Goal: Task Accomplishment & Management: Complete application form

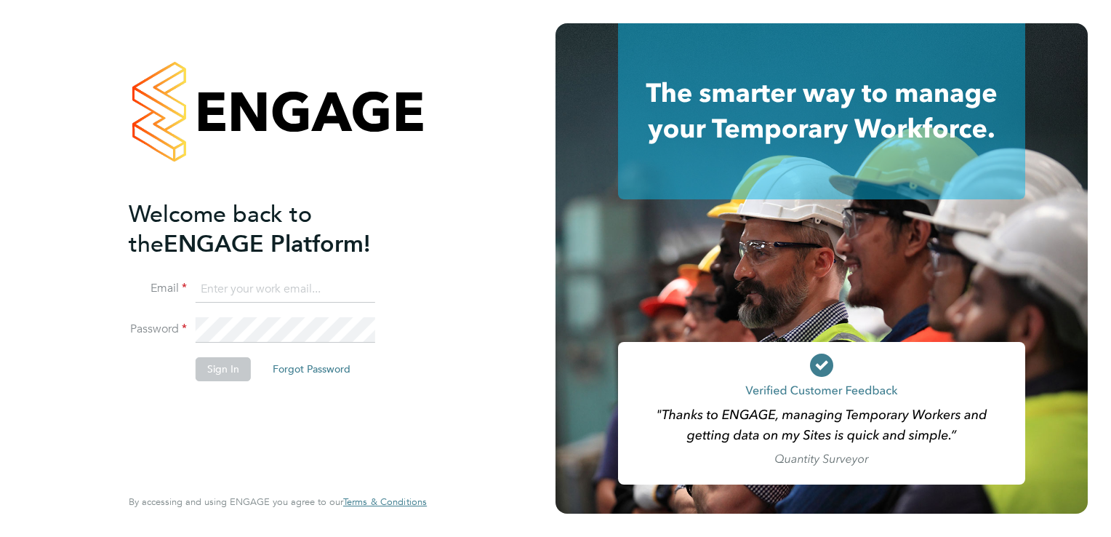
type input "[PERSON_NAME][EMAIL_ADDRESS][PERSON_NAME][DOMAIN_NAME]"
click at [231, 371] on button "Sign In" at bounding box center [223, 368] width 55 height 23
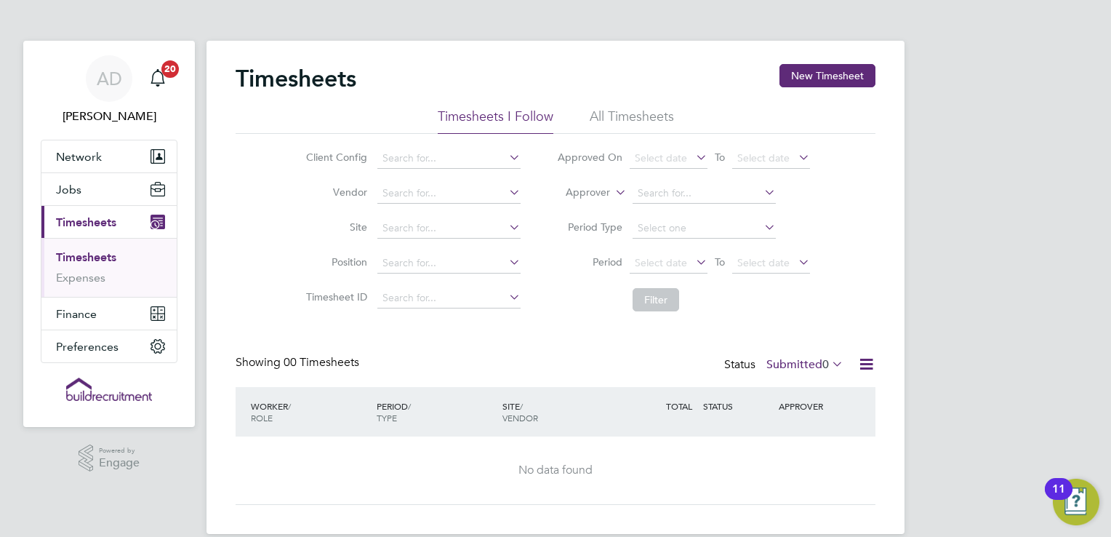
click at [693, 257] on icon at bounding box center [693, 262] width 0 height 20
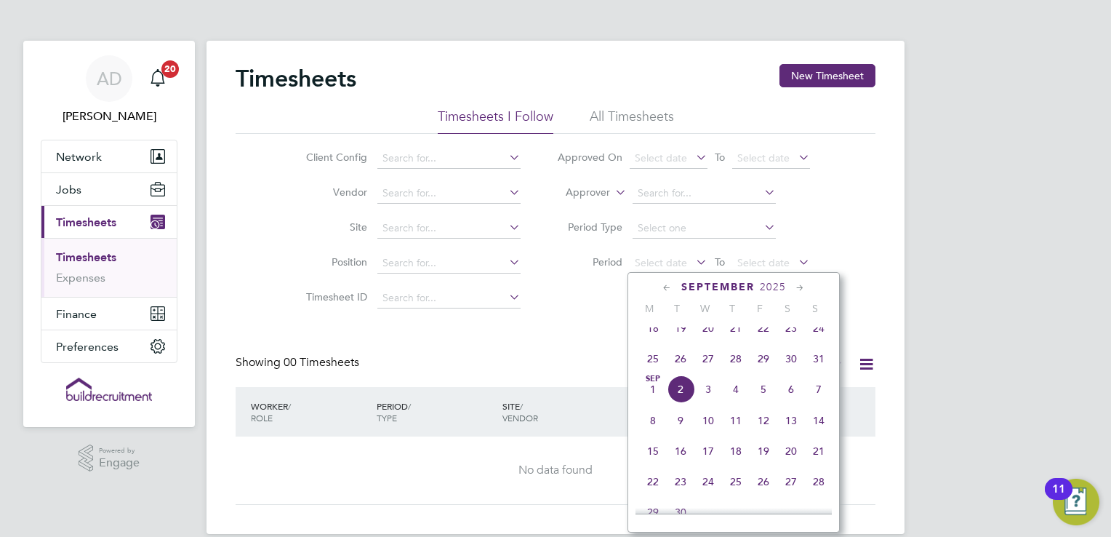
click at [792, 338] on span "23" at bounding box center [791, 328] width 28 height 28
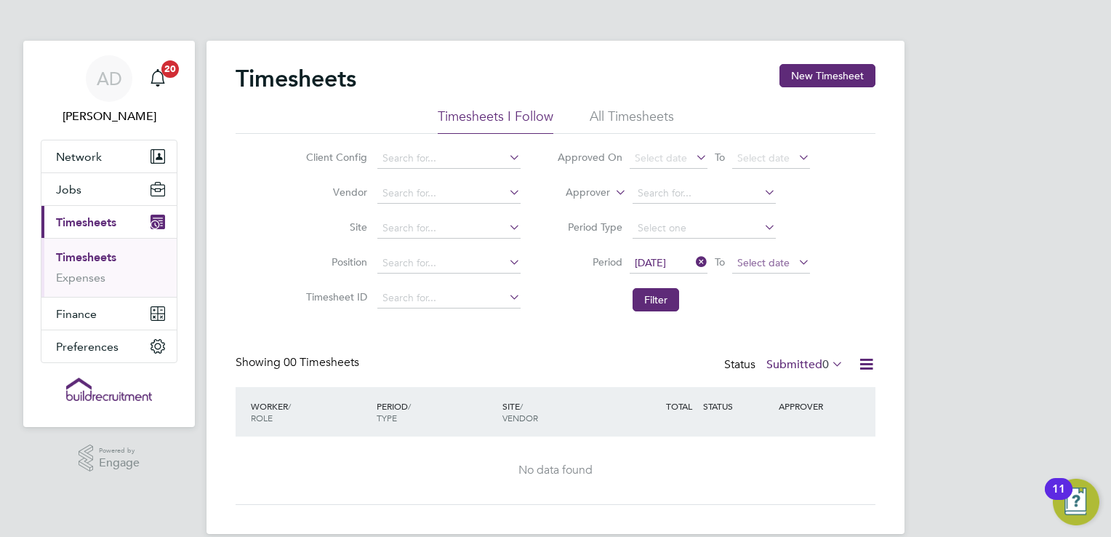
click at [767, 265] on span "Select date" at bounding box center [763, 262] width 52 height 13
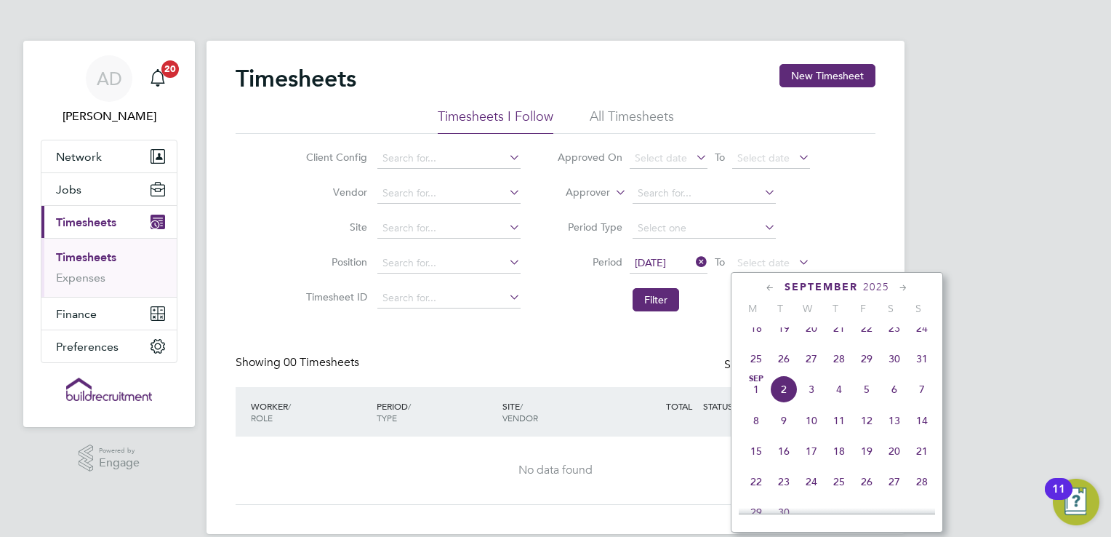
click at [868, 372] on span "29" at bounding box center [867, 359] width 28 height 28
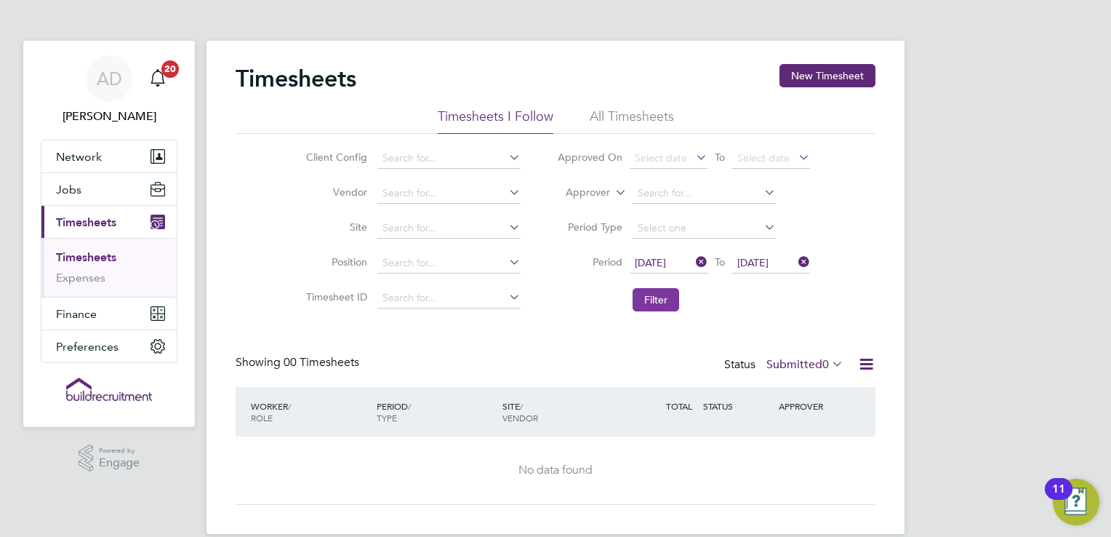
click at [637, 303] on button "Filter" at bounding box center [656, 299] width 47 height 23
click at [823, 364] on span "0" at bounding box center [826, 364] width 7 height 15
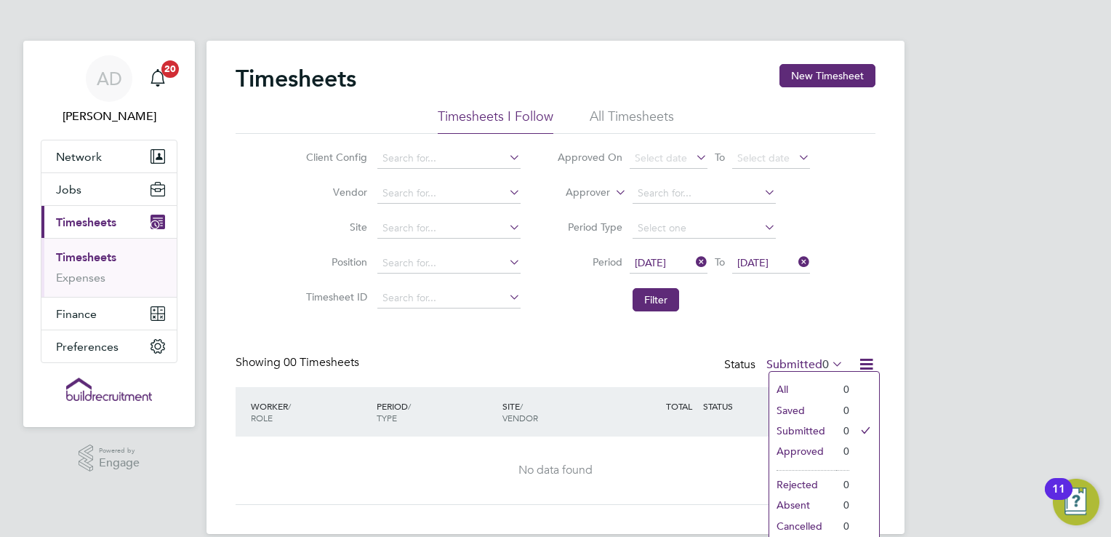
click at [804, 430] on li "Submitted" at bounding box center [802, 430] width 67 height 20
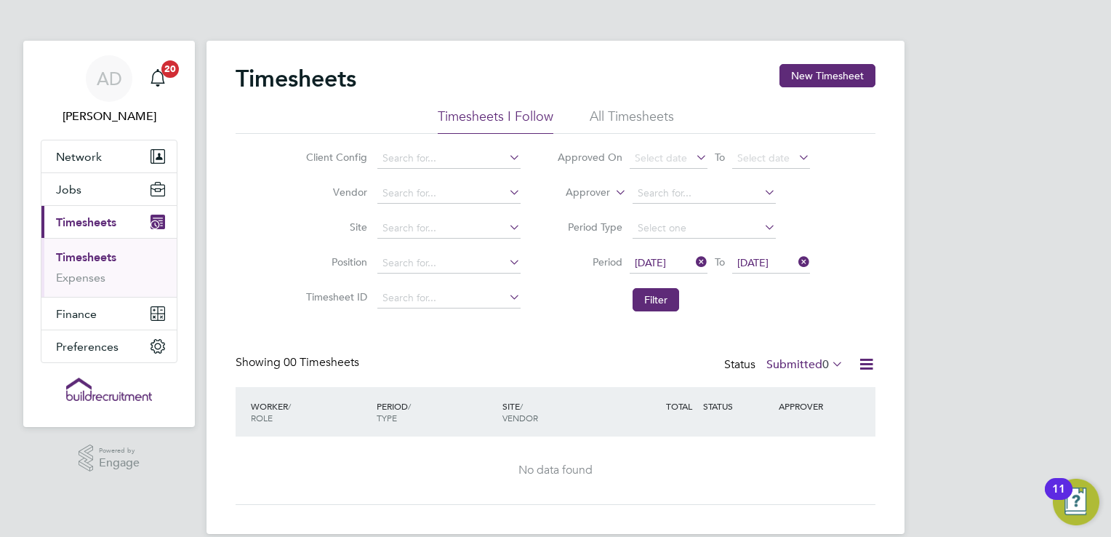
click at [860, 370] on icon at bounding box center [866, 364] width 18 height 18
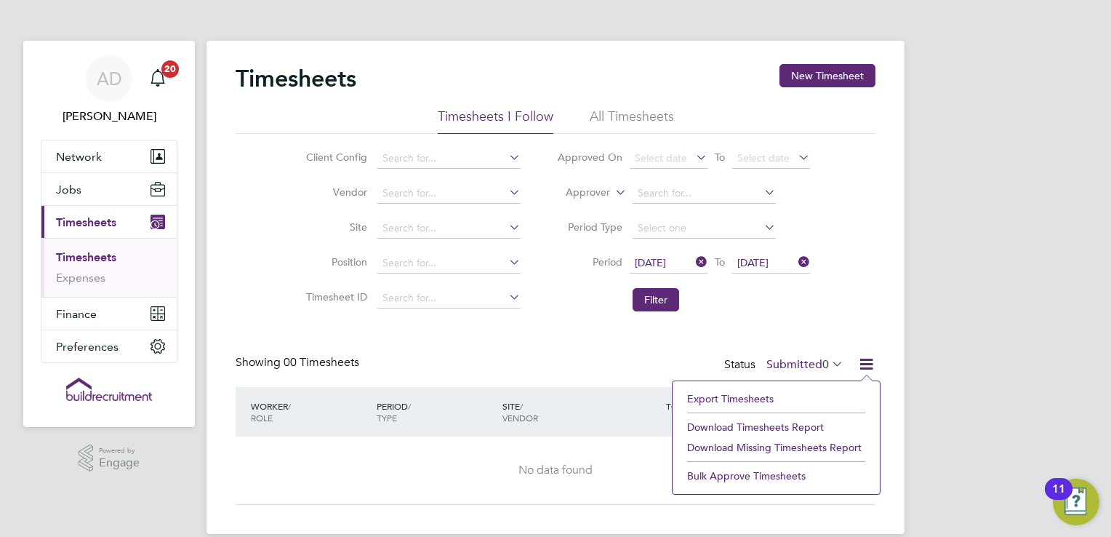
click at [798, 452] on li "Download Missing Timesheets Report" at bounding box center [776, 447] width 193 height 20
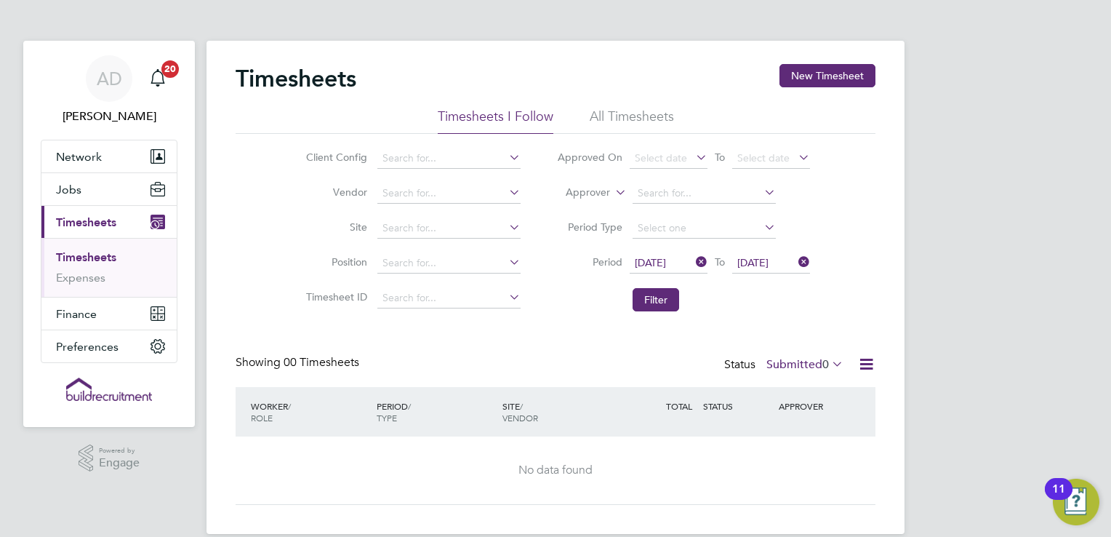
click at [871, 361] on icon at bounding box center [866, 364] width 18 height 18
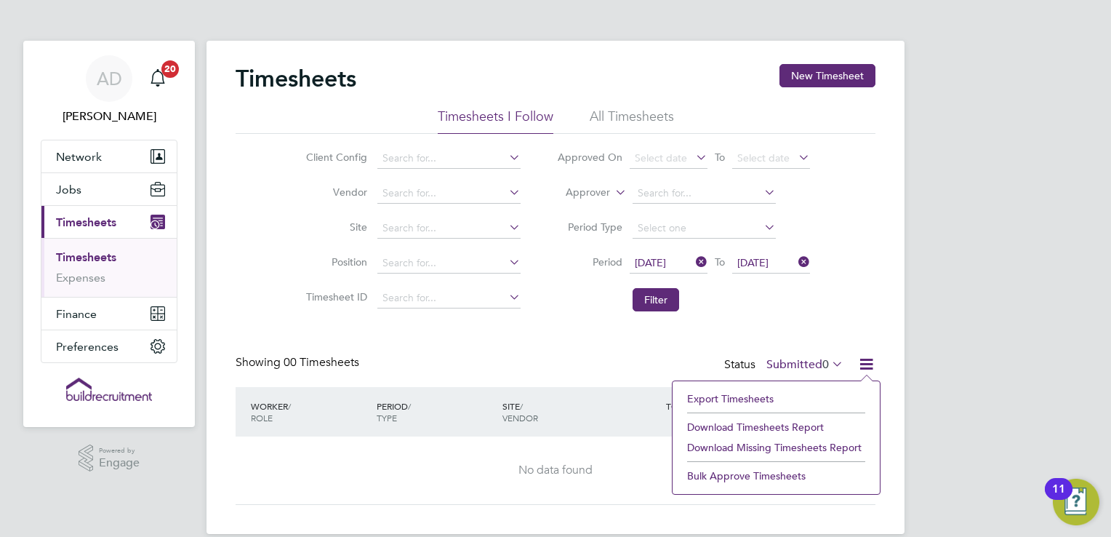
click at [799, 428] on li "Download Timesheets Report" at bounding box center [776, 427] width 193 height 20
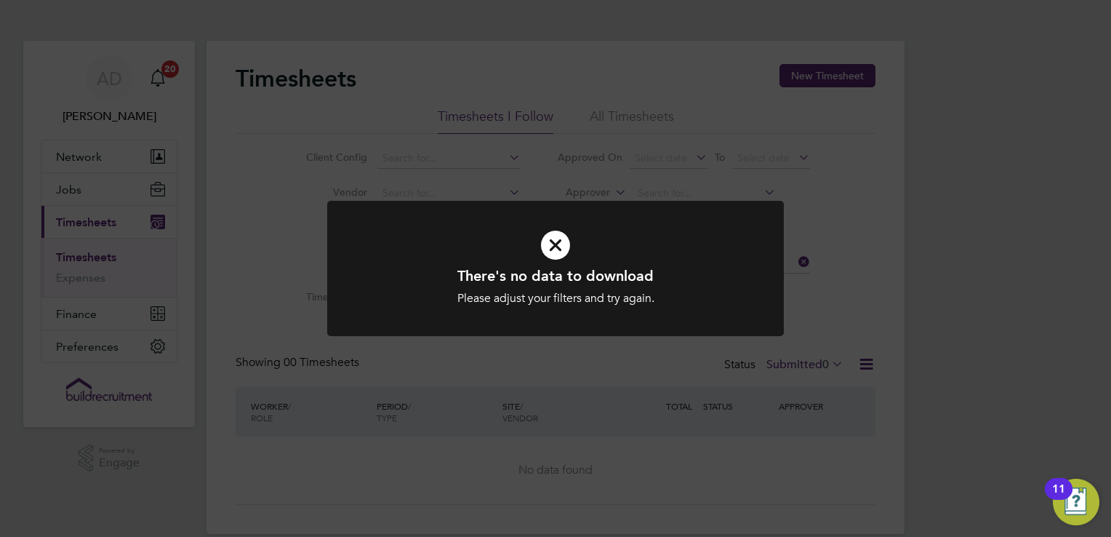
click at [856, 292] on div "There's no data to download Please adjust your filters and try again. Cancel Ok…" at bounding box center [555, 268] width 1111 height 537
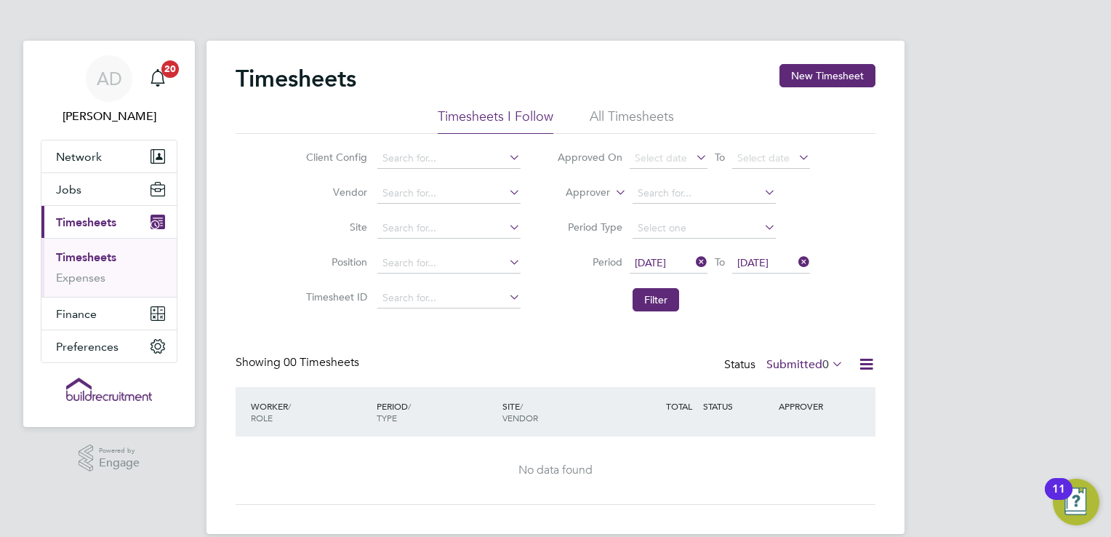
click at [795, 367] on label "Submitted 0" at bounding box center [805, 364] width 77 height 15
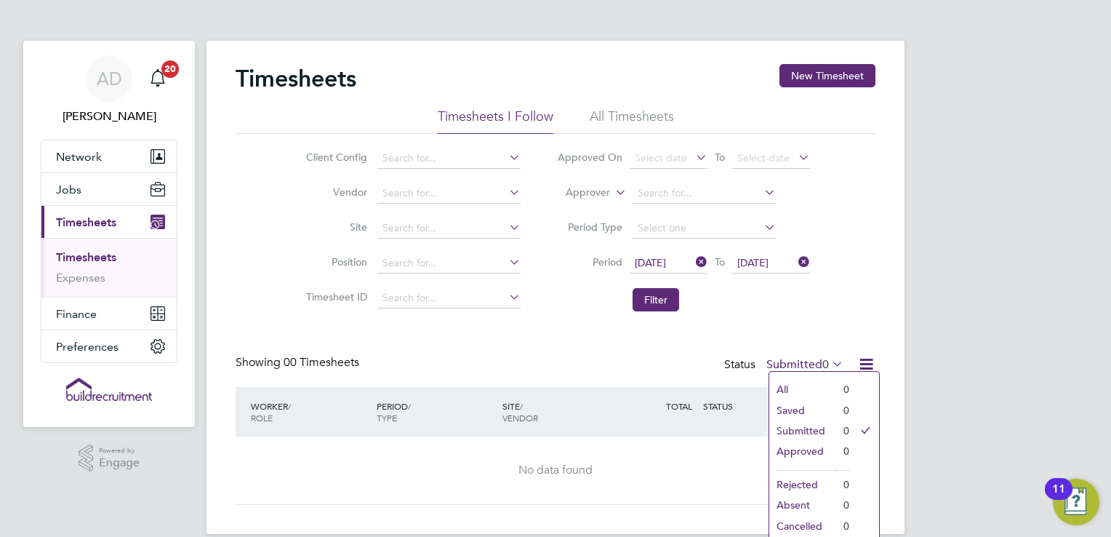
click at [871, 368] on icon at bounding box center [866, 364] width 18 height 18
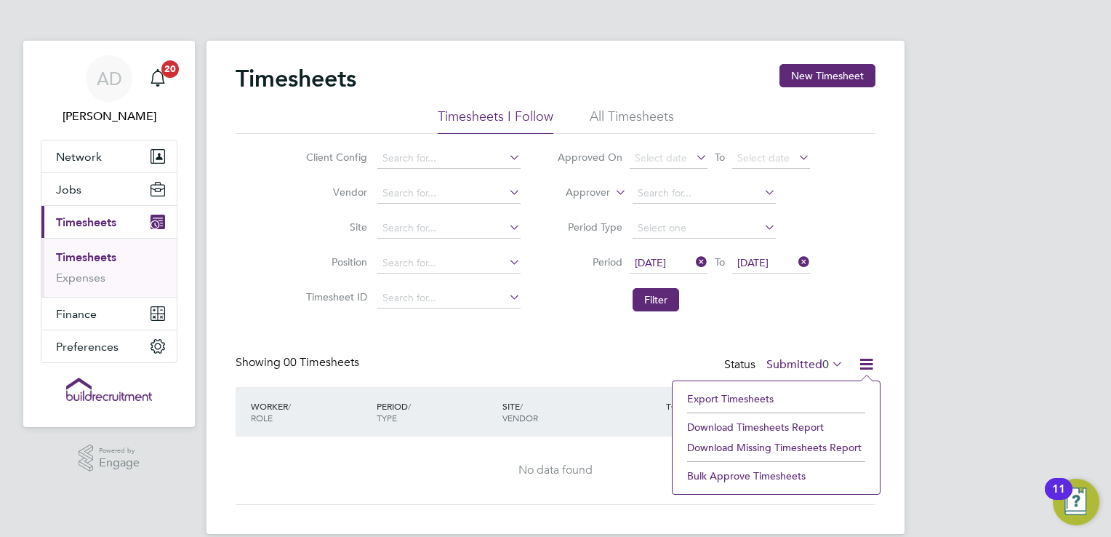
click at [806, 422] on li "Download Timesheets Report" at bounding box center [776, 427] width 193 height 20
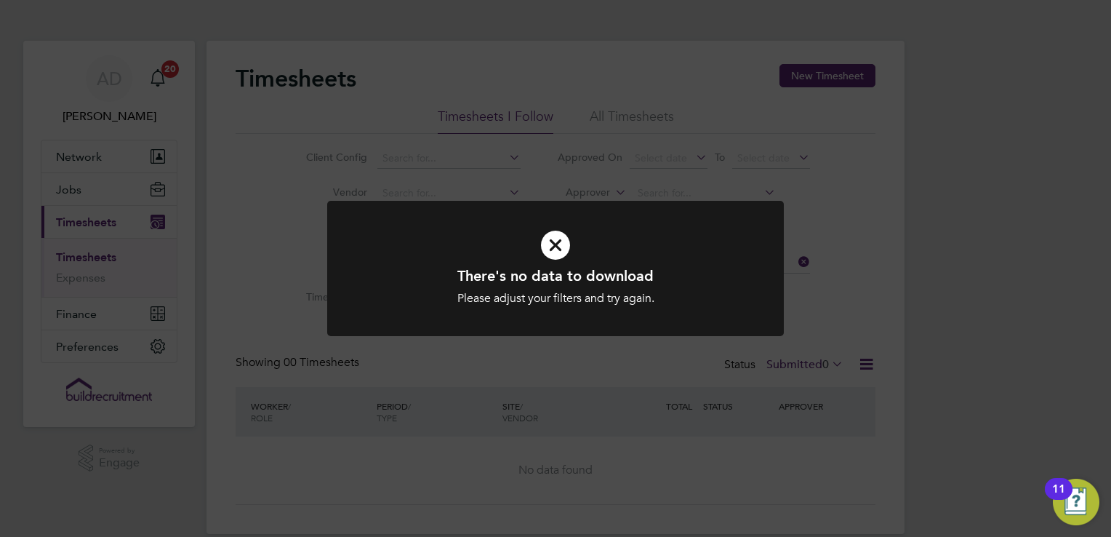
click at [812, 307] on div "There's no data to download Please adjust your filters and try again. Cancel Ok…" at bounding box center [555, 268] width 1111 height 537
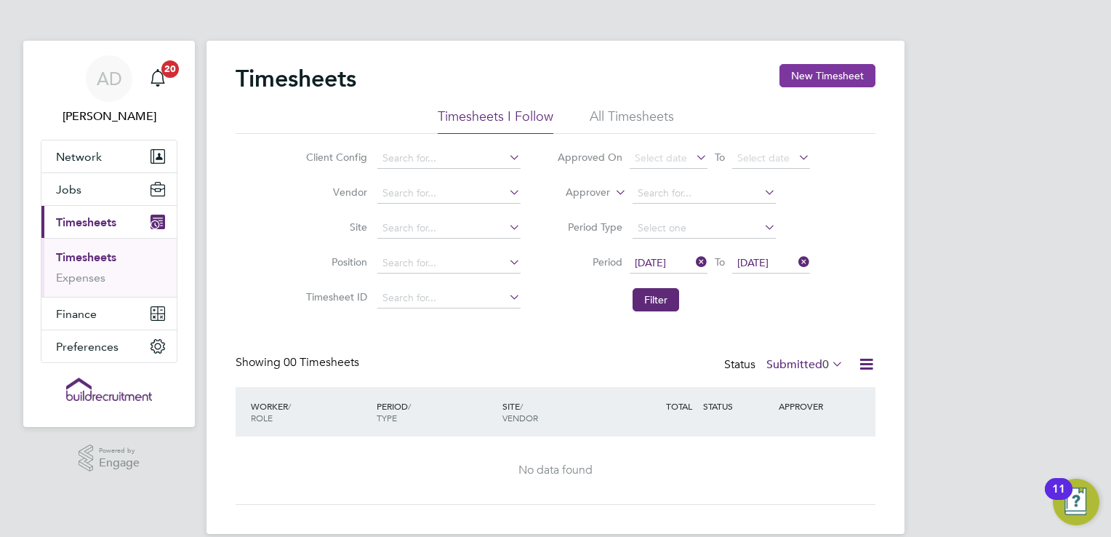
click at [820, 73] on button "New Timesheet" at bounding box center [828, 75] width 96 height 23
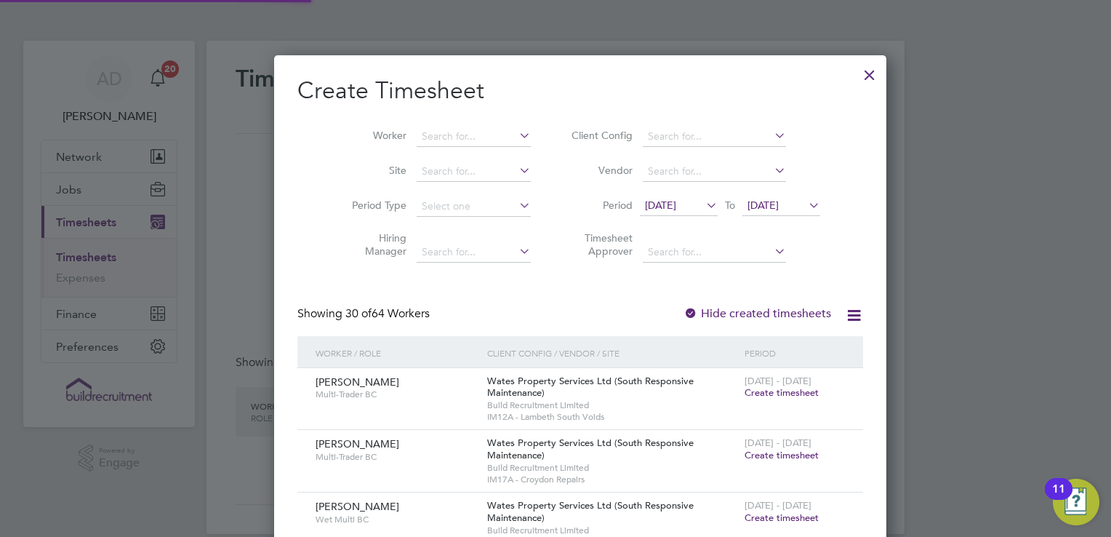
scroll to position [7, 7]
click at [703, 202] on icon at bounding box center [703, 205] width 0 height 20
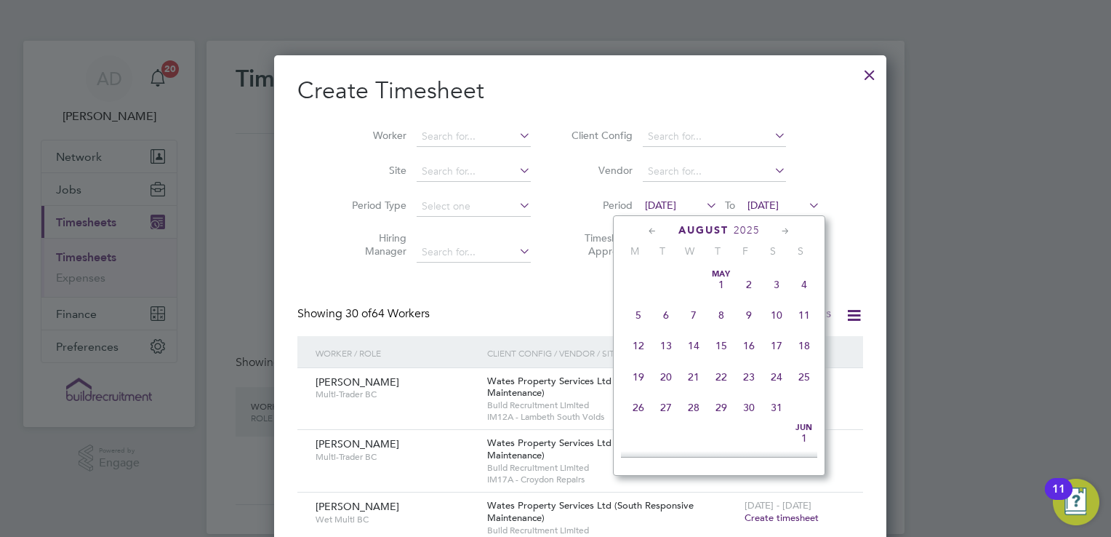
scroll to position [538, 0]
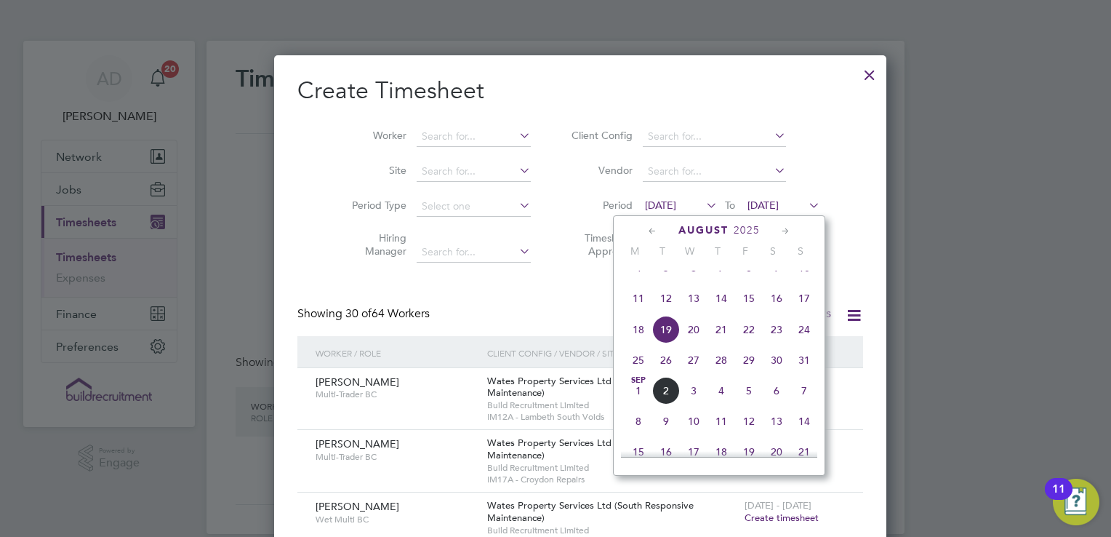
click at [777, 343] on span "23" at bounding box center [777, 330] width 28 height 28
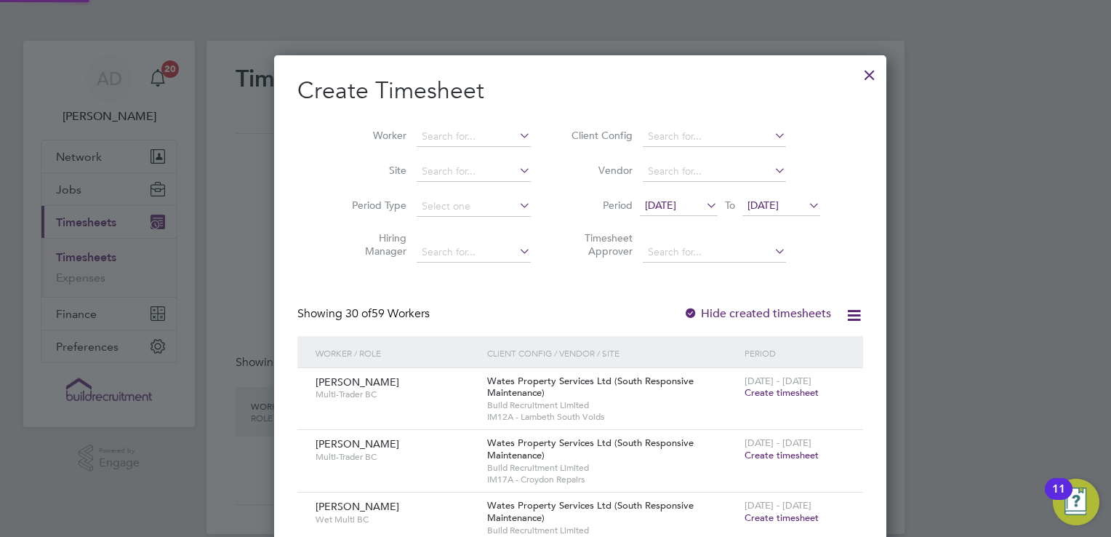
scroll to position [2281, 563]
click at [777, 202] on span "26 Aug 2025" at bounding box center [763, 205] width 31 height 13
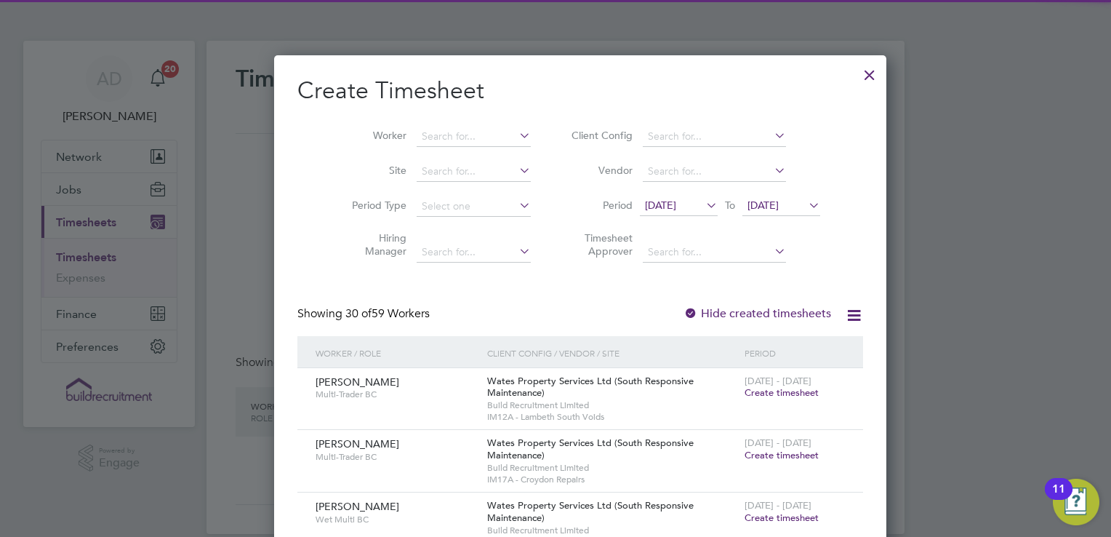
scroll to position [569, 0]
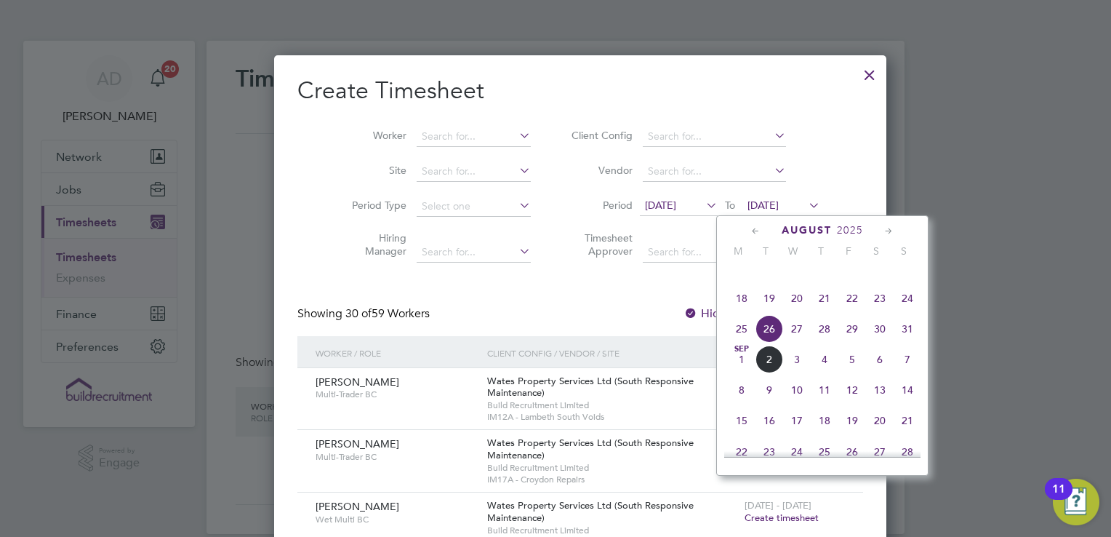
click at [855, 343] on span "29" at bounding box center [853, 329] width 28 height 28
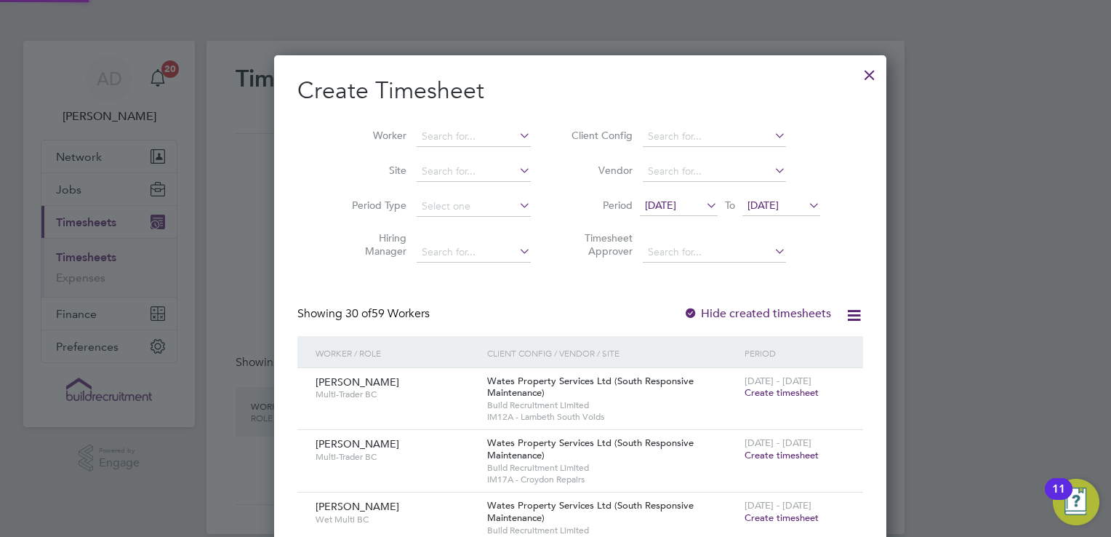
scroll to position [2281, 563]
click at [417, 138] on input at bounding box center [474, 137] width 114 height 20
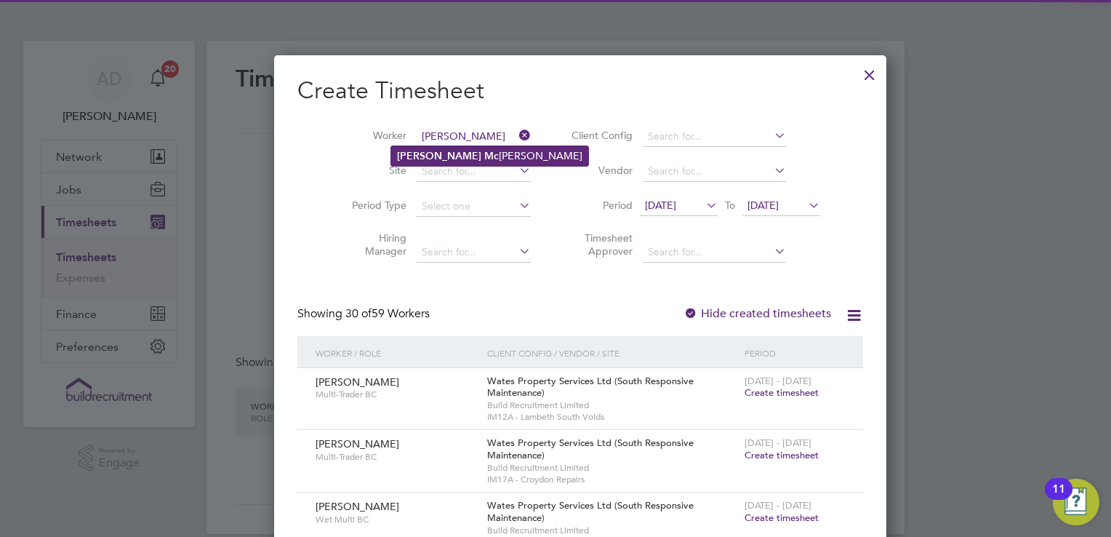
click at [403, 147] on li "Toni Mc manus" at bounding box center [489, 156] width 197 height 20
type input "Toni Mcmanus"
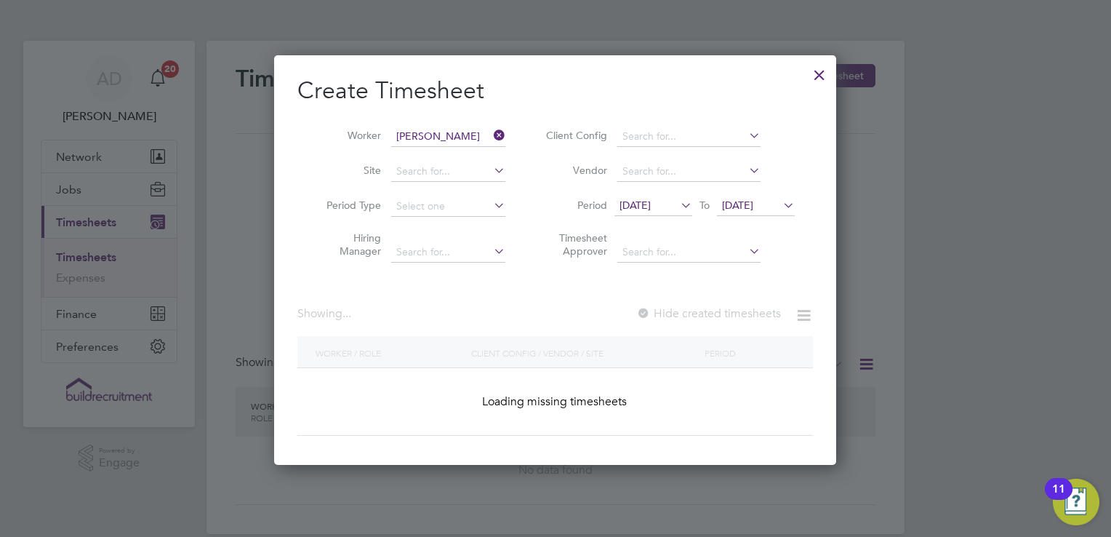
scroll to position [409, 563]
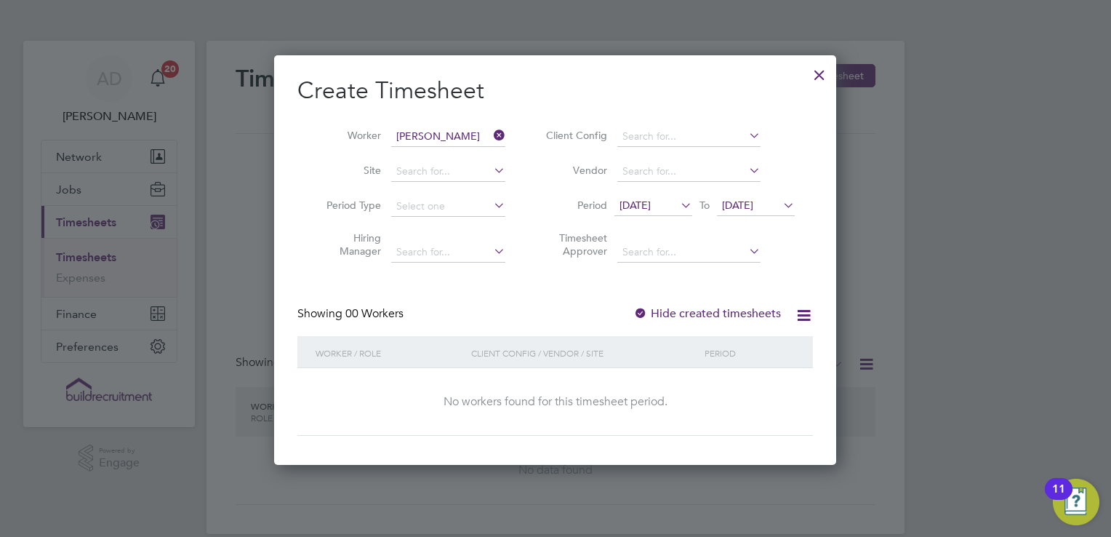
click at [644, 308] on div at bounding box center [640, 314] width 15 height 15
click at [651, 208] on span "23 Aug 2025" at bounding box center [635, 205] width 31 height 13
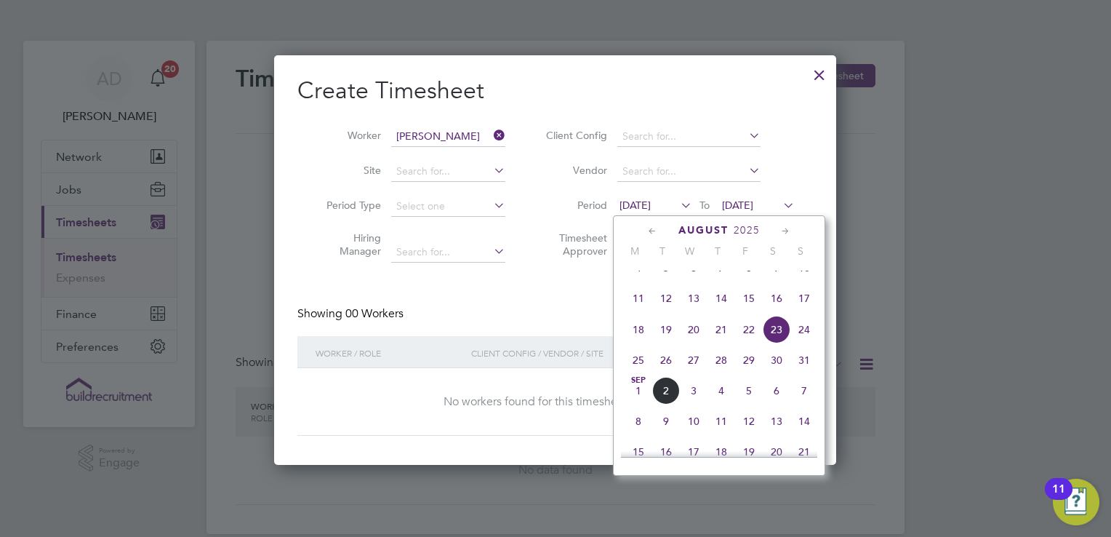
click at [783, 302] on span "16" at bounding box center [777, 298] width 28 height 28
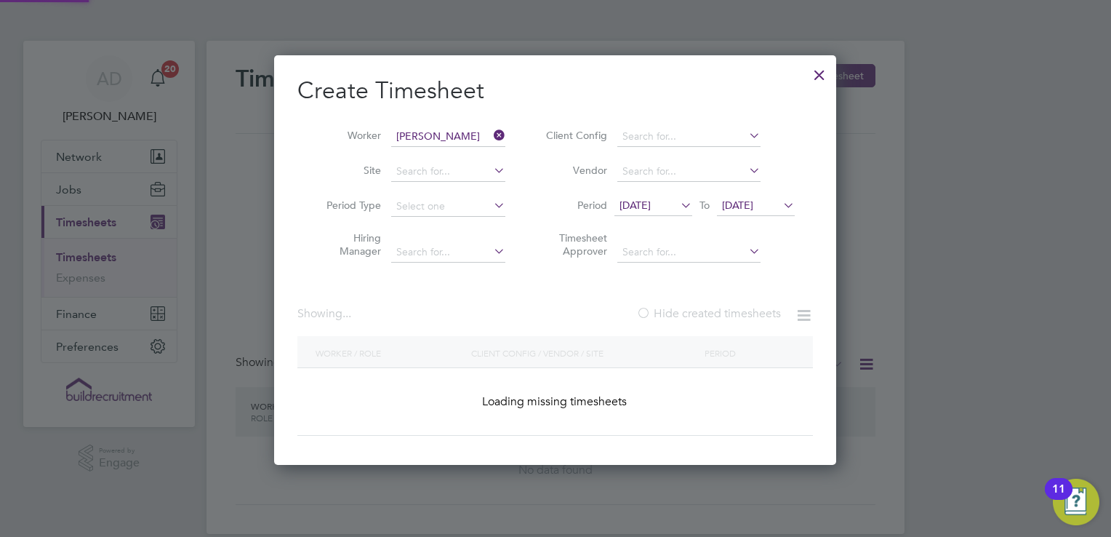
scroll to position [441, 563]
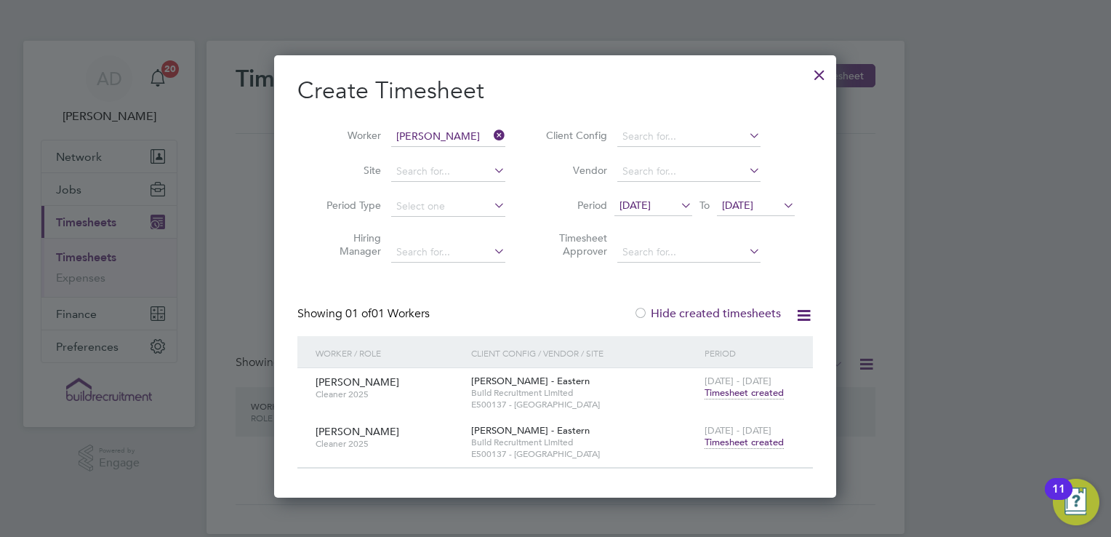
click at [678, 205] on icon at bounding box center [678, 205] width 0 height 20
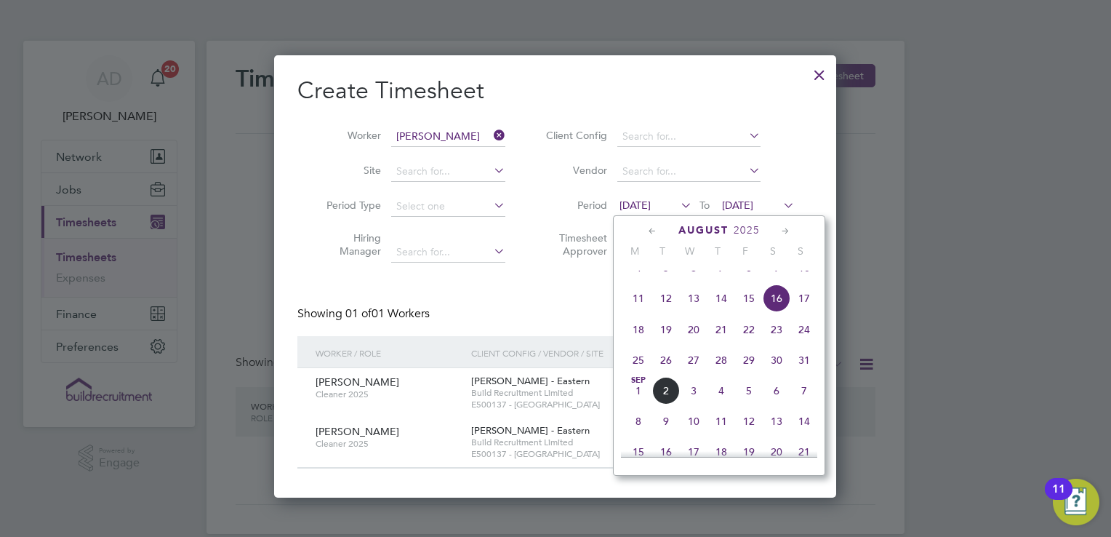
scroll to position [506, 0]
click at [777, 374] on span "23" at bounding box center [777, 362] width 28 height 28
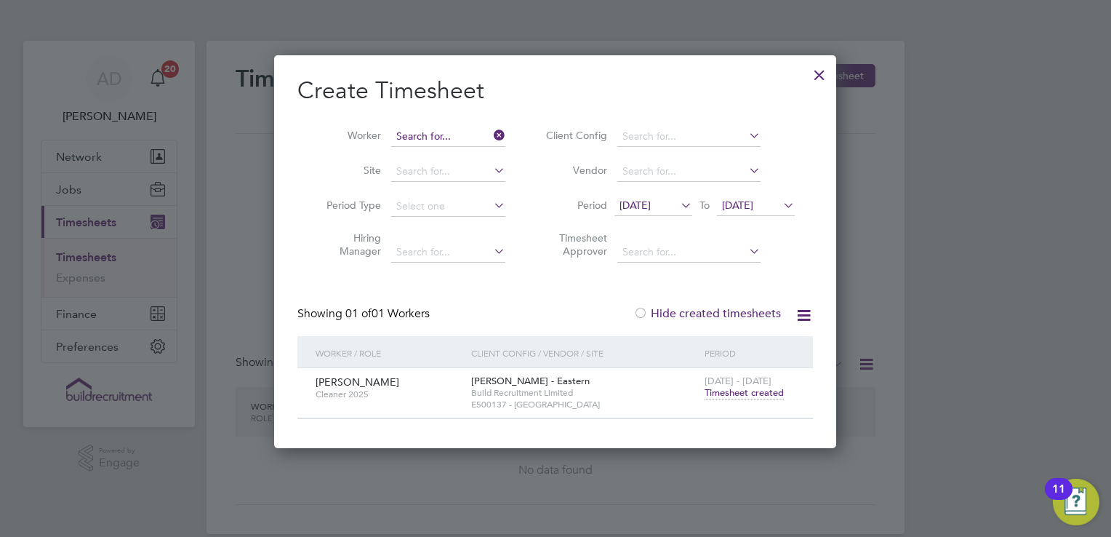
scroll to position [409, 563]
click at [487, 139] on input at bounding box center [448, 137] width 114 height 20
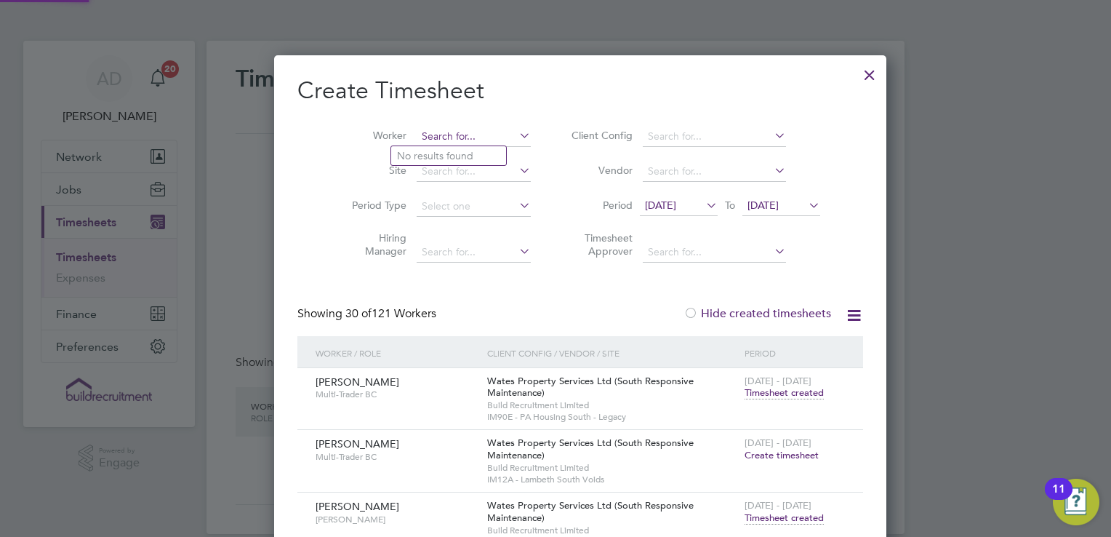
scroll to position [2284, 563]
click at [417, 137] on input "ste spence" at bounding box center [474, 137] width 114 height 20
click at [469, 140] on input "stephen spence" at bounding box center [474, 137] width 114 height 20
type input "stephen spence"
click at [516, 136] on icon at bounding box center [516, 135] width 0 height 20
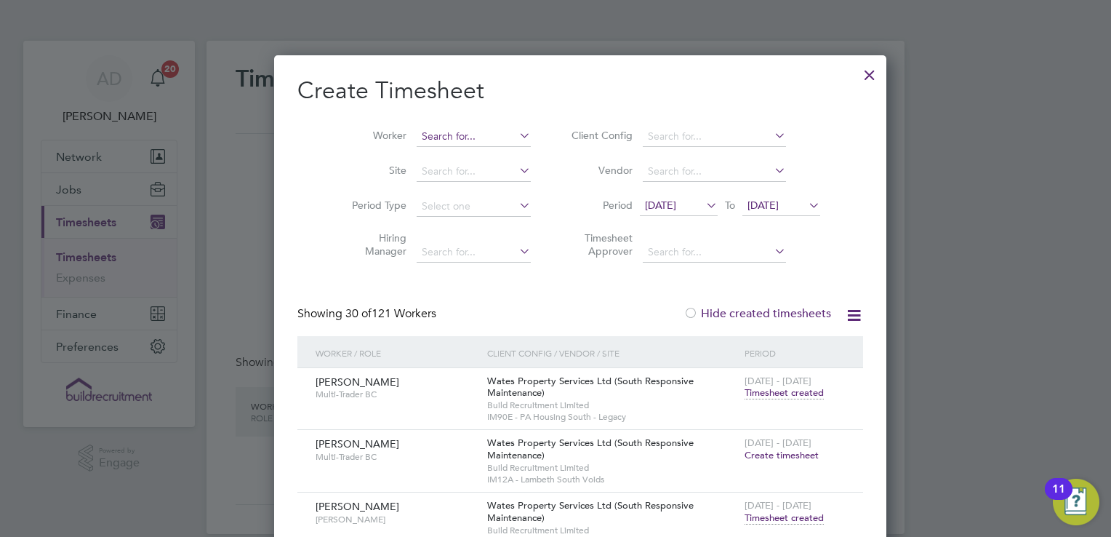
click at [458, 140] on input at bounding box center [474, 137] width 114 height 20
type input "spence"
click at [516, 133] on icon at bounding box center [516, 135] width 0 height 20
click at [479, 133] on input at bounding box center [474, 137] width 114 height 20
type input "stephen spe"
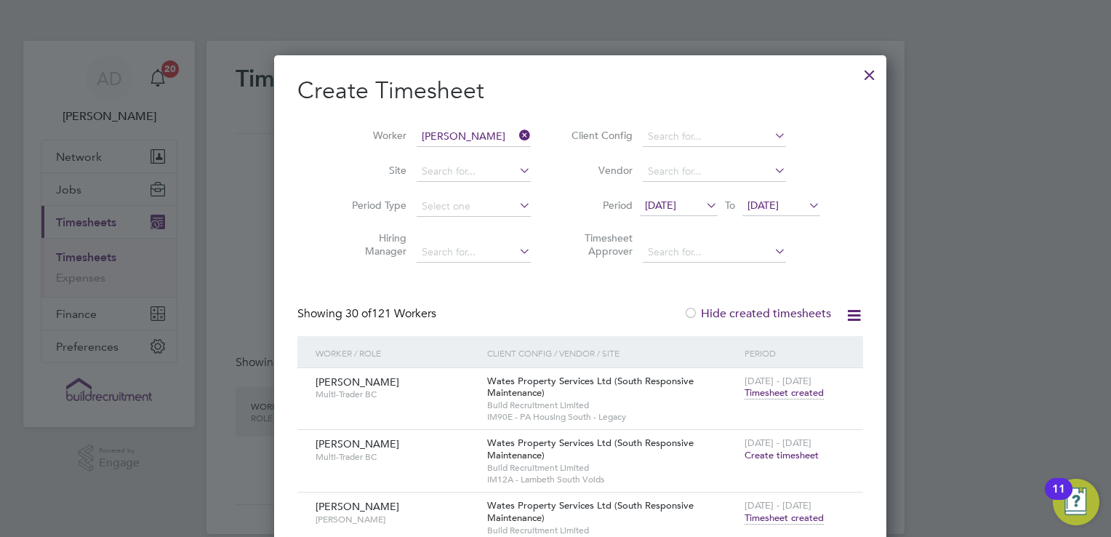
click at [516, 135] on icon at bounding box center [516, 135] width 0 height 20
click at [447, 137] on input at bounding box center [474, 137] width 114 height 20
click at [425, 135] on input "steve spence" at bounding box center [474, 137] width 114 height 20
type input "spence"
click at [516, 133] on icon at bounding box center [516, 135] width 0 height 20
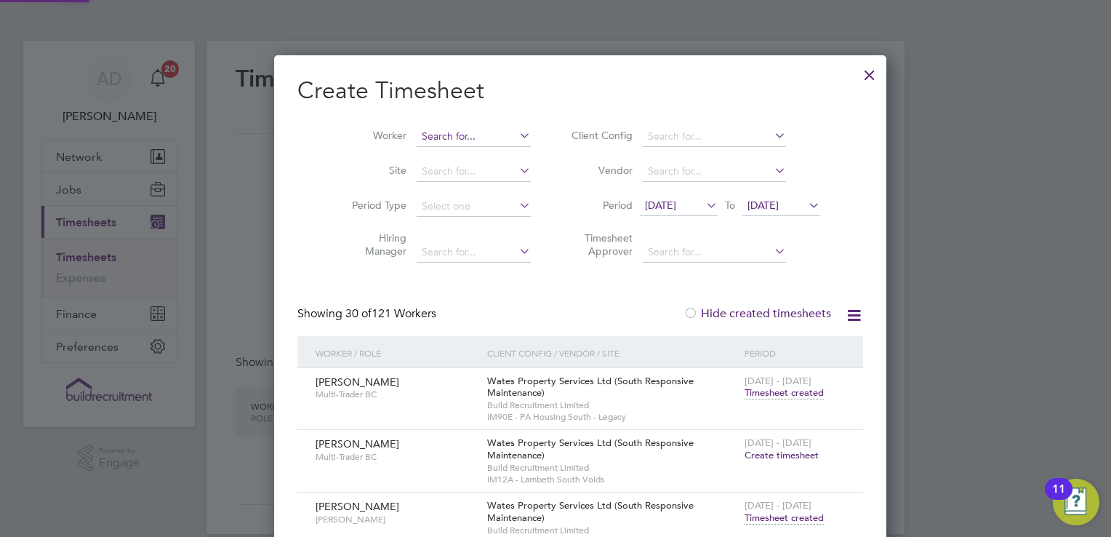
click at [461, 132] on input at bounding box center [474, 137] width 114 height 20
type input "s"
type input "stev"
click at [857, 75] on div at bounding box center [870, 71] width 26 height 26
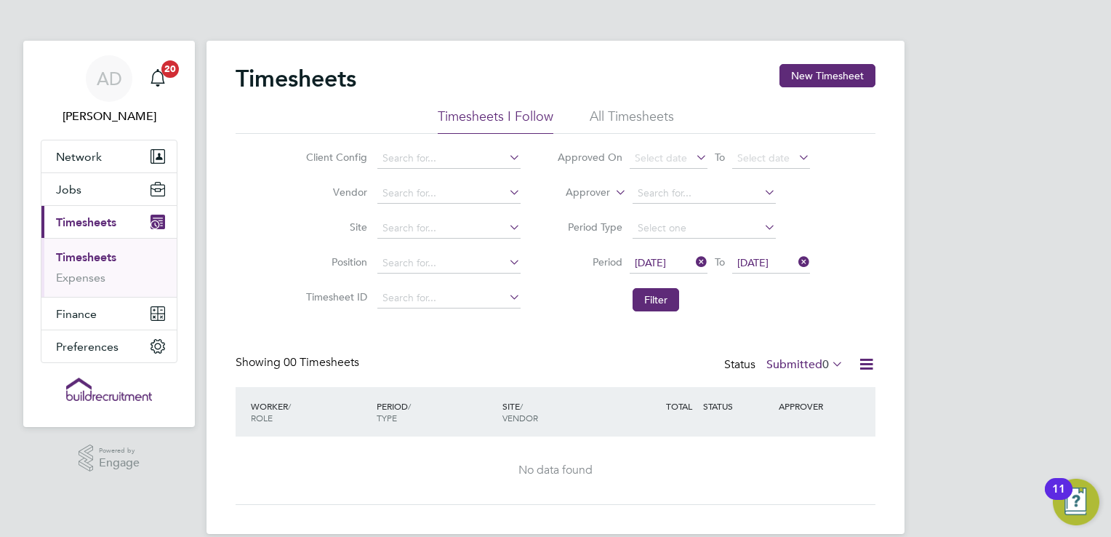
click at [826, 93] on div "Timesheets New Timesheet" at bounding box center [556, 86] width 640 height 44
click at [833, 86] on button "New Timesheet" at bounding box center [828, 75] width 96 height 23
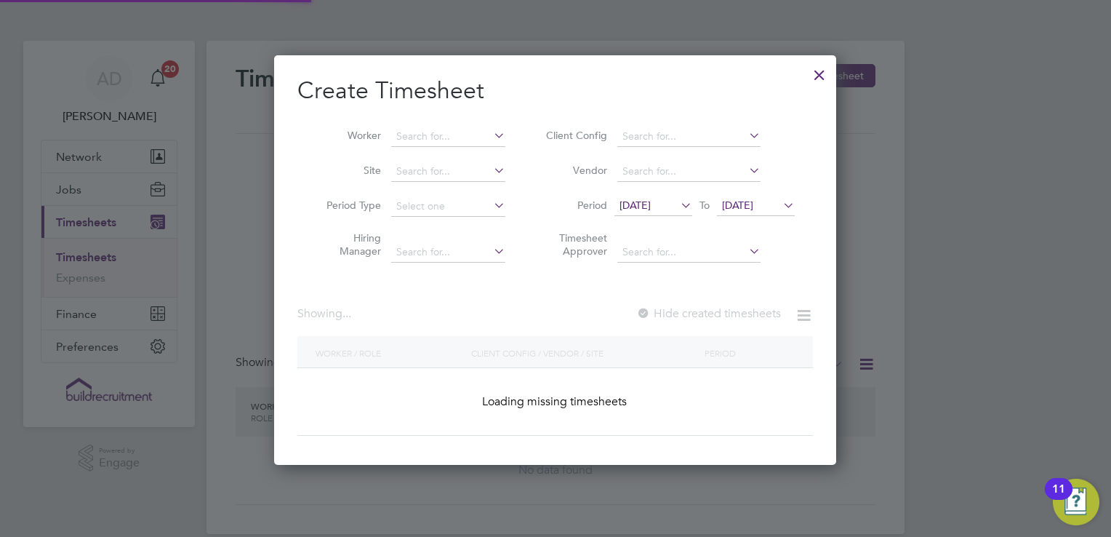
scroll to position [2467, 563]
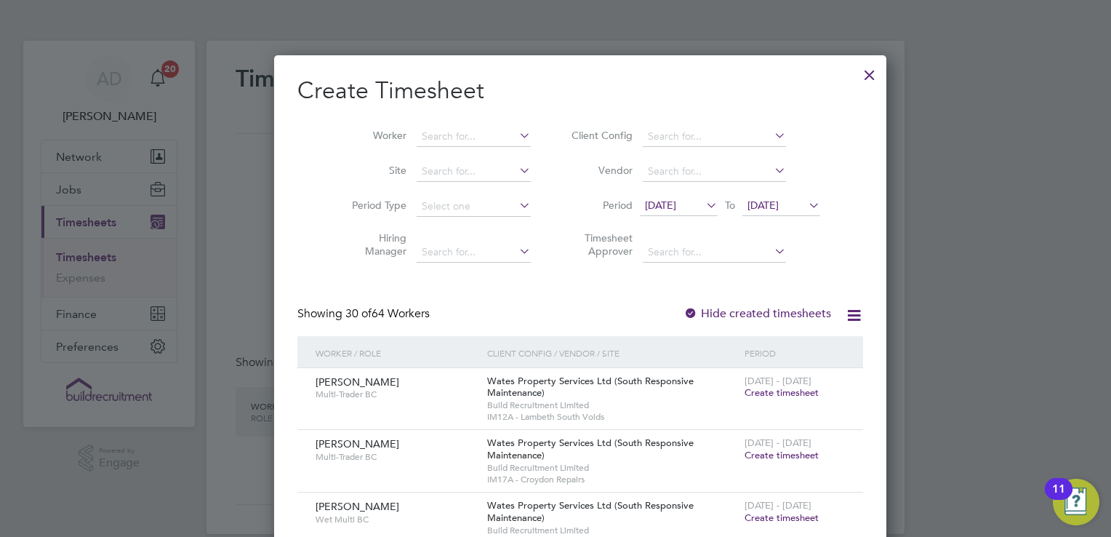
click at [800, 205] on li "Period 19 Aug 2025 To 26 Aug 2025" at bounding box center [693, 206] width 289 height 35
click at [675, 202] on span "19 Aug 2025" at bounding box center [660, 205] width 31 height 13
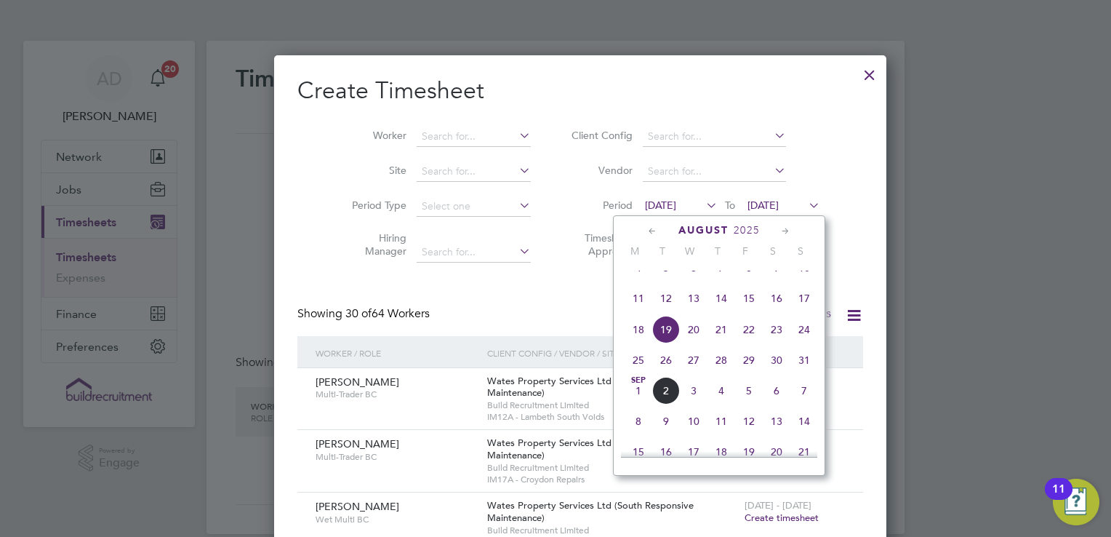
click at [777, 343] on span "23" at bounding box center [777, 330] width 28 height 28
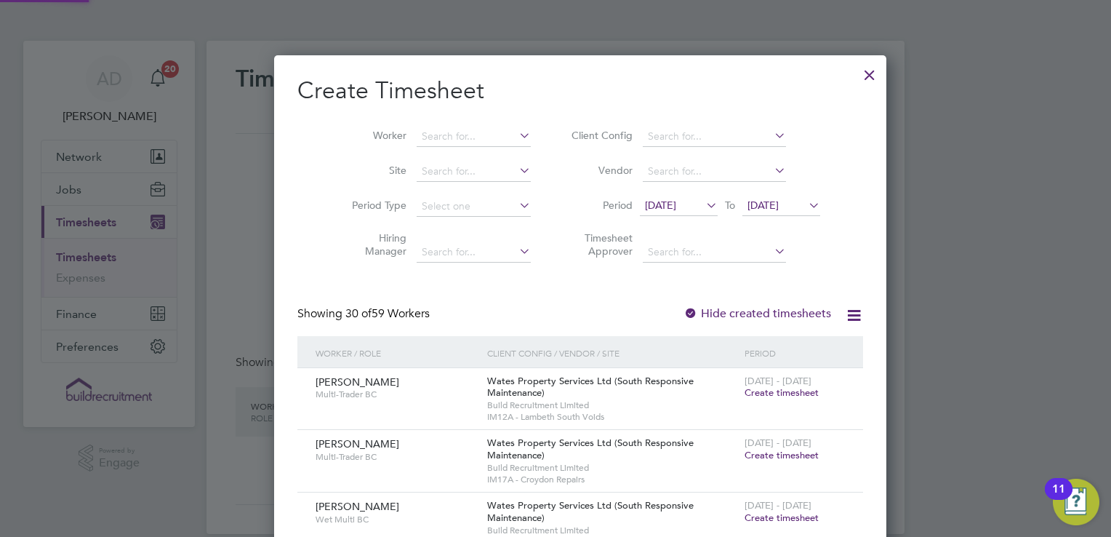
scroll to position [2281, 563]
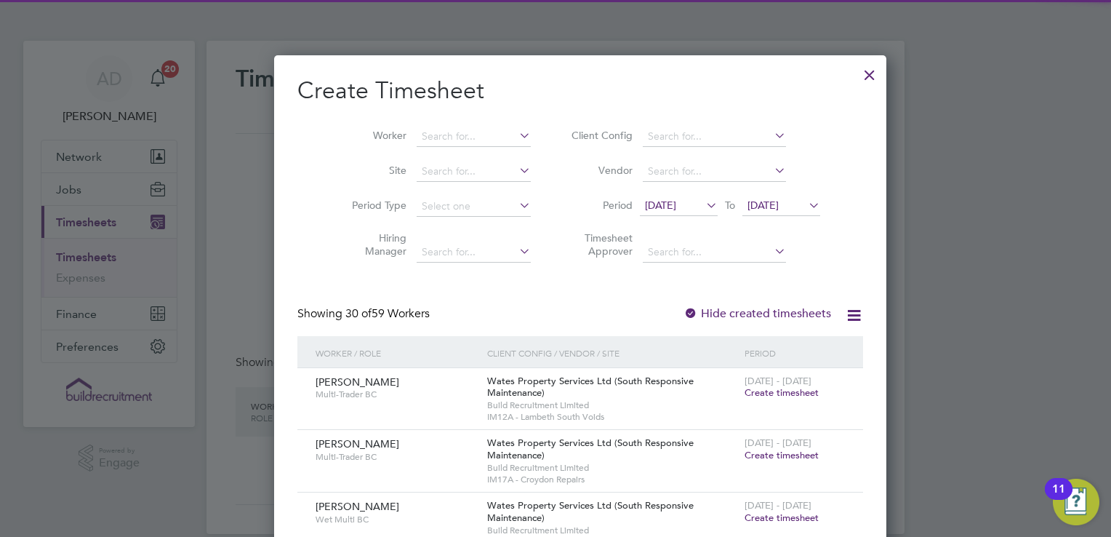
click at [751, 207] on span "26 Aug 2025" at bounding box center [763, 205] width 31 height 13
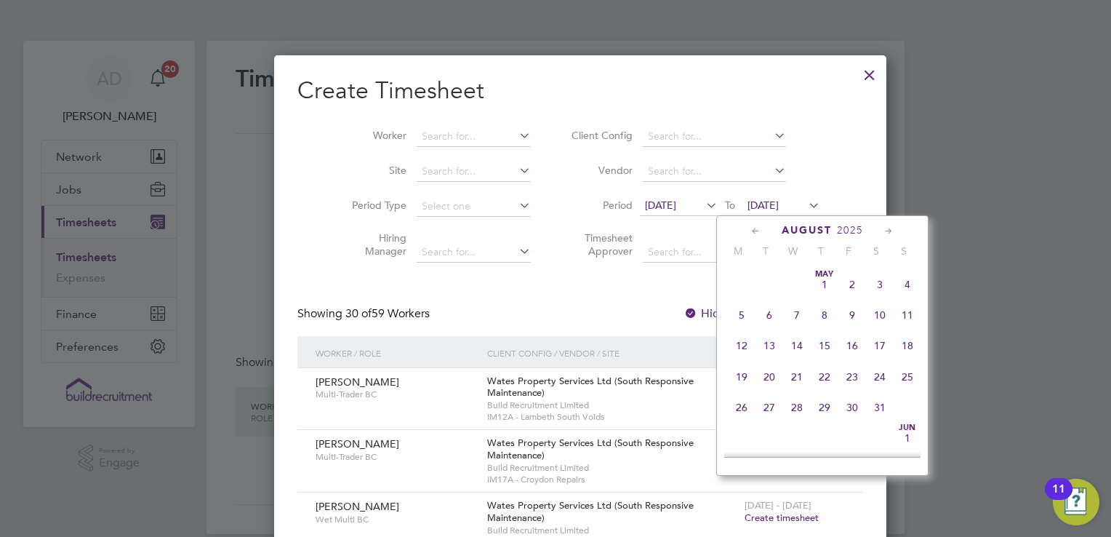
scroll to position [569, 0]
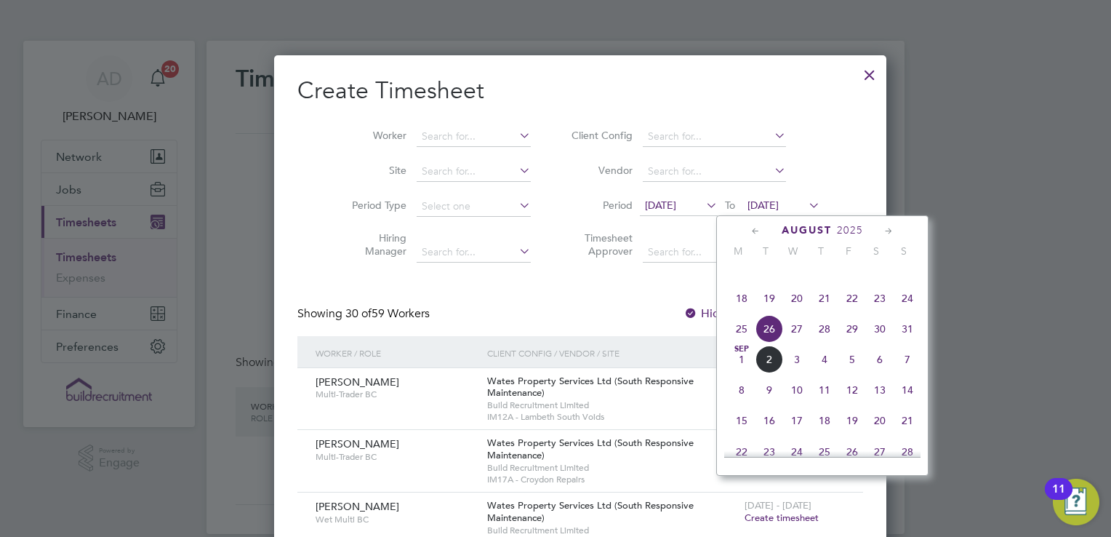
click at [847, 343] on span "29" at bounding box center [853, 329] width 28 height 28
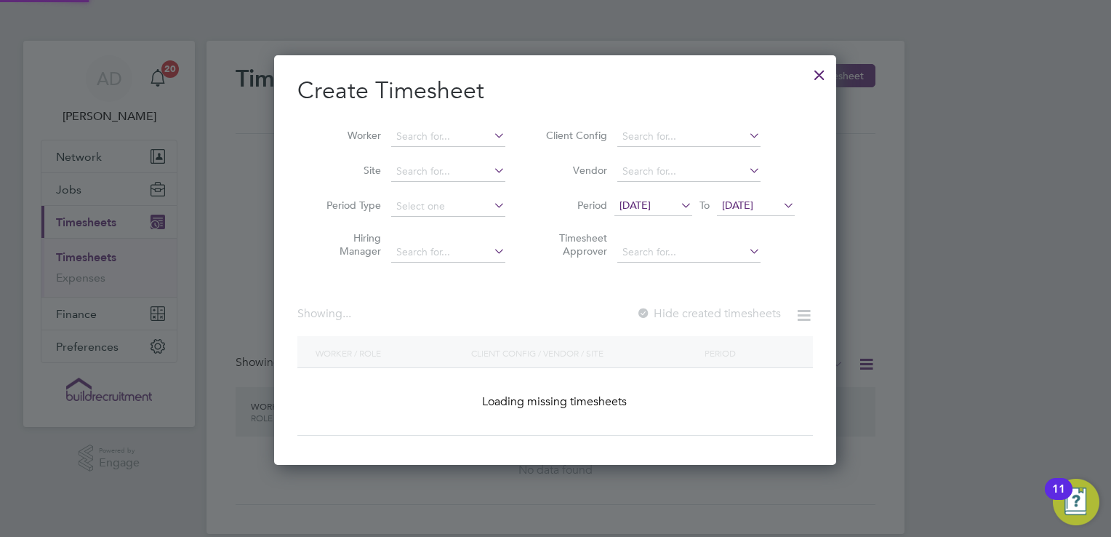
scroll to position [2281, 563]
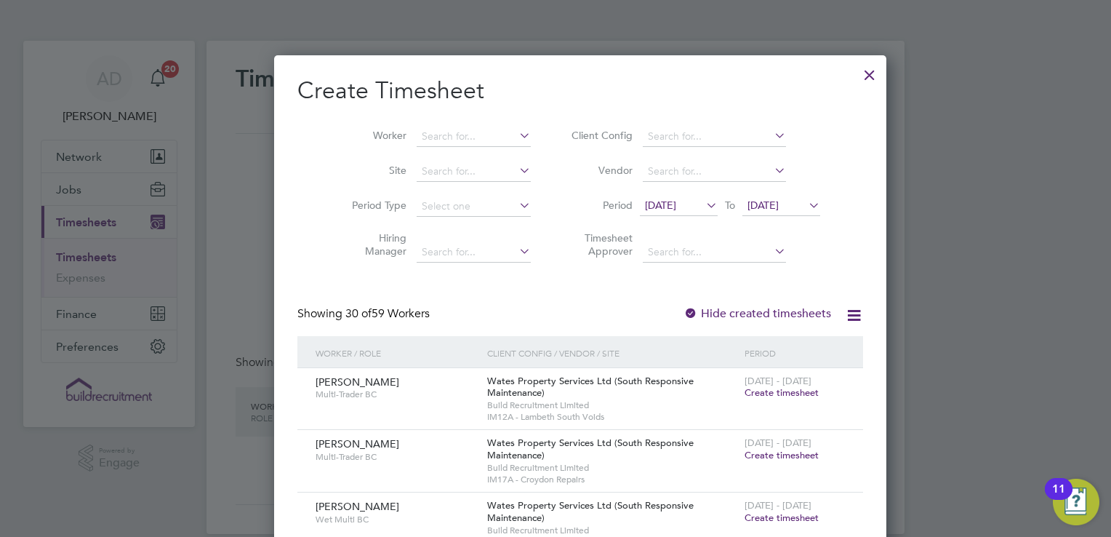
click at [752, 210] on span "29 Aug 2025" at bounding box center [763, 205] width 31 height 13
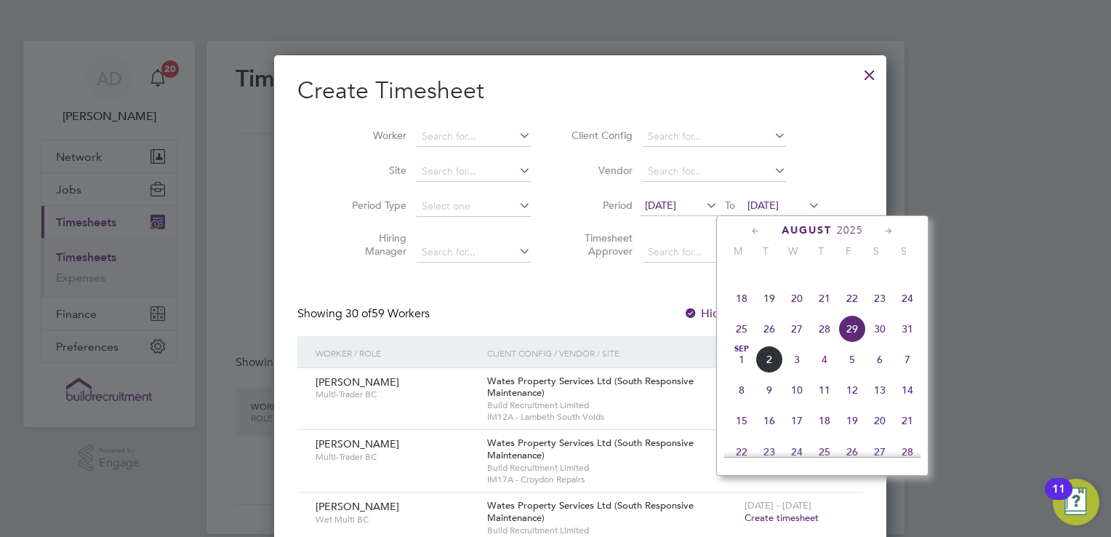
click at [880, 371] on span "6" at bounding box center [880, 359] width 28 height 28
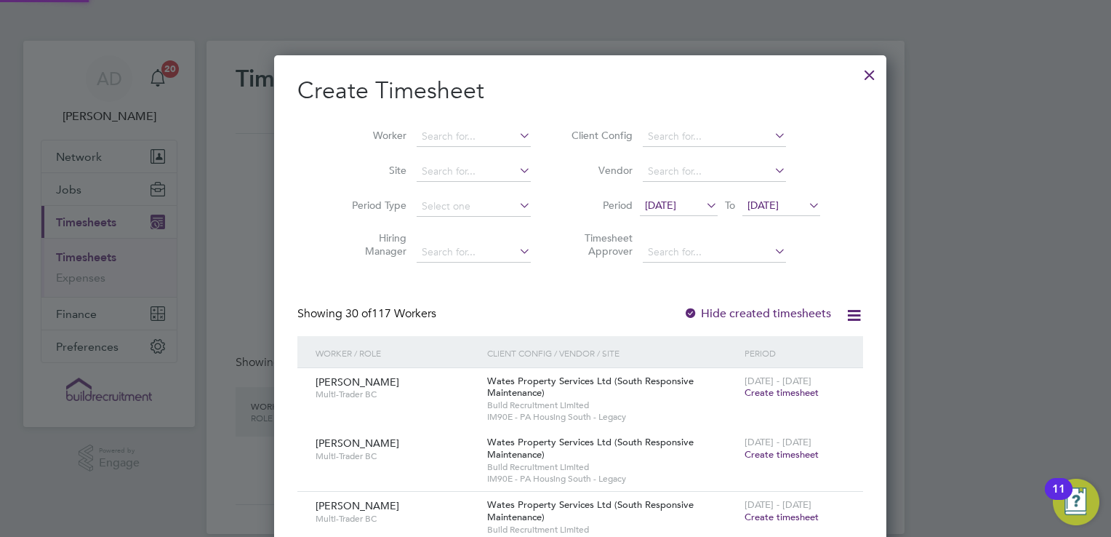
scroll to position [0, 0]
click at [448, 148] on li "Worker" at bounding box center [436, 136] width 226 height 35
click at [456, 129] on input at bounding box center [474, 137] width 114 height 20
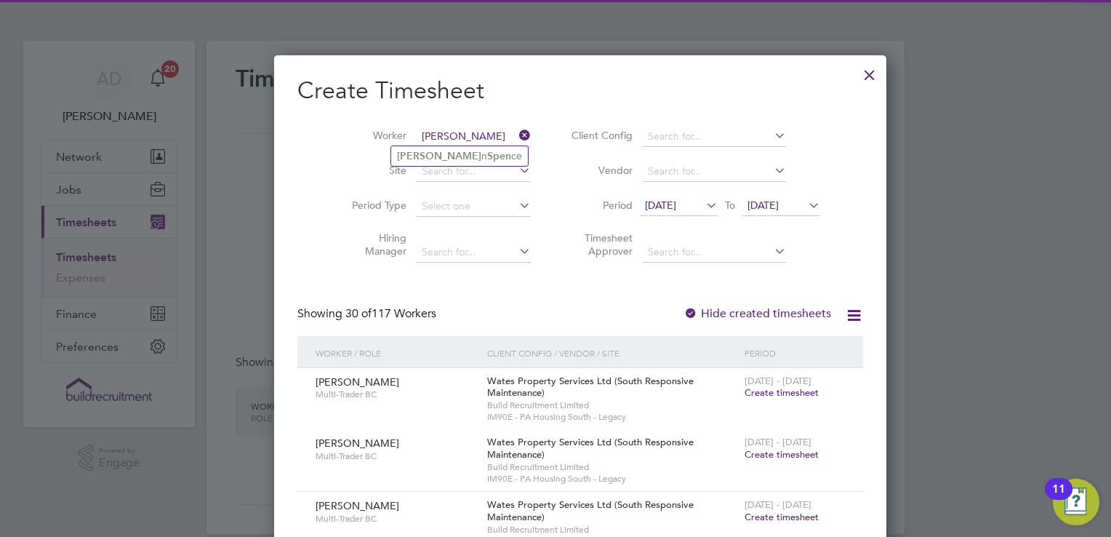
click at [456, 141] on input "steve spen" at bounding box center [474, 137] width 114 height 20
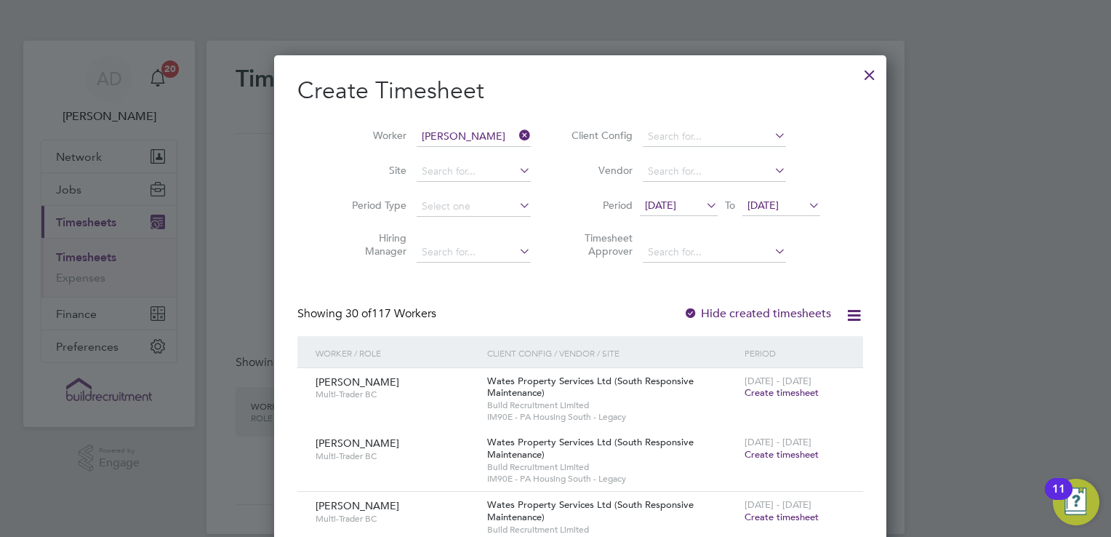
click at [472, 164] on li "Steve n Spen ce" at bounding box center [459, 156] width 137 height 20
type input "Steven Spence"
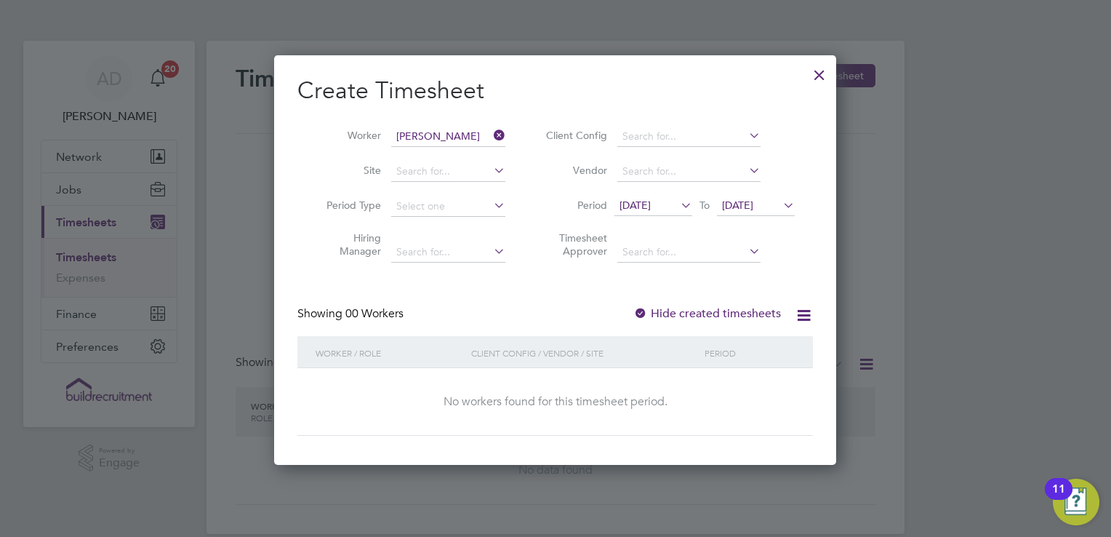
click at [643, 307] on div at bounding box center [640, 314] width 15 height 15
click at [737, 199] on span "06 Sep 2025" at bounding box center [737, 205] width 31 height 13
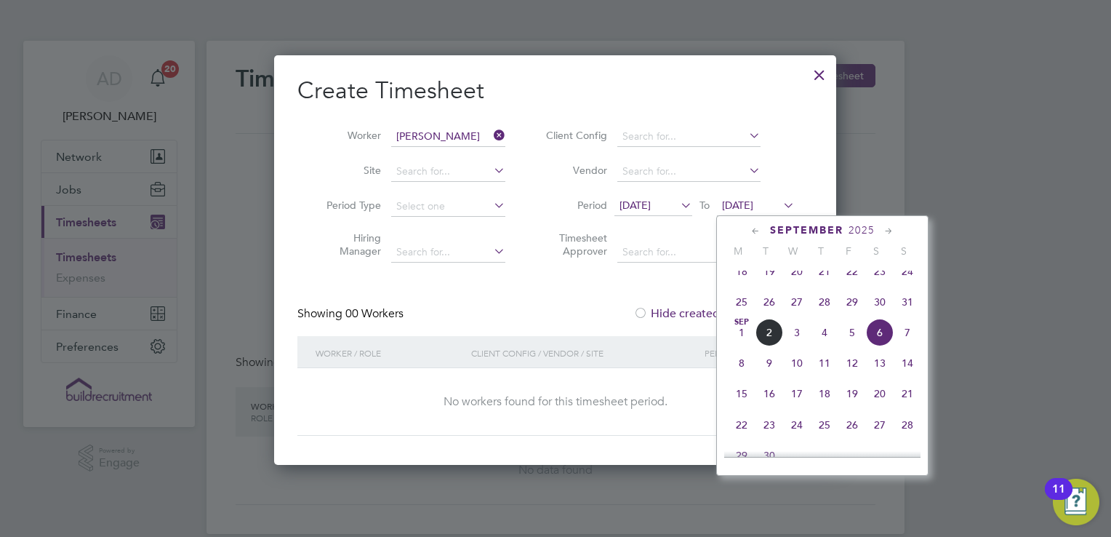
click at [887, 281] on span "23" at bounding box center [880, 271] width 28 height 28
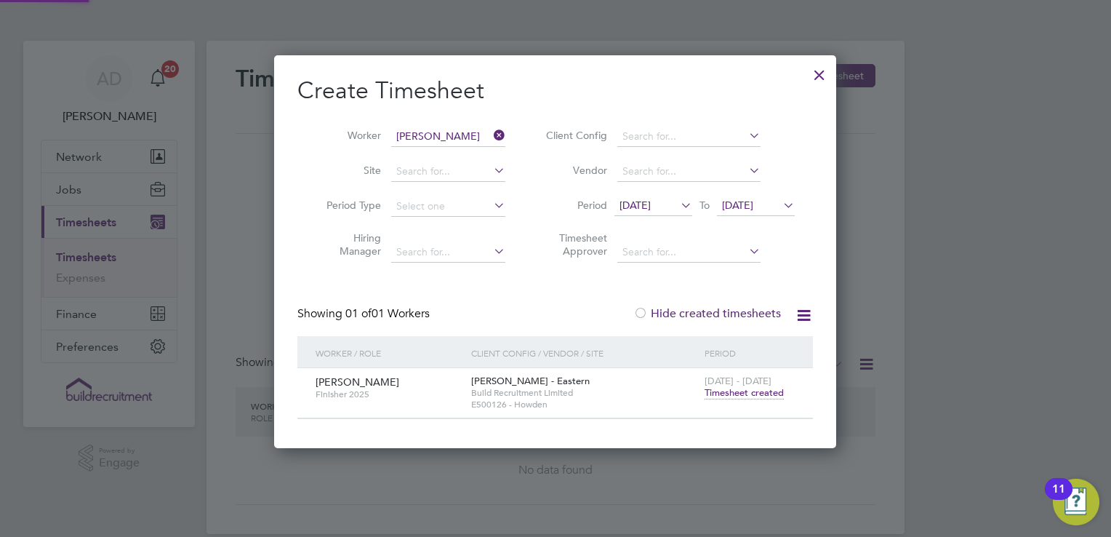
scroll to position [391, 563]
click at [761, 396] on span "Timesheet created" at bounding box center [744, 392] width 79 height 13
click at [491, 132] on icon at bounding box center [491, 135] width 0 height 20
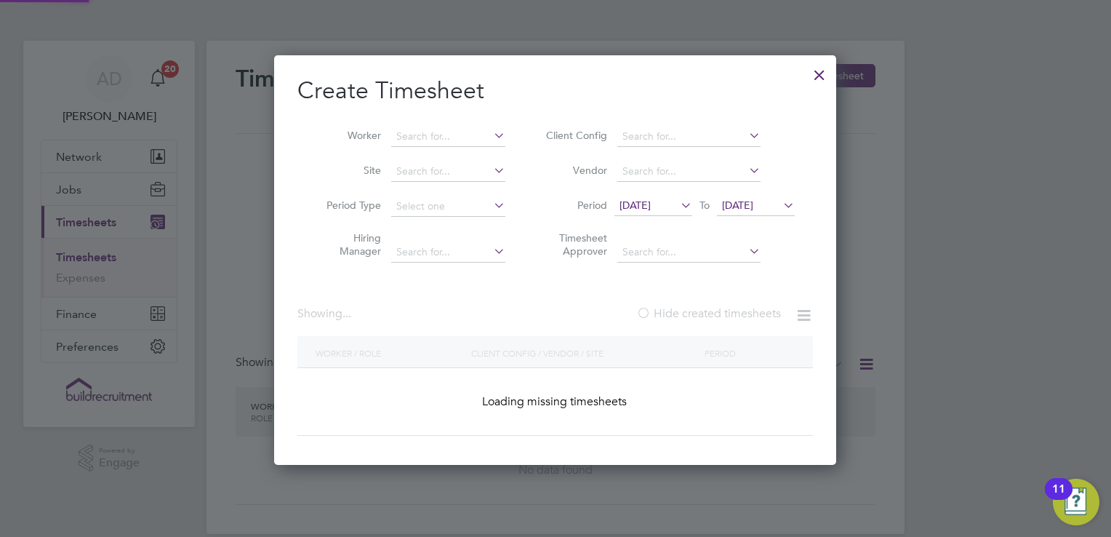
scroll to position [2184, 563]
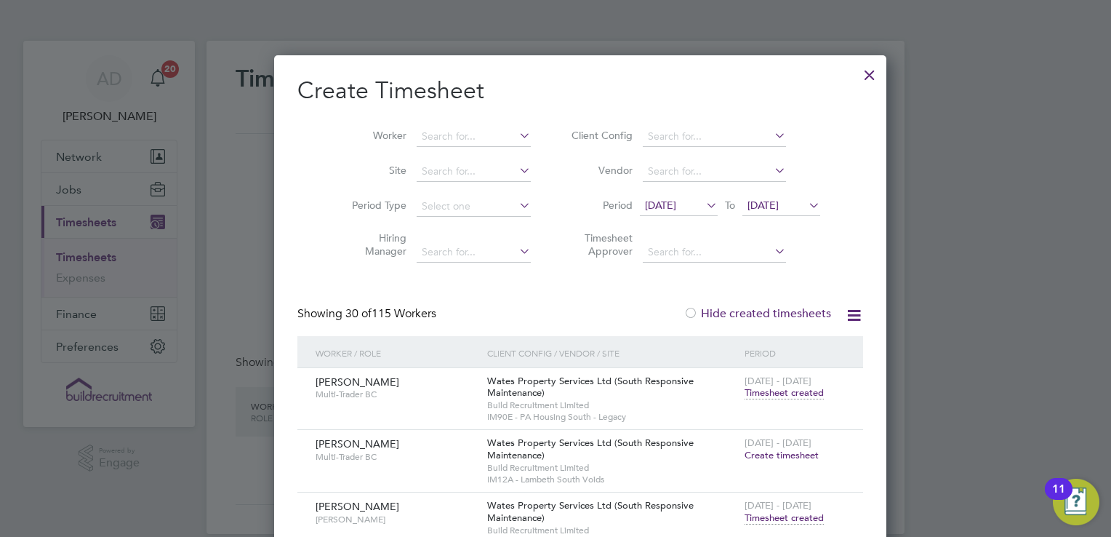
click at [674, 199] on span "23 Aug 2025" at bounding box center [660, 205] width 31 height 13
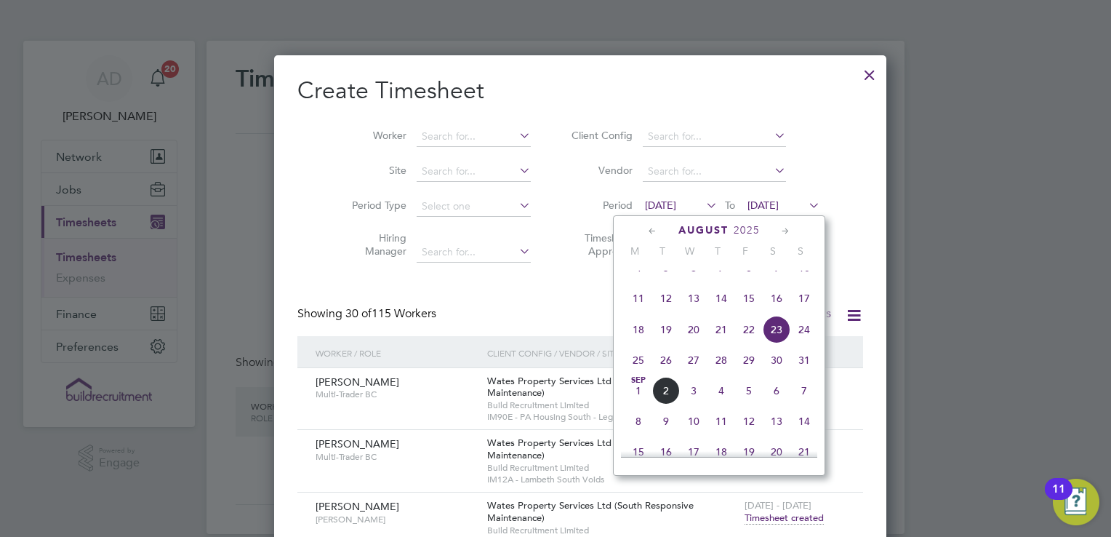
click at [806, 205] on icon at bounding box center [806, 205] width 0 height 20
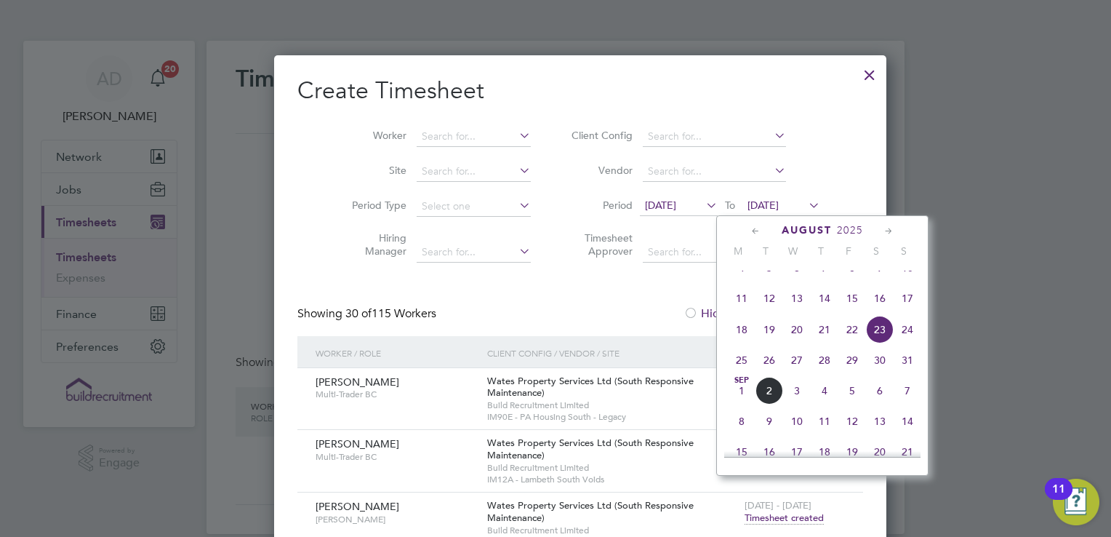
click at [855, 374] on span "29" at bounding box center [853, 360] width 28 height 28
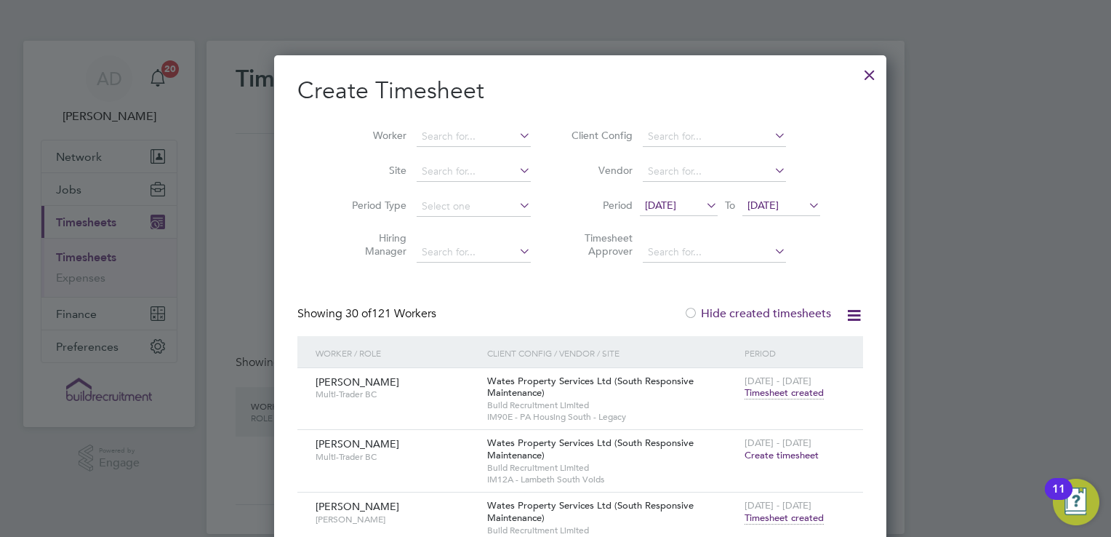
click at [425, 123] on li "Worker" at bounding box center [436, 136] width 226 height 35
click at [426, 147] on li "Worker" at bounding box center [436, 136] width 226 height 35
click at [432, 135] on input at bounding box center [474, 137] width 114 height 20
click at [484, 154] on b "Spanton" at bounding box center [526, 156] width 84 height 12
type input "Richard Spanton"
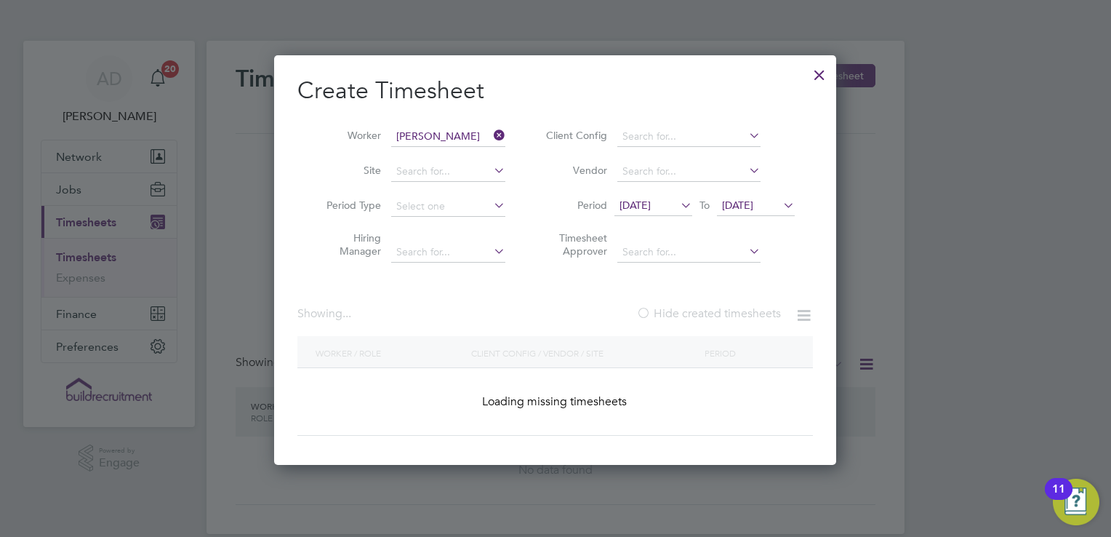
scroll to position [409, 563]
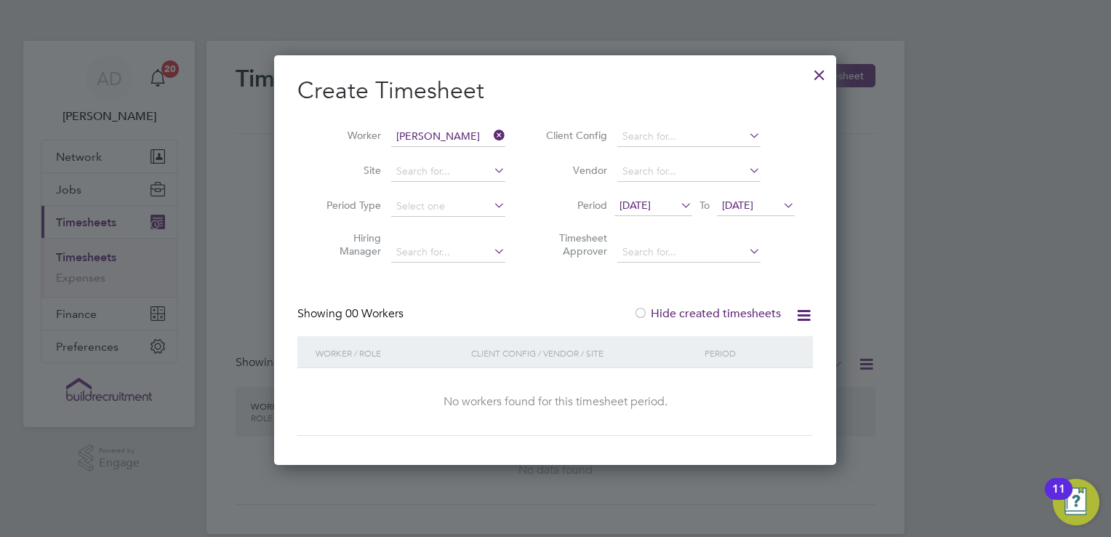
click at [651, 206] on span "23 Aug 2025" at bounding box center [635, 205] width 31 height 13
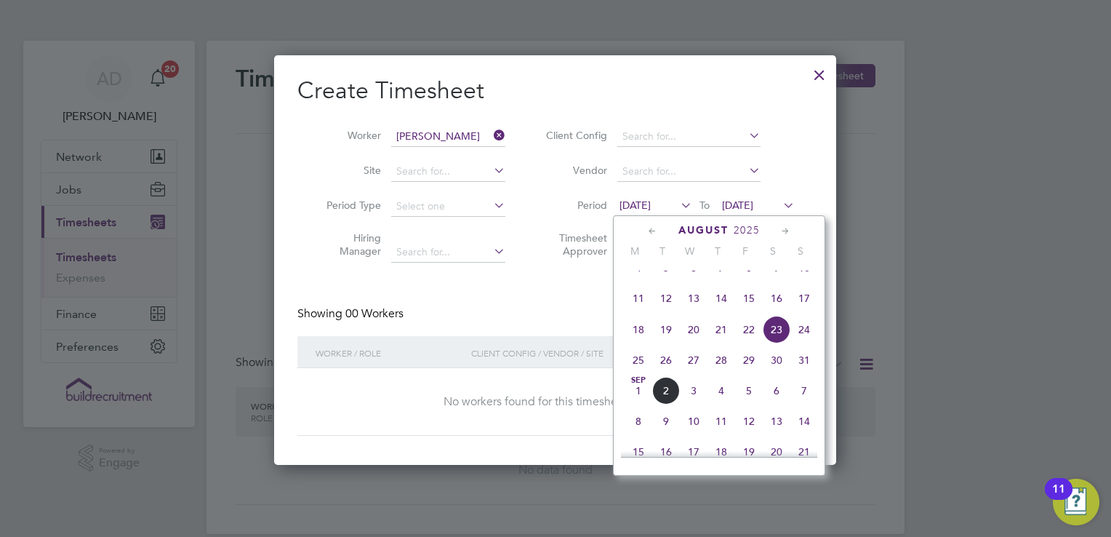
click at [587, 329] on div "Showing 00 Workers Hide created timesheets" at bounding box center [555, 321] width 516 height 30
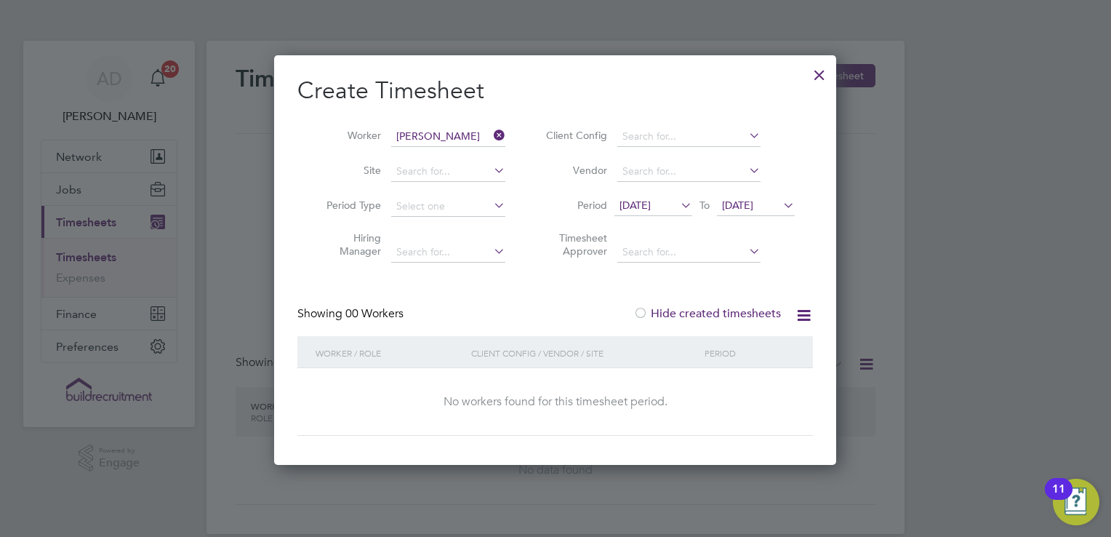
click at [729, 203] on span "29 Aug 2025" at bounding box center [737, 205] width 31 height 13
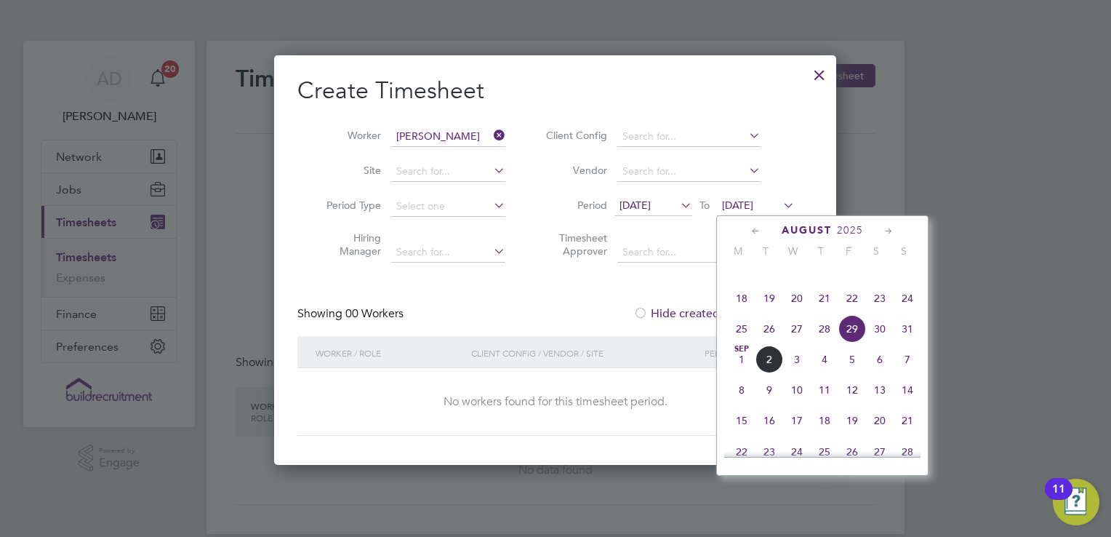
click at [657, 196] on span "23 Aug 2025" at bounding box center [654, 206] width 78 height 20
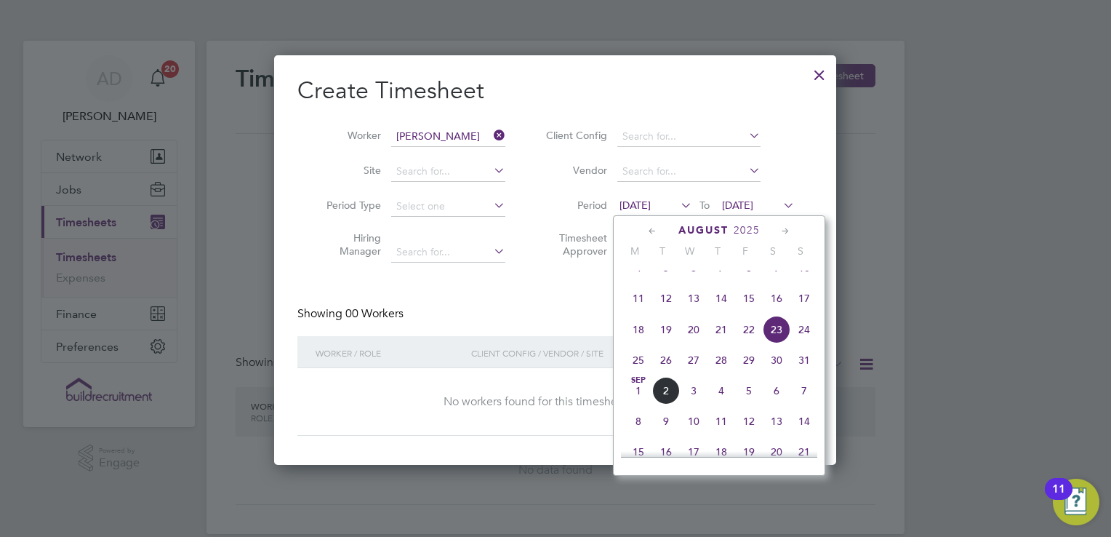
click at [774, 312] on span "16" at bounding box center [777, 298] width 28 height 28
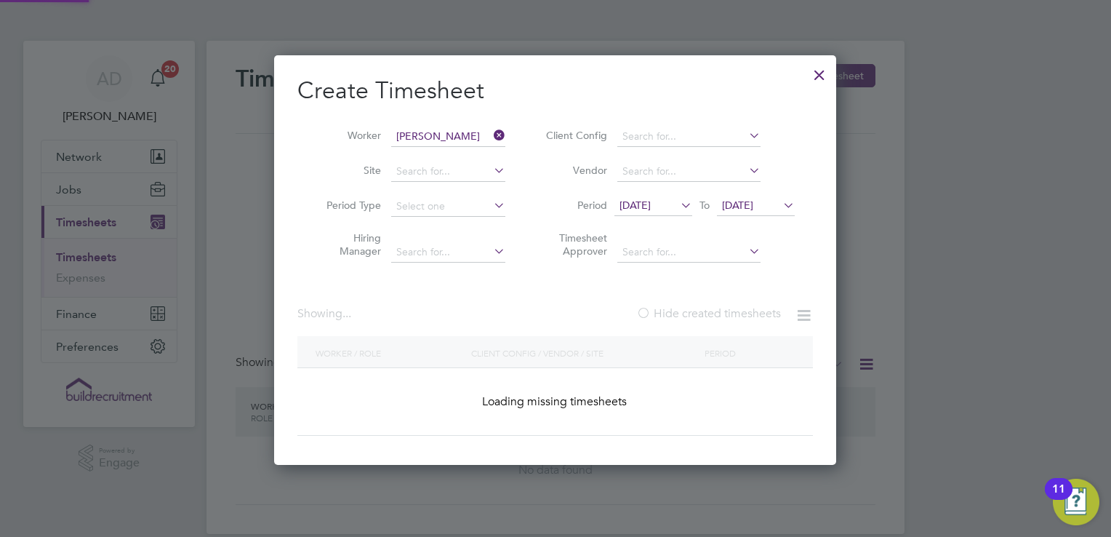
scroll to position [391, 563]
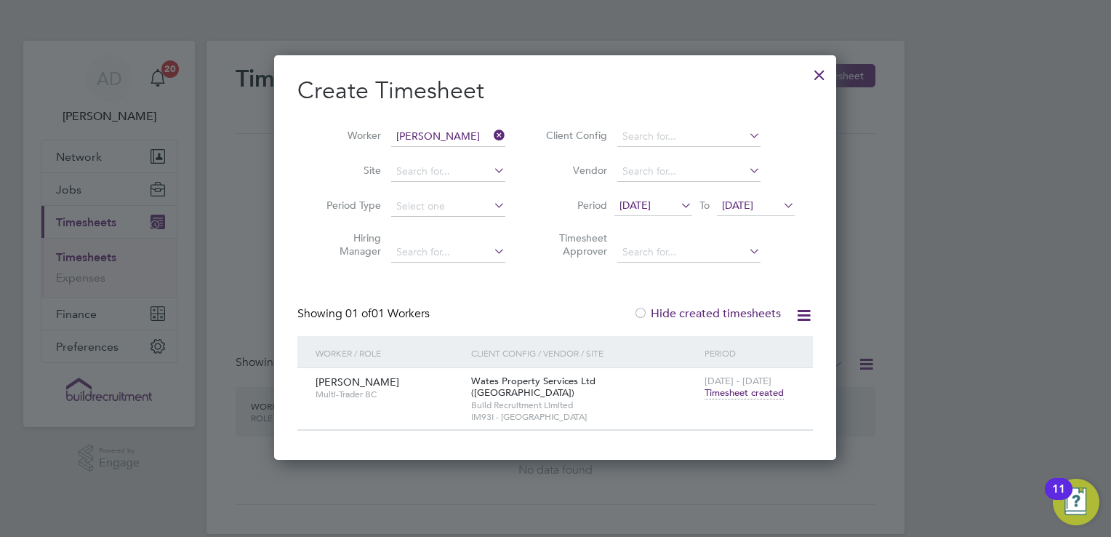
click at [745, 212] on span "29 Aug 2025" at bounding box center [756, 206] width 78 height 20
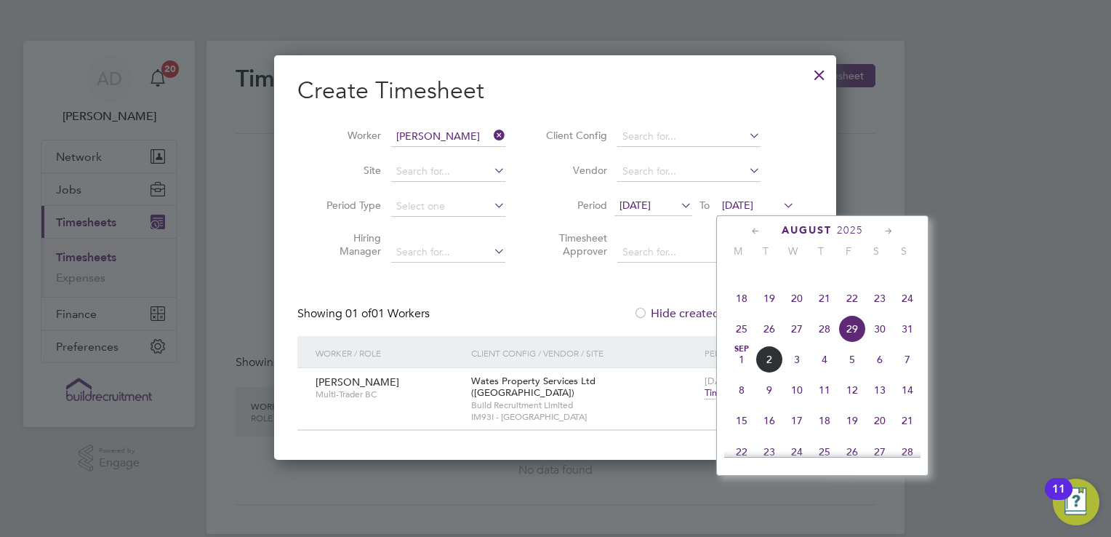
click at [903, 373] on span "7" at bounding box center [908, 359] width 28 height 28
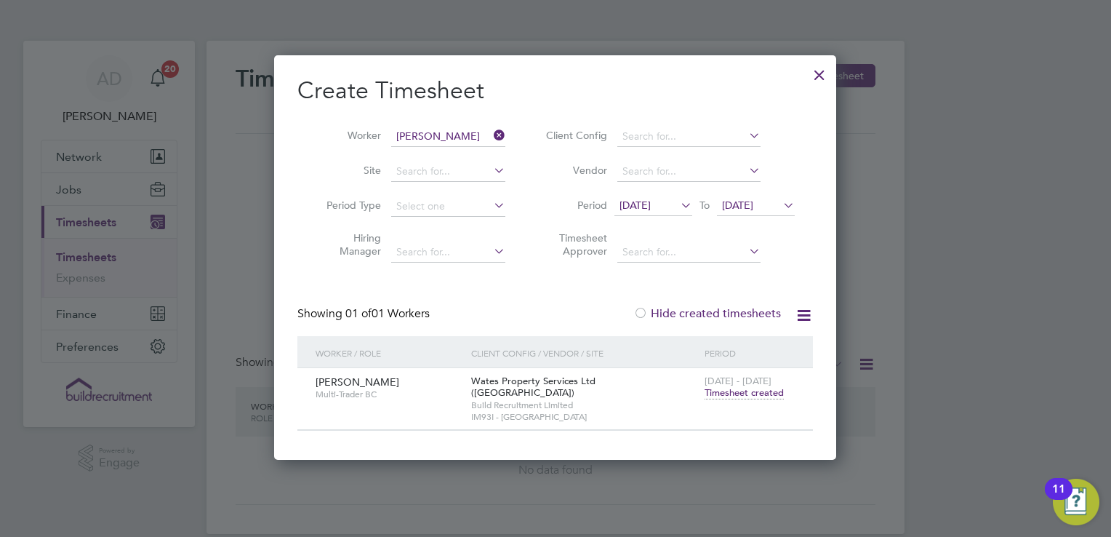
click at [758, 394] on span "Timesheet created" at bounding box center [744, 392] width 79 height 13
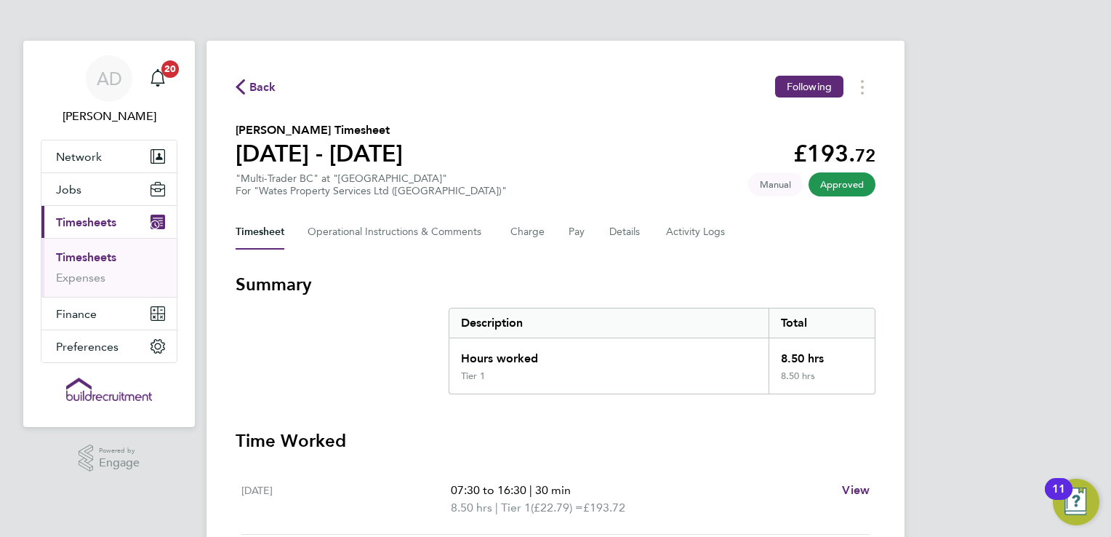
click at [244, 82] on icon "button" at bounding box center [240, 86] width 9 height 15
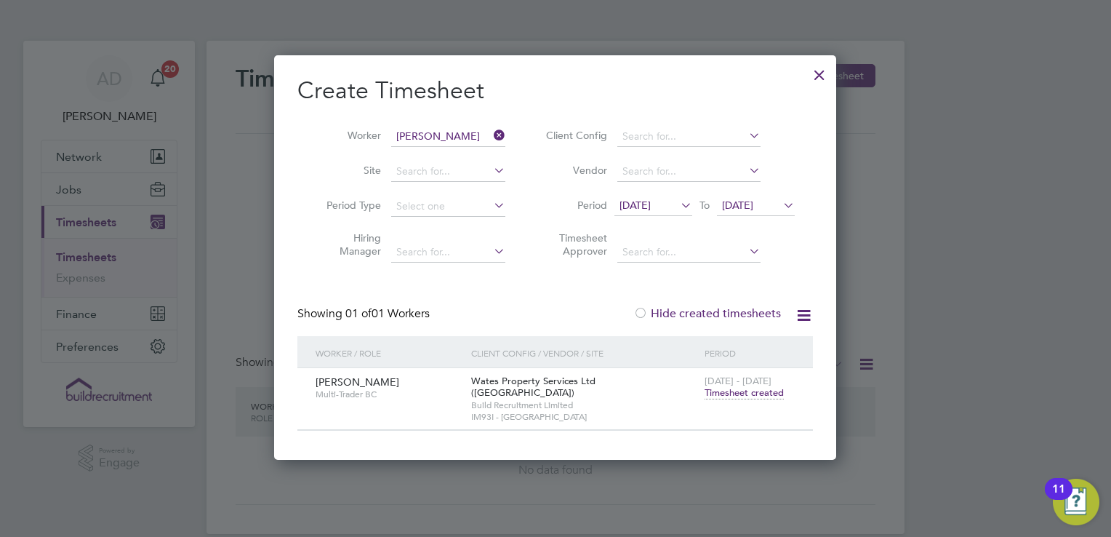
click at [750, 215] on span "07 Sep 2025" at bounding box center [756, 206] width 78 height 20
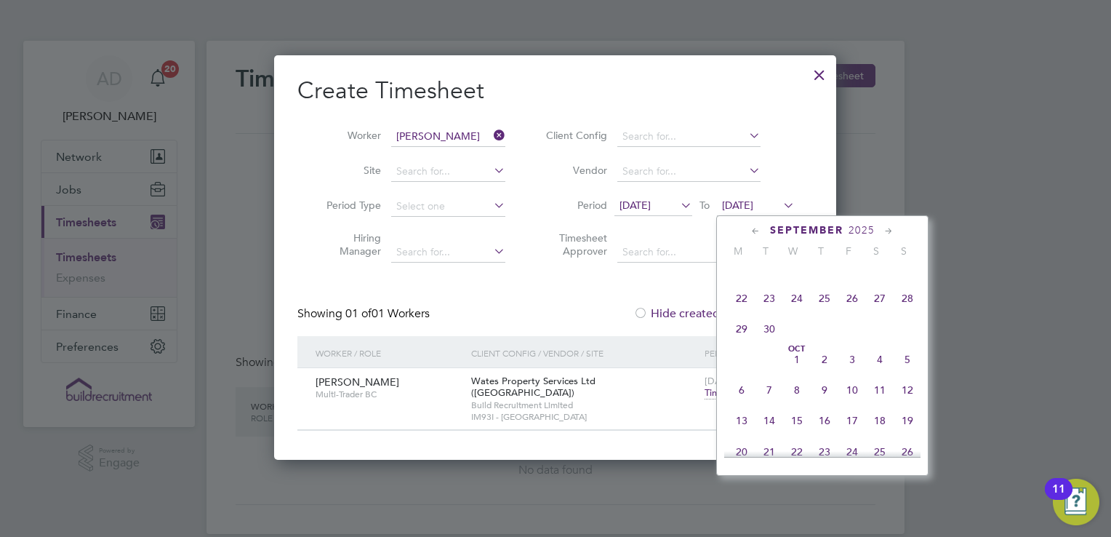
scroll to position [443, 0]
click at [916, 400] on span "21" at bounding box center [908, 394] width 28 height 28
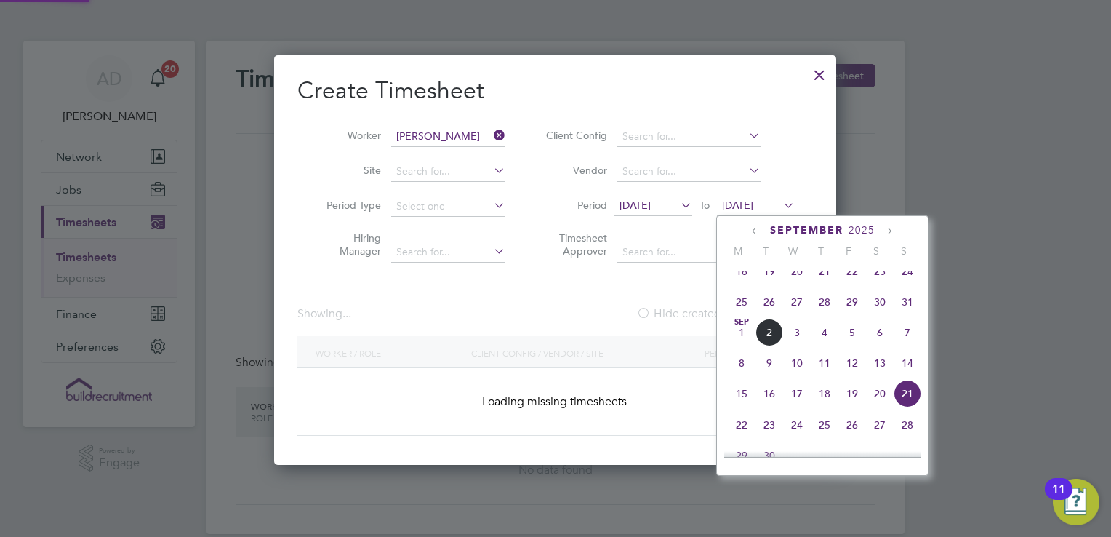
scroll to position [391, 563]
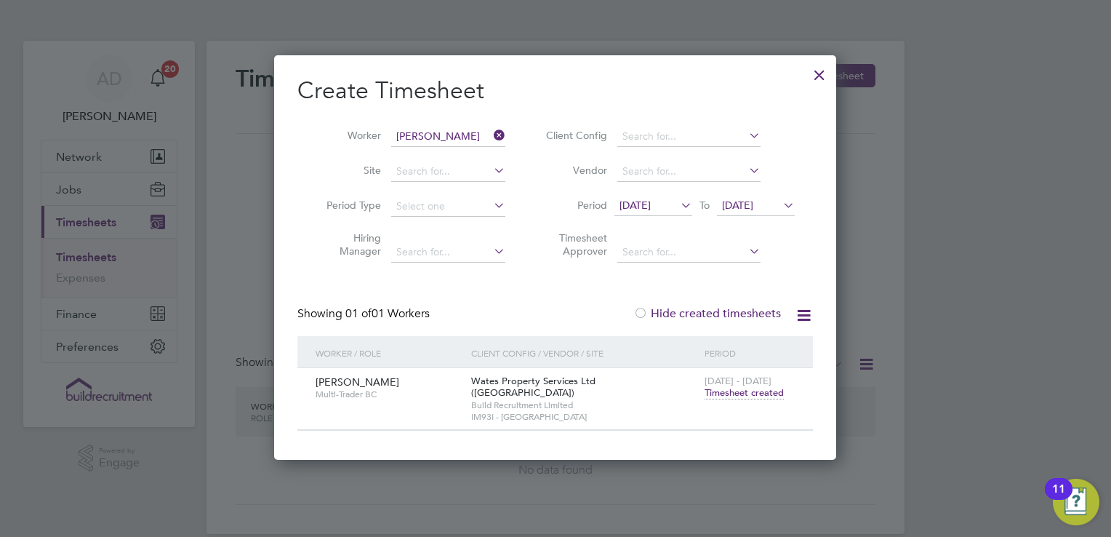
click at [756, 316] on label "Hide created timesheets" at bounding box center [707, 313] width 148 height 15
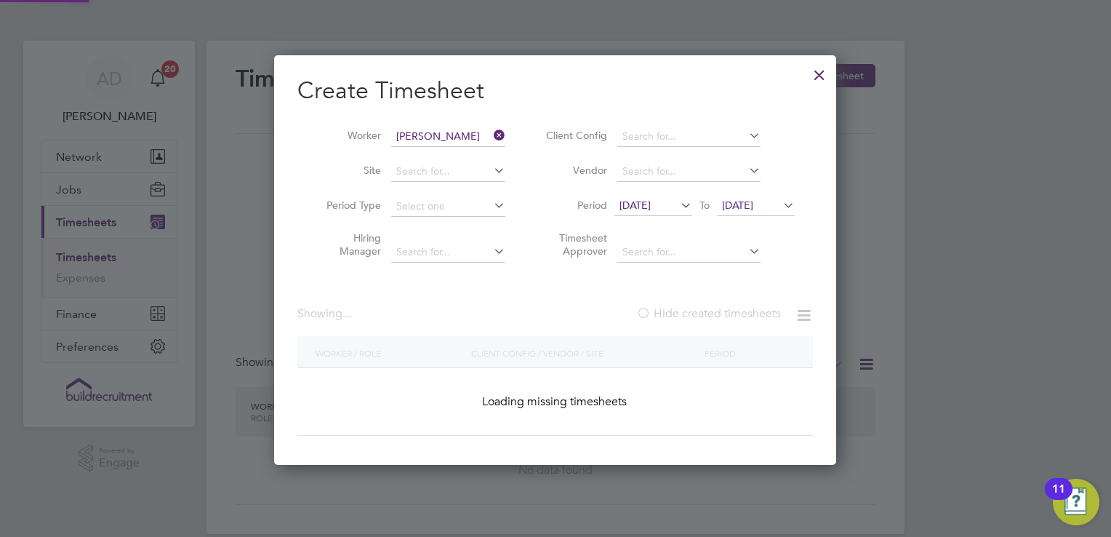
scroll to position [409, 563]
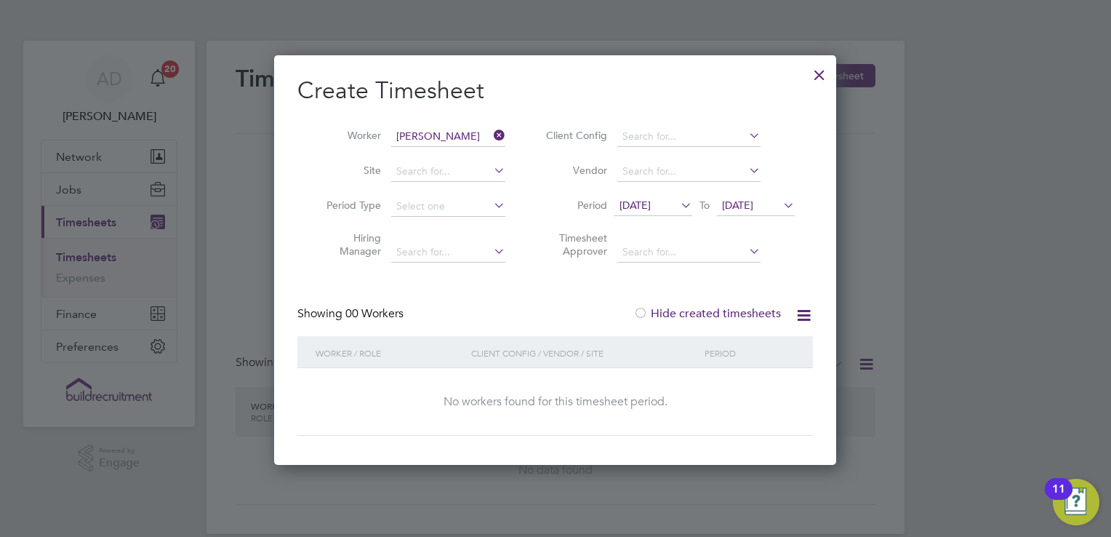
click at [812, 312] on icon at bounding box center [804, 315] width 18 height 18
click at [753, 278] on div "Create Timesheet Worker Richard Spanton Site Period Type Hiring Manager Client …" at bounding box center [555, 256] width 516 height 360
click at [753, 209] on span "21 Sep 2025" at bounding box center [737, 205] width 31 height 13
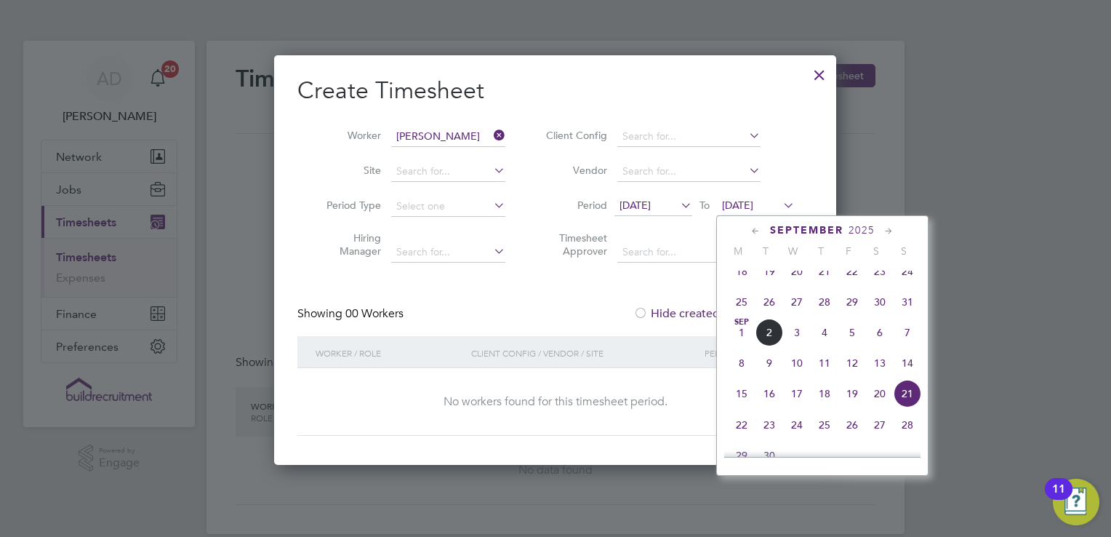
scroll to position [506, 0]
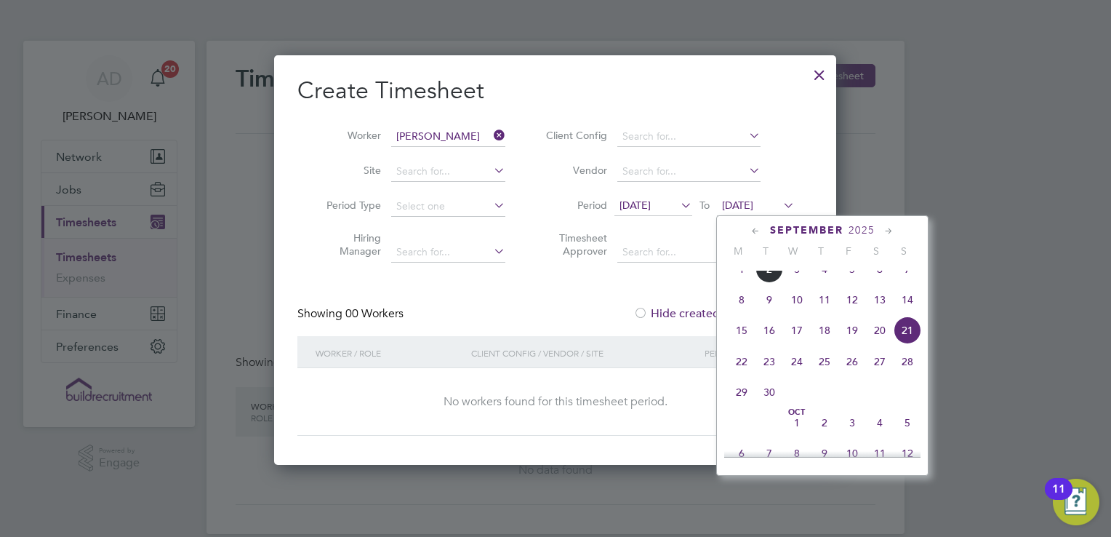
click at [756, 229] on icon at bounding box center [756, 231] width 14 height 16
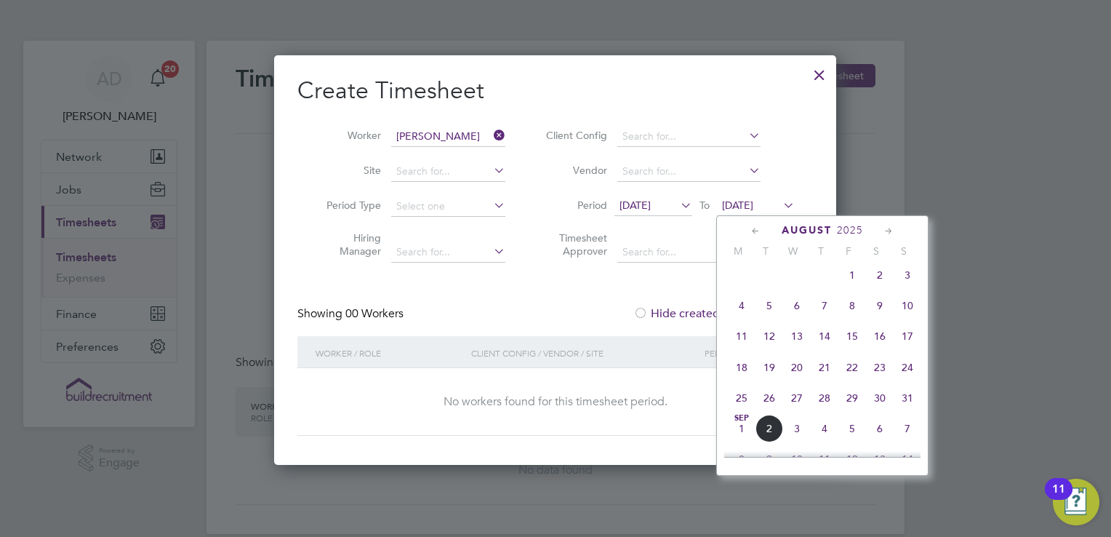
click at [889, 345] on span "16" at bounding box center [880, 336] width 28 height 28
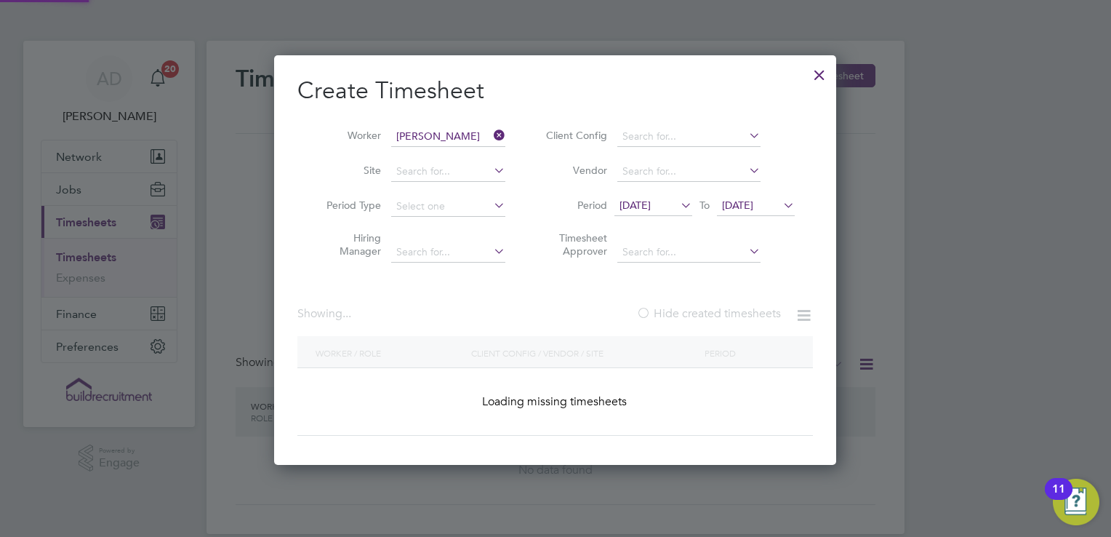
scroll to position [409, 563]
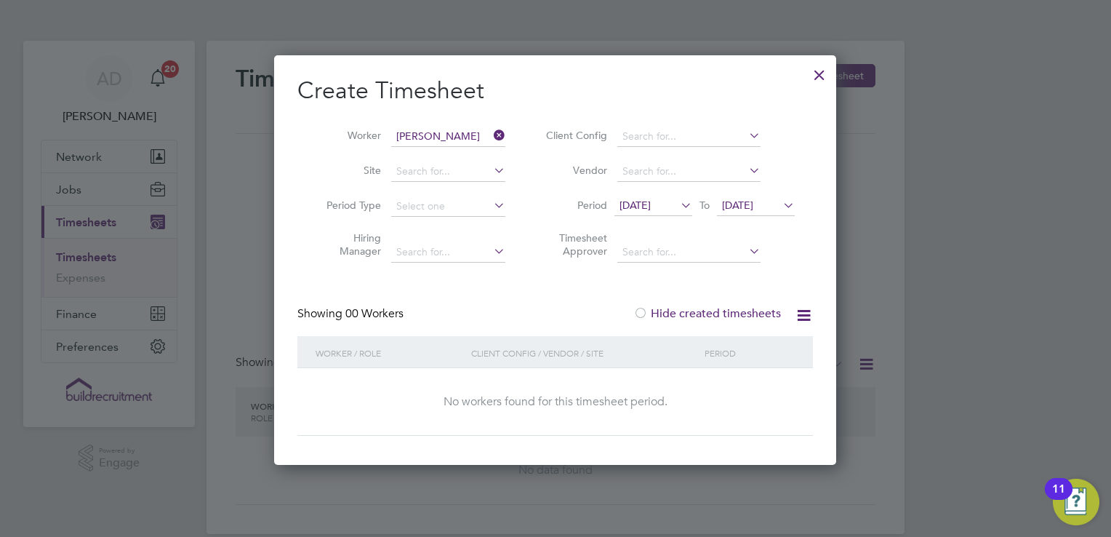
click at [753, 202] on span "16 Aug 2025" at bounding box center [737, 205] width 31 height 13
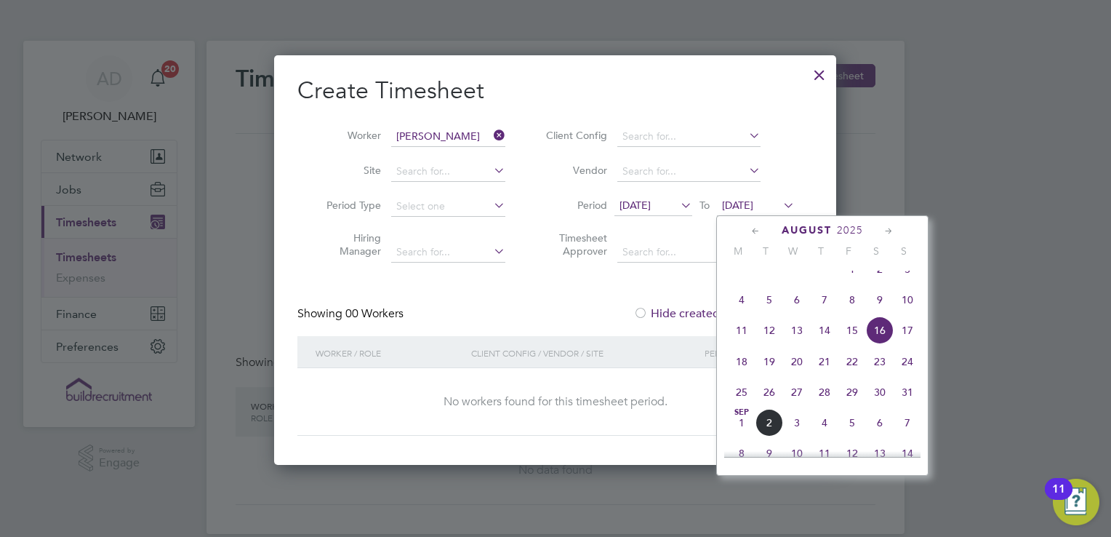
click at [903, 436] on span "7" at bounding box center [908, 423] width 28 height 28
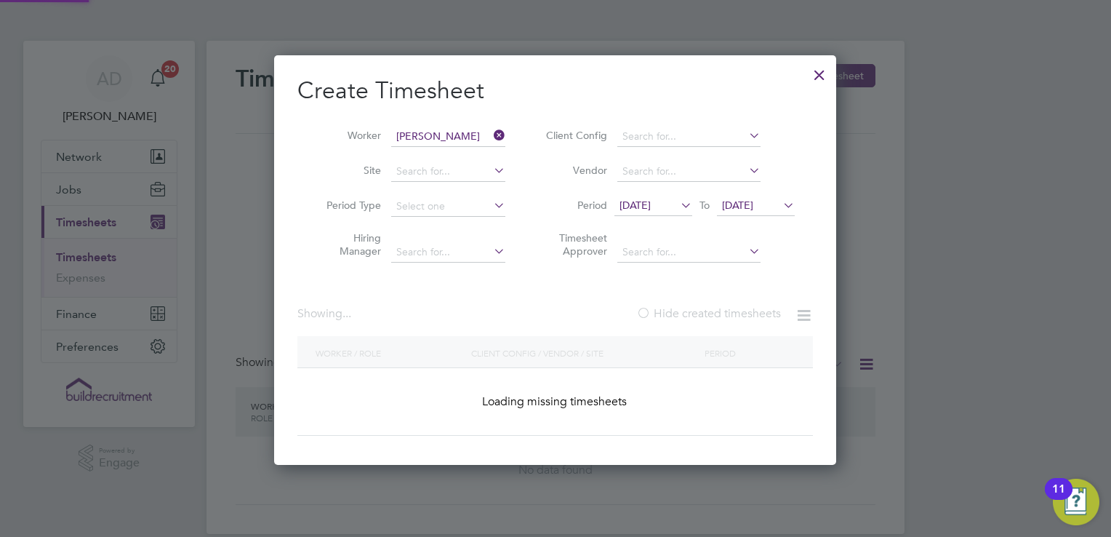
scroll to position [391, 563]
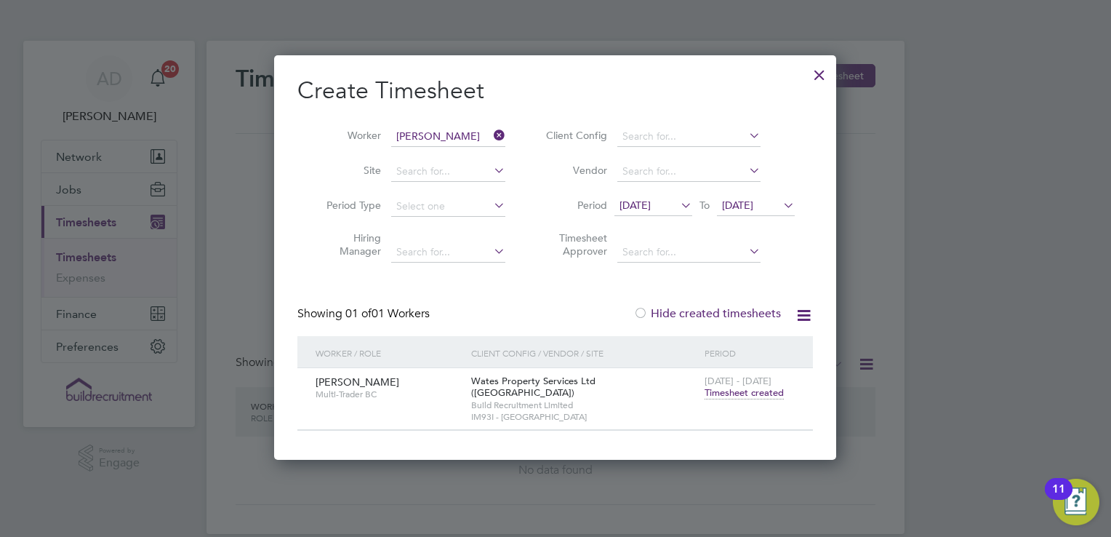
click at [753, 210] on span "07 Sep 2025" at bounding box center [737, 205] width 31 height 13
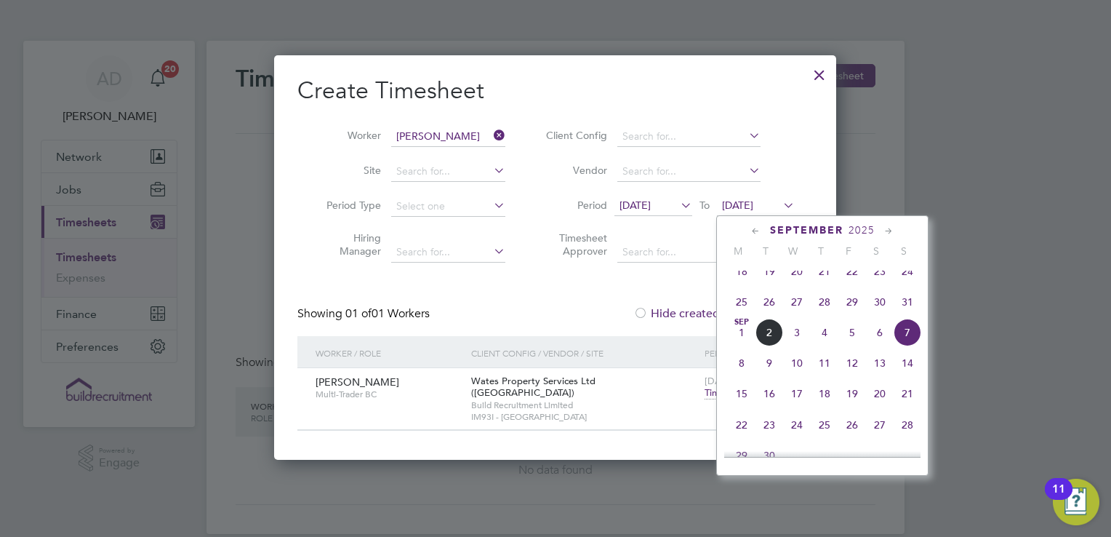
click at [913, 394] on span "21" at bounding box center [908, 394] width 28 height 28
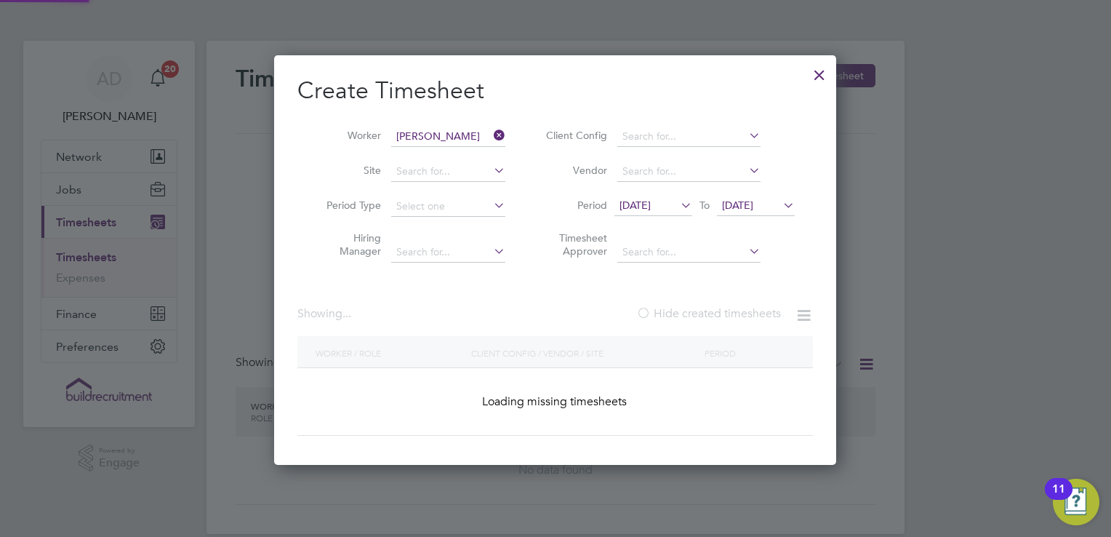
scroll to position [391, 563]
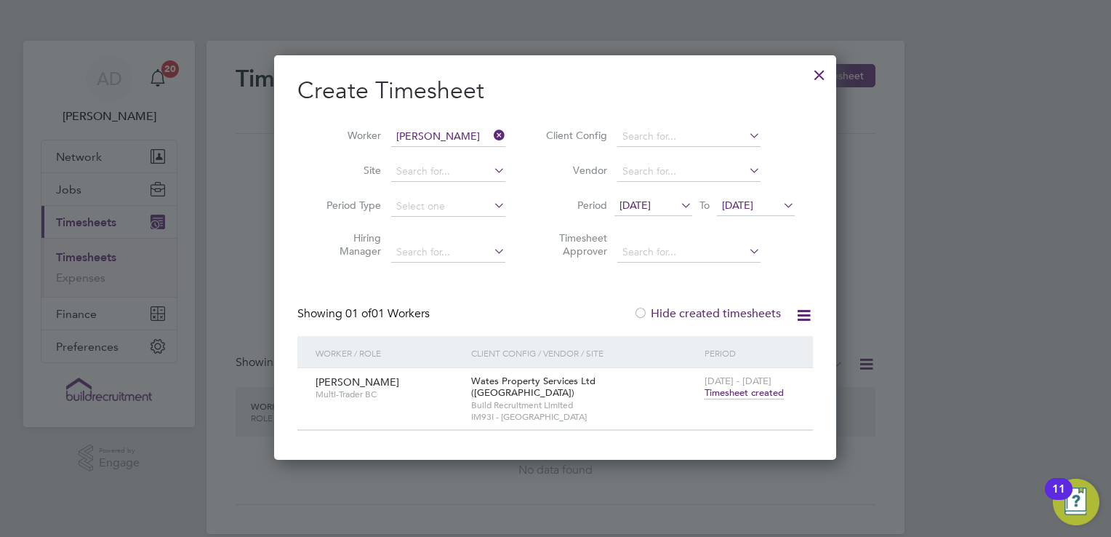
click at [383, 376] on span "Richard Spanton" at bounding box center [358, 381] width 84 height 13
click at [816, 80] on div at bounding box center [820, 71] width 26 height 26
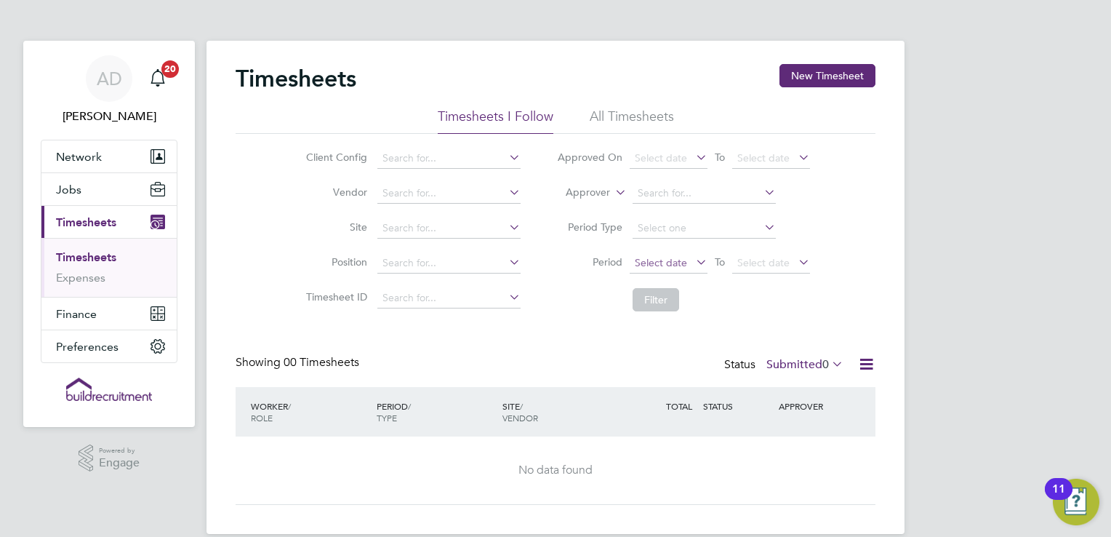
click at [679, 258] on span "Select date" at bounding box center [661, 262] width 52 height 13
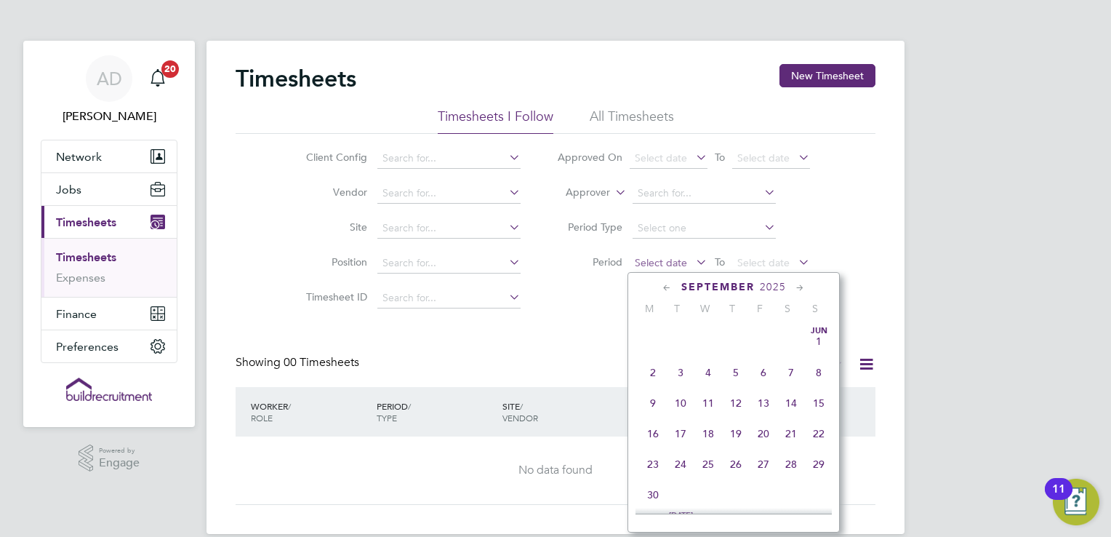
scroll to position [443, 0]
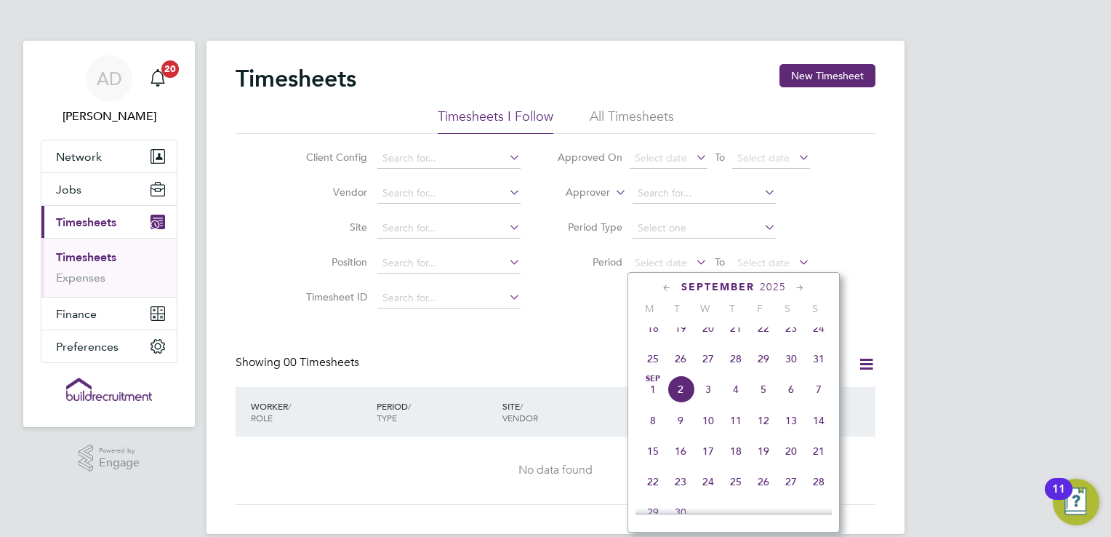
click at [794, 342] on span "23" at bounding box center [791, 328] width 28 height 28
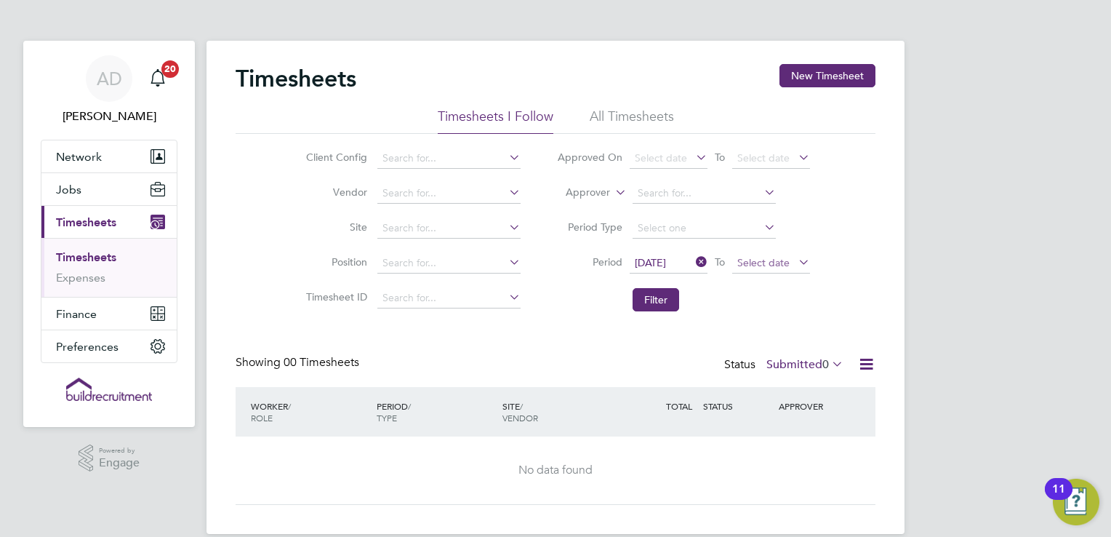
click at [792, 260] on span "Select date" at bounding box center [771, 264] width 78 height 20
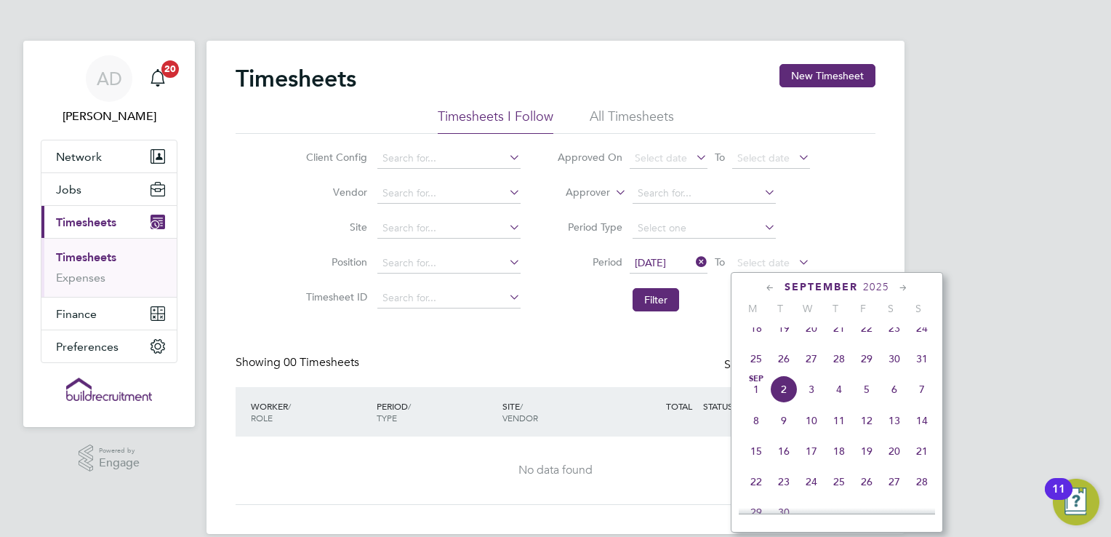
click at [871, 372] on span "29" at bounding box center [867, 359] width 28 height 28
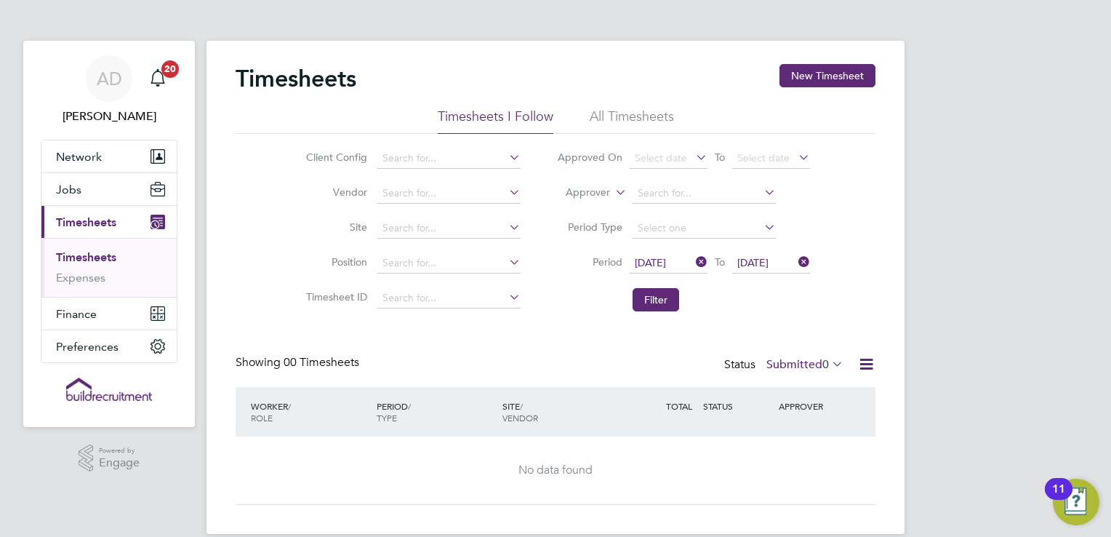
click at [876, 375] on div "Timesheets New Timesheet Timesheets I Follow All Timesheets Client Config Vendo…" at bounding box center [556, 287] width 698 height 493
click at [809, 368] on label "Submitted 0" at bounding box center [805, 364] width 77 height 15
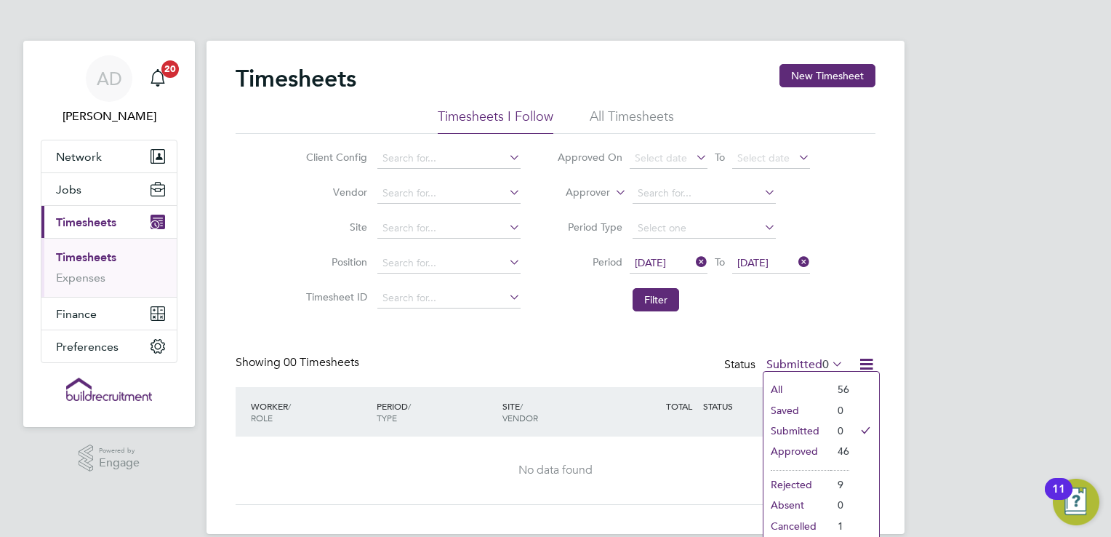
click at [803, 450] on li "Approved" at bounding box center [797, 451] width 67 height 20
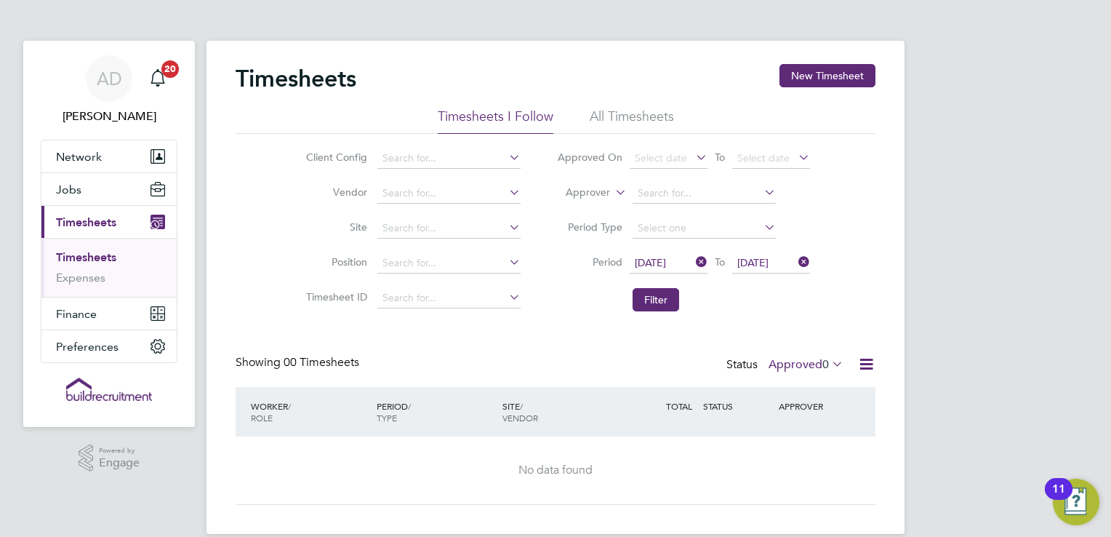
click at [823, 365] on span "0" at bounding box center [826, 364] width 7 height 15
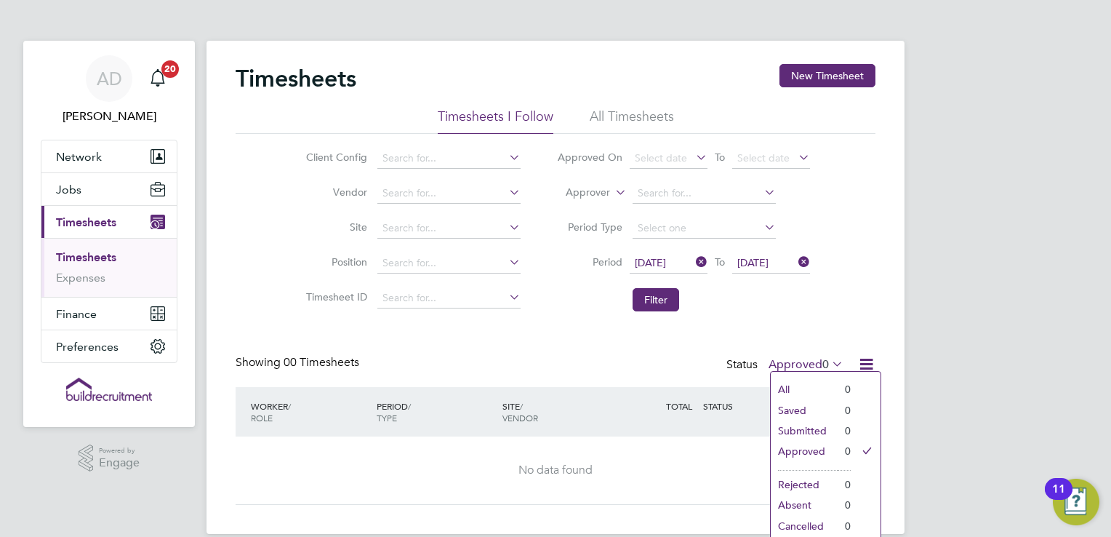
click at [817, 454] on li "Approved" at bounding box center [804, 451] width 67 height 20
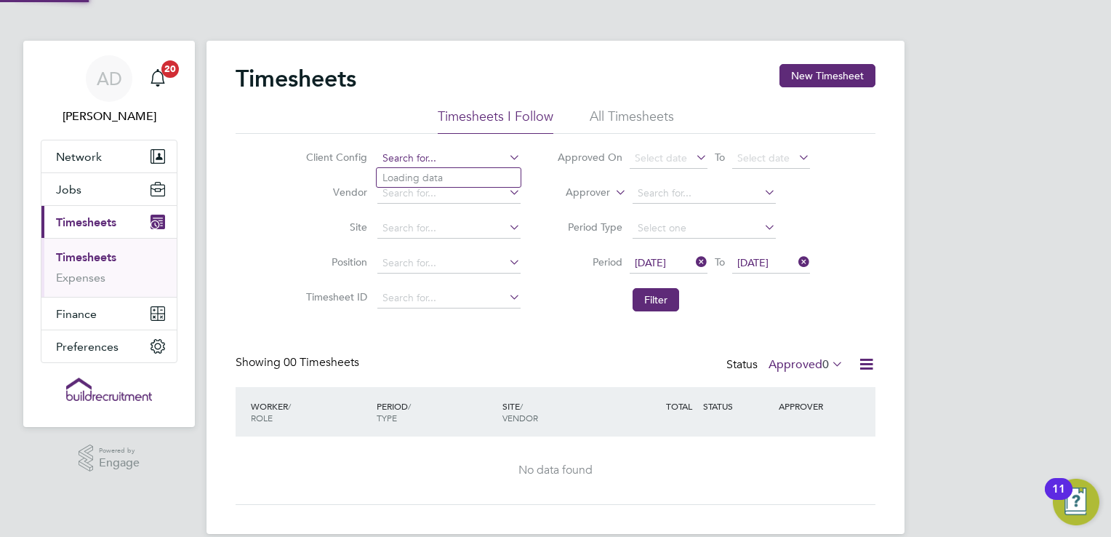
click at [464, 153] on input at bounding box center [448, 158] width 143 height 20
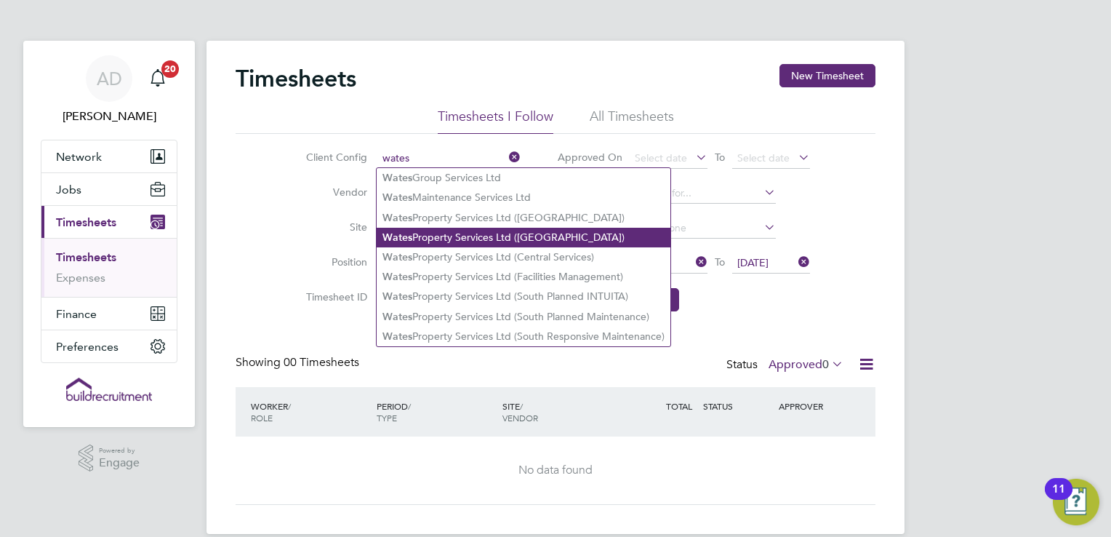
click at [491, 239] on li "Wates Property Services Ltd (Central & North)" at bounding box center [524, 238] width 294 height 20
type input "Wates Property Services Ltd (Central & North)"
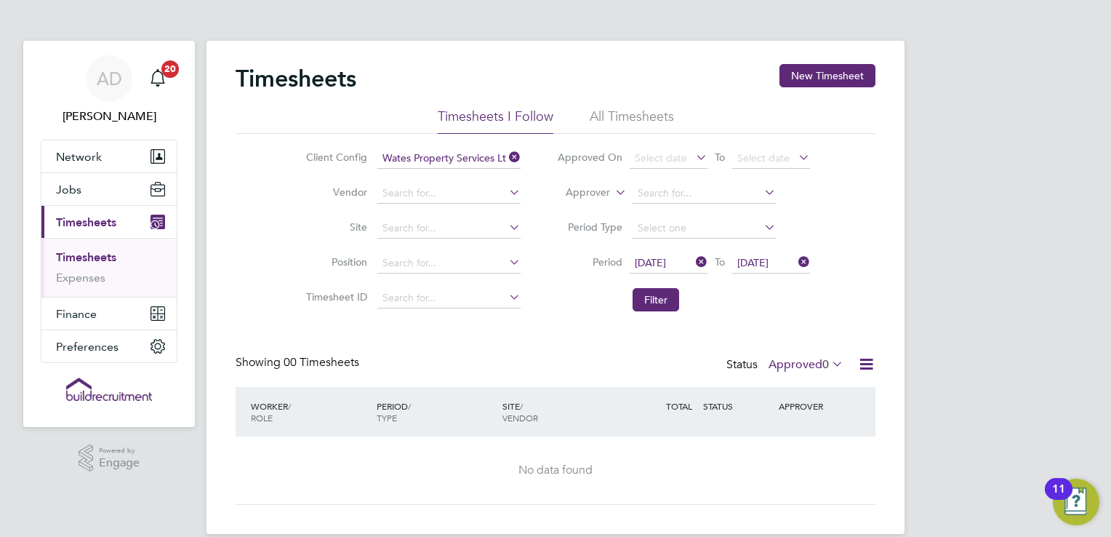
click at [829, 360] on icon at bounding box center [829, 363] width 0 height 20
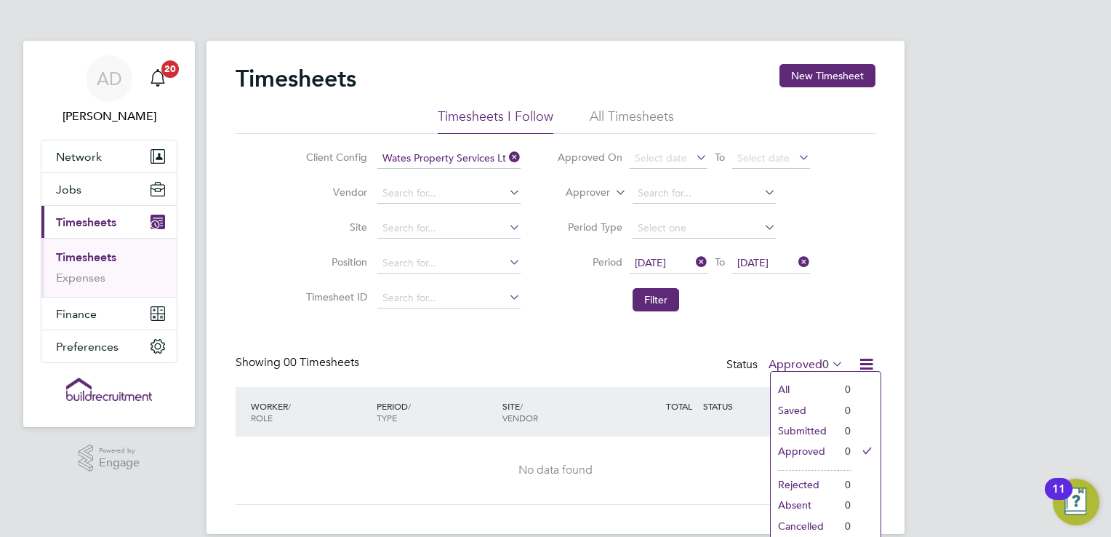
click at [815, 393] on li "All" at bounding box center [804, 389] width 67 height 20
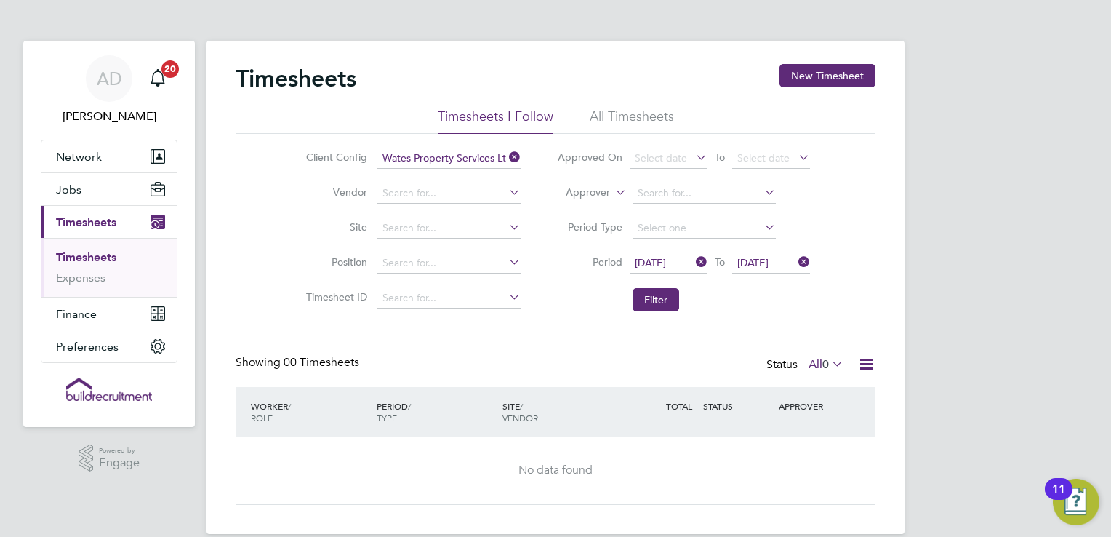
click at [828, 367] on span "0" at bounding box center [826, 364] width 7 height 15
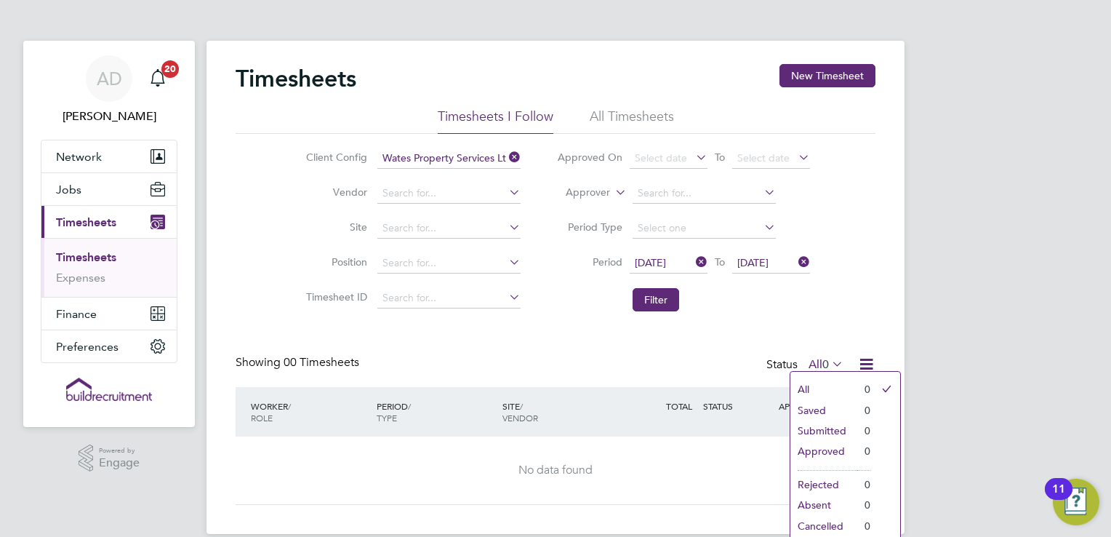
click at [828, 432] on li "Submitted" at bounding box center [824, 430] width 67 height 20
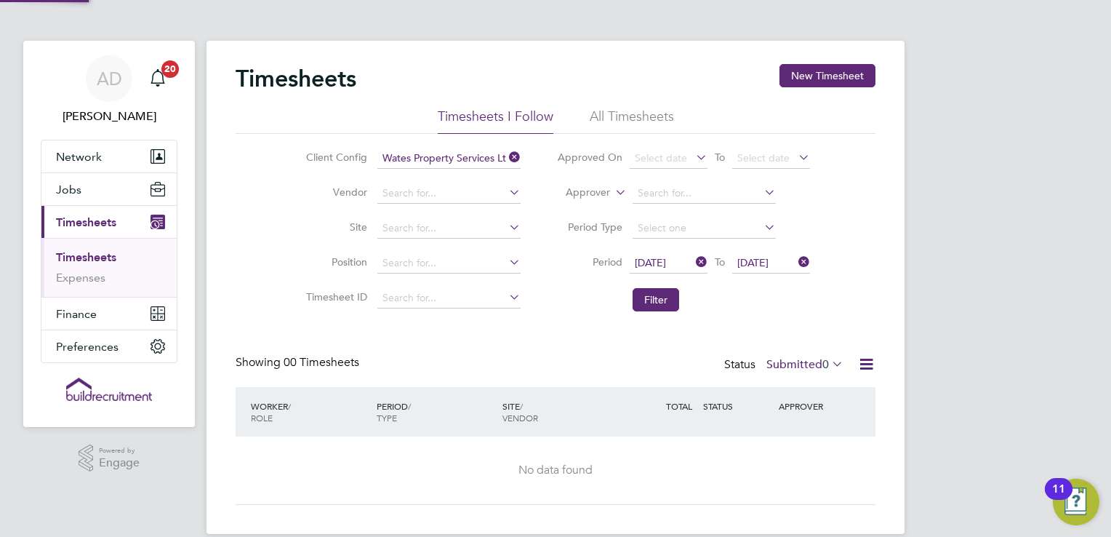
click at [810, 365] on label "Submitted 0" at bounding box center [805, 364] width 77 height 15
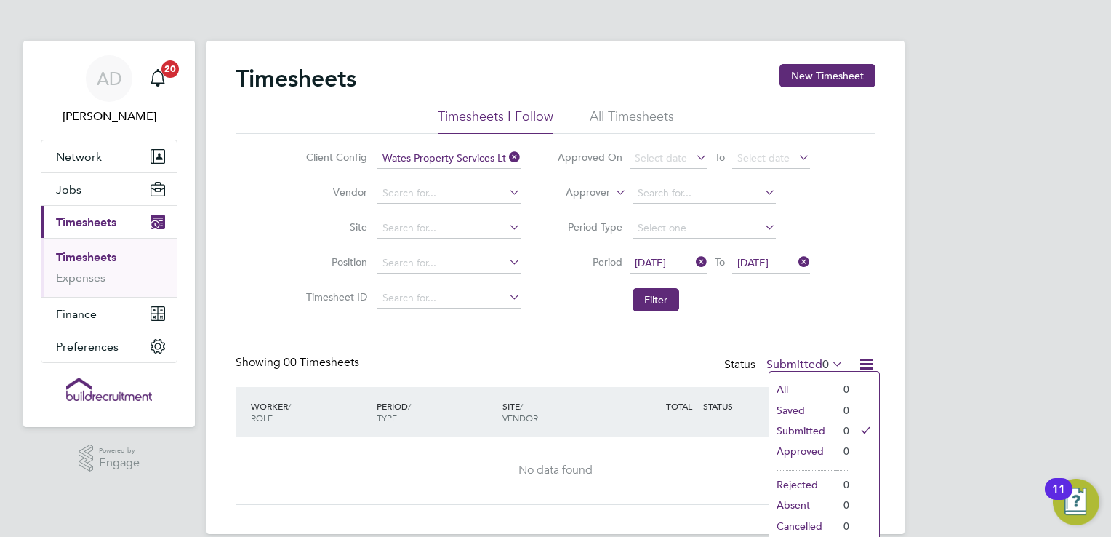
click at [804, 446] on li "Approved" at bounding box center [802, 451] width 67 height 20
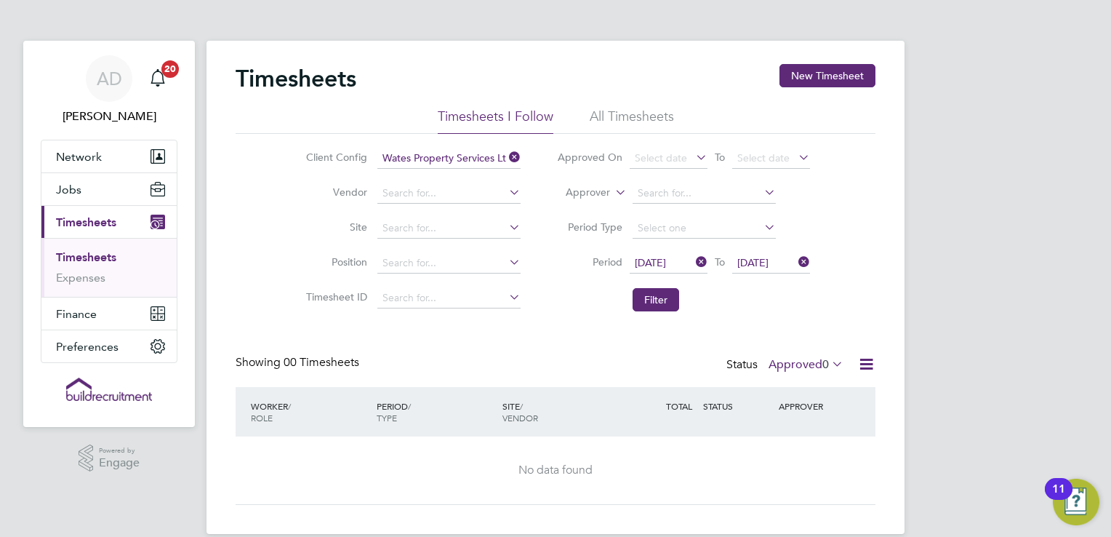
click at [860, 364] on icon at bounding box center [866, 364] width 18 height 18
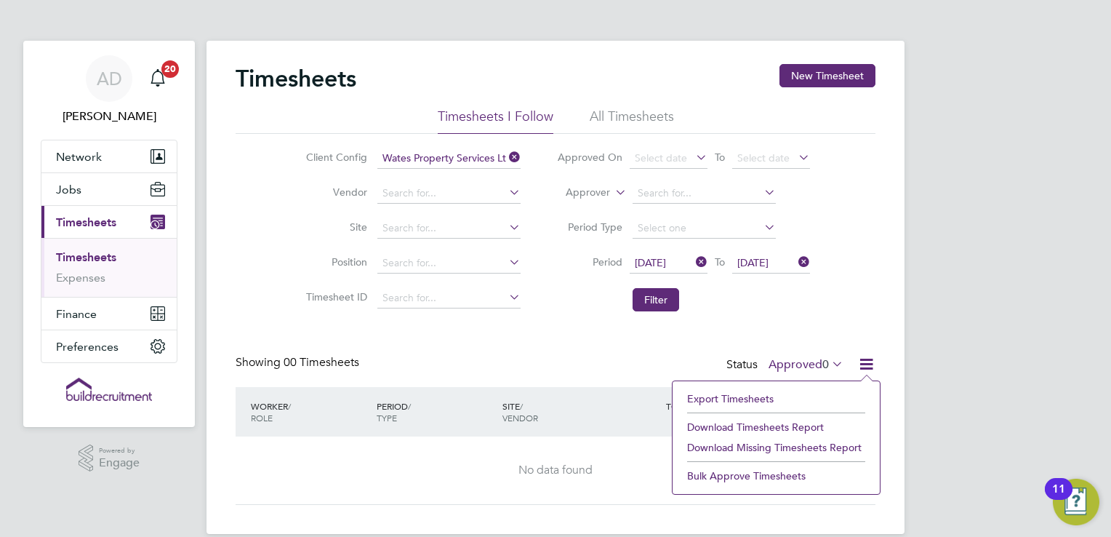
click at [771, 423] on li "Download Timesheets Report" at bounding box center [776, 427] width 193 height 20
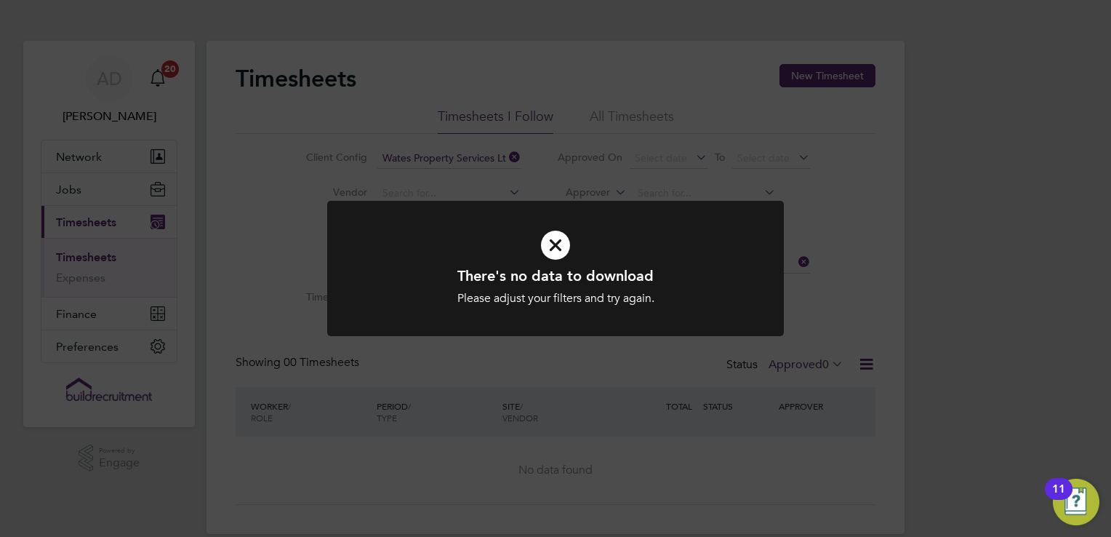
click at [771, 423] on div "There's no data to download Please adjust your filters and try again. Cancel Ok…" at bounding box center [555, 268] width 1111 height 537
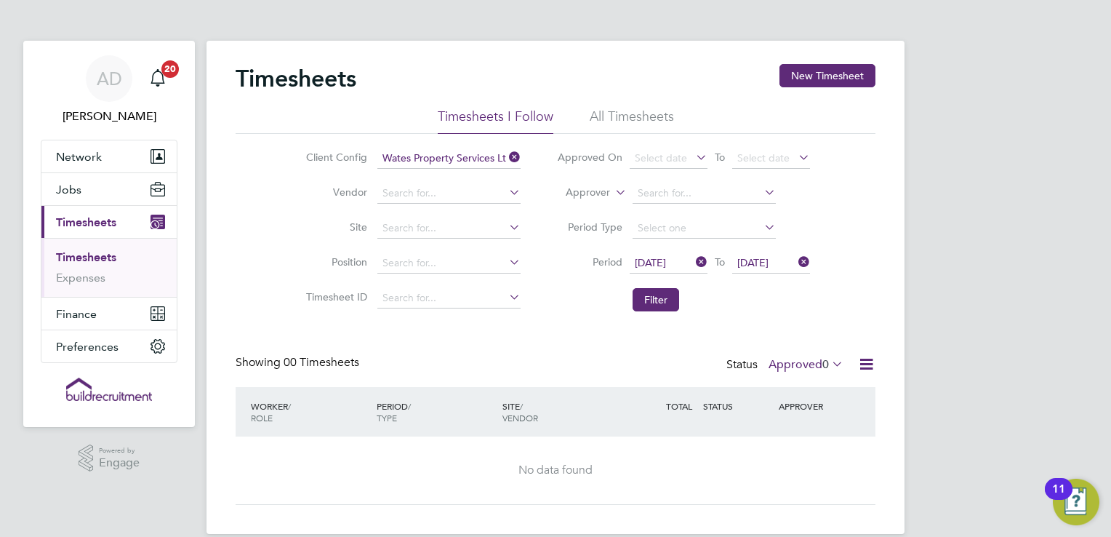
click at [867, 361] on icon at bounding box center [866, 364] width 18 height 18
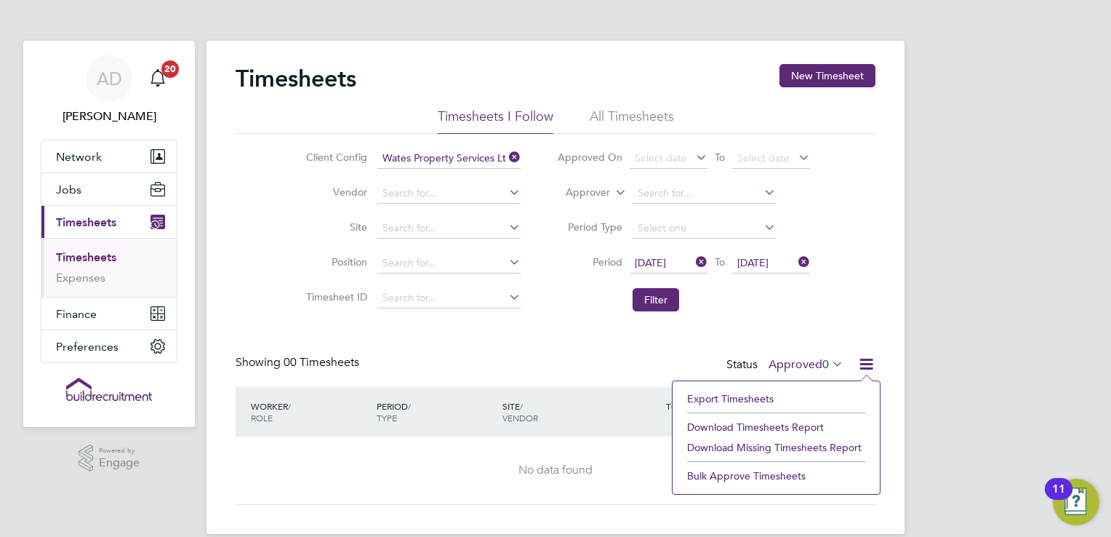
click at [853, 447] on li "Download Missing Timesheets Report" at bounding box center [776, 447] width 193 height 20
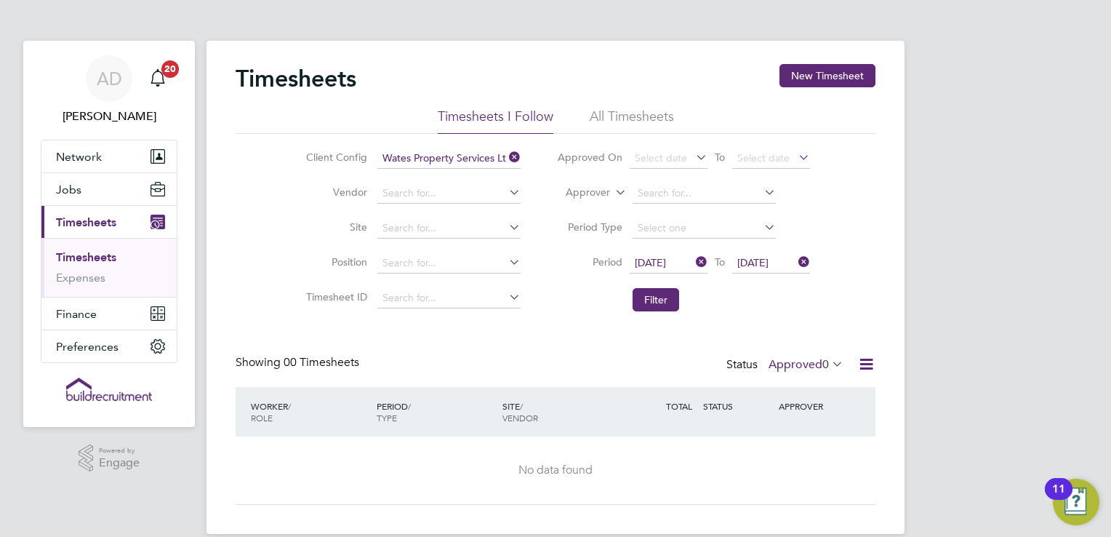
click at [107, 223] on span "Timesheets" at bounding box center [86, 222] width 60 height 14
click at [820, 76] on button "New Timesheet" at bounding box center [828, 75] width 96 height 23
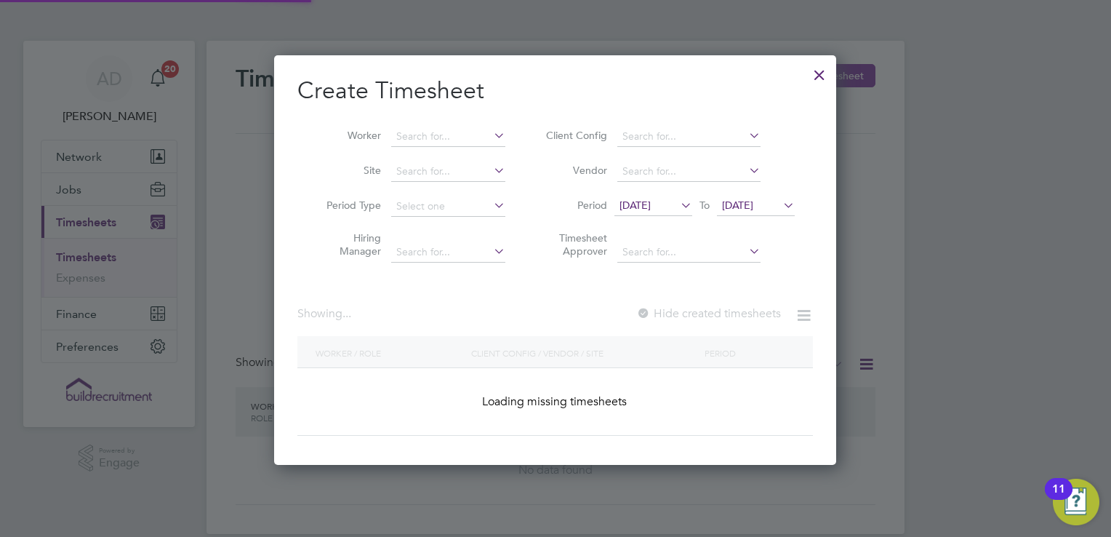
scroll to position [409, 563]
click at [445, 135] on input at bounding box center [448, 137] width 114 height 20
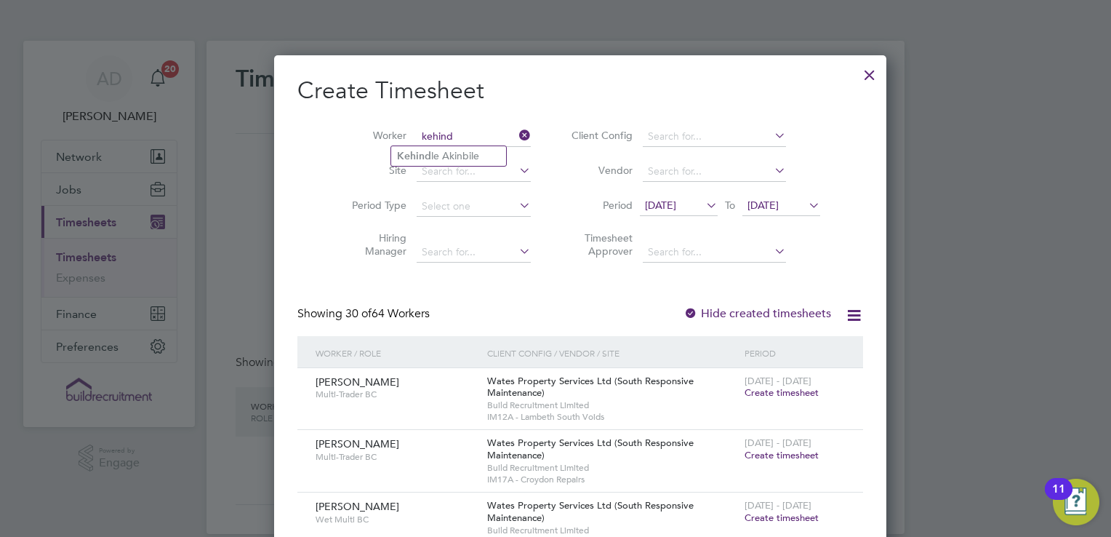
type input "kehind"
click at [513, 158] on li "Site" at bounding box center [436, 171] width 226 height 35
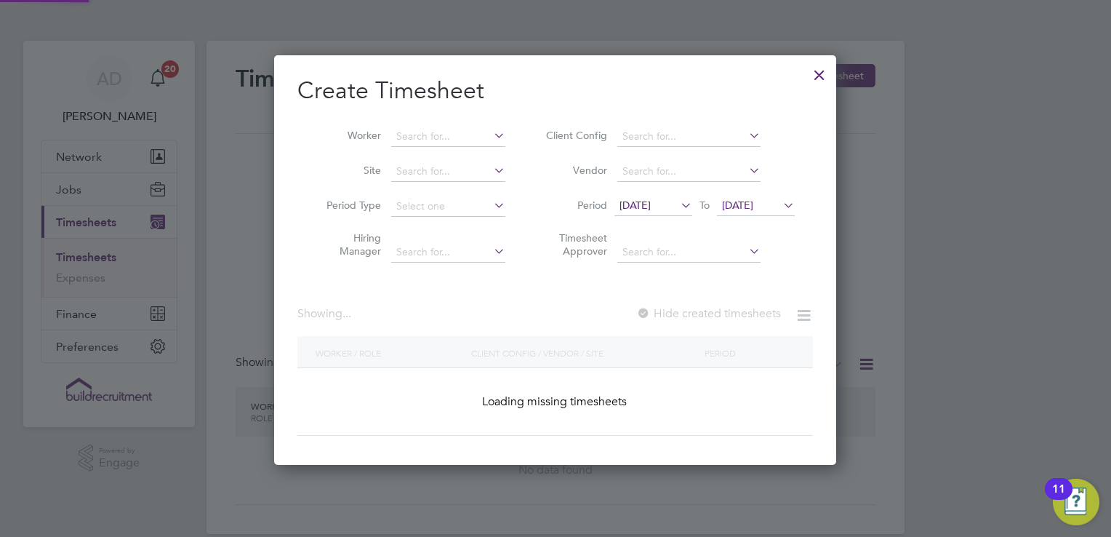
scroll to position [409, 563]
click at [473, 138] on input at bounding box center [448, 137] width 114 height 20
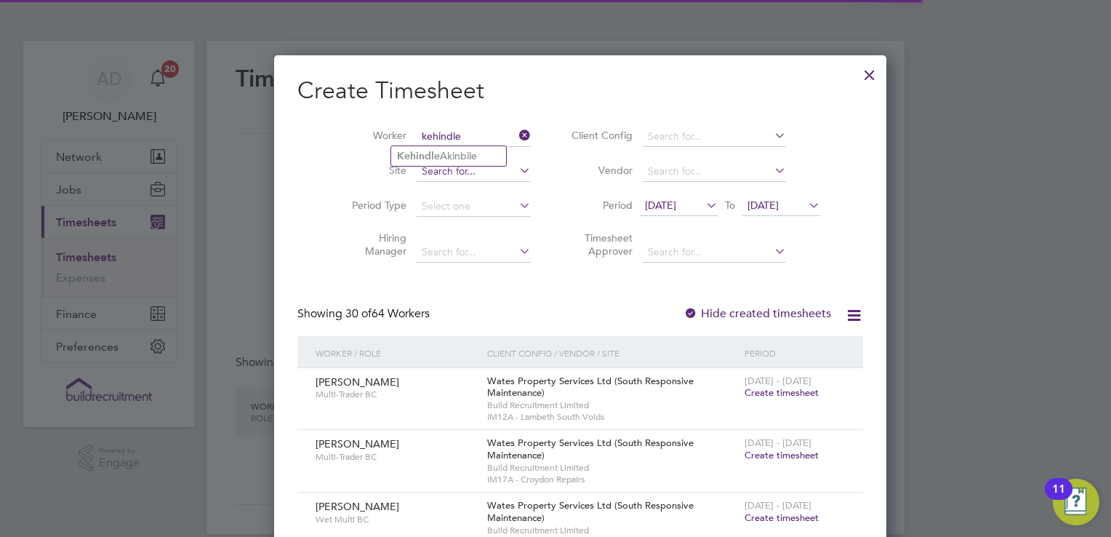
scroll to position [2467, 563]
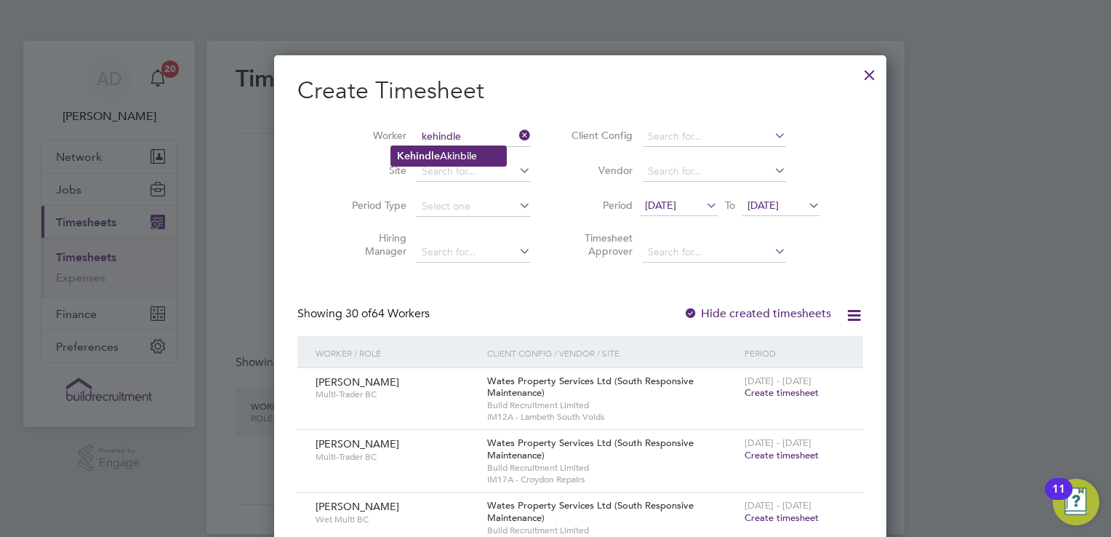
click at [477, 159] on li "Kehindle Akinbile" at bounding box center [448, 156] width 115 height 20
type input "Kehindle Akinbile"
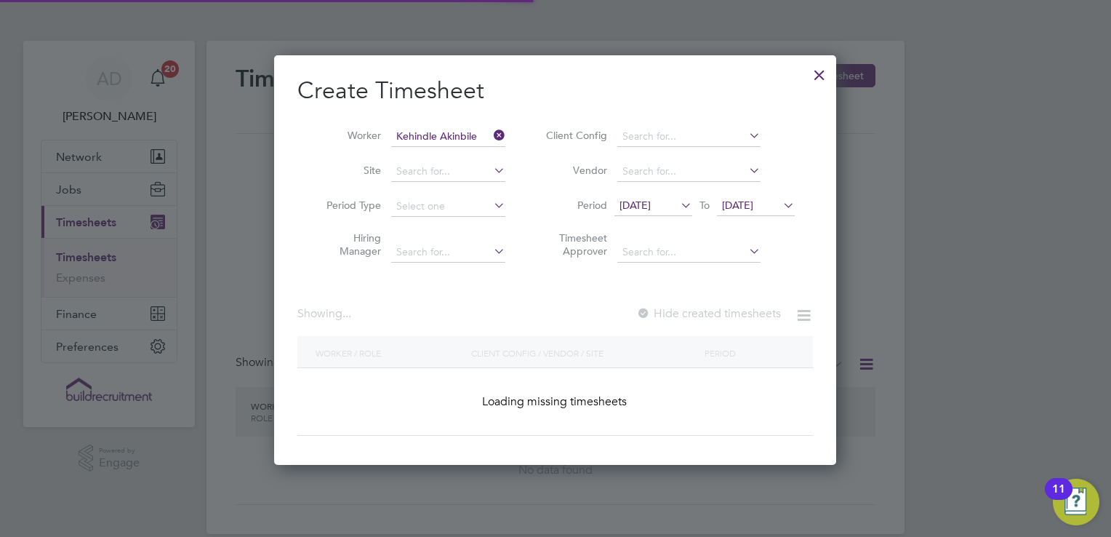
scroll to position [391, 563]
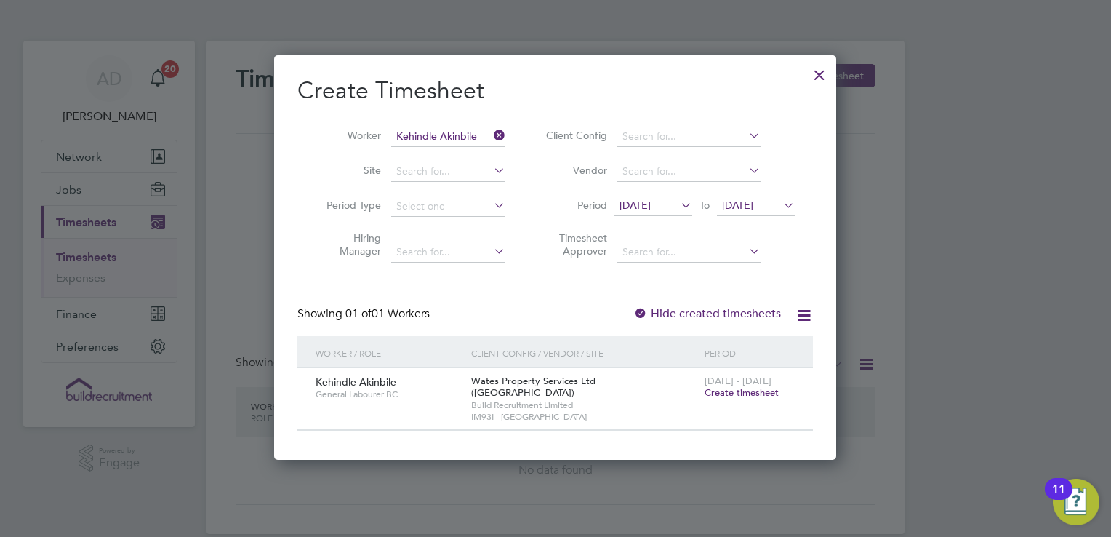
click at [722, 393] on span "Create timesheet" at bounding box center [742, 392] width 74 height 12
